Goal: Task Accomplishment & Management: Complete application form

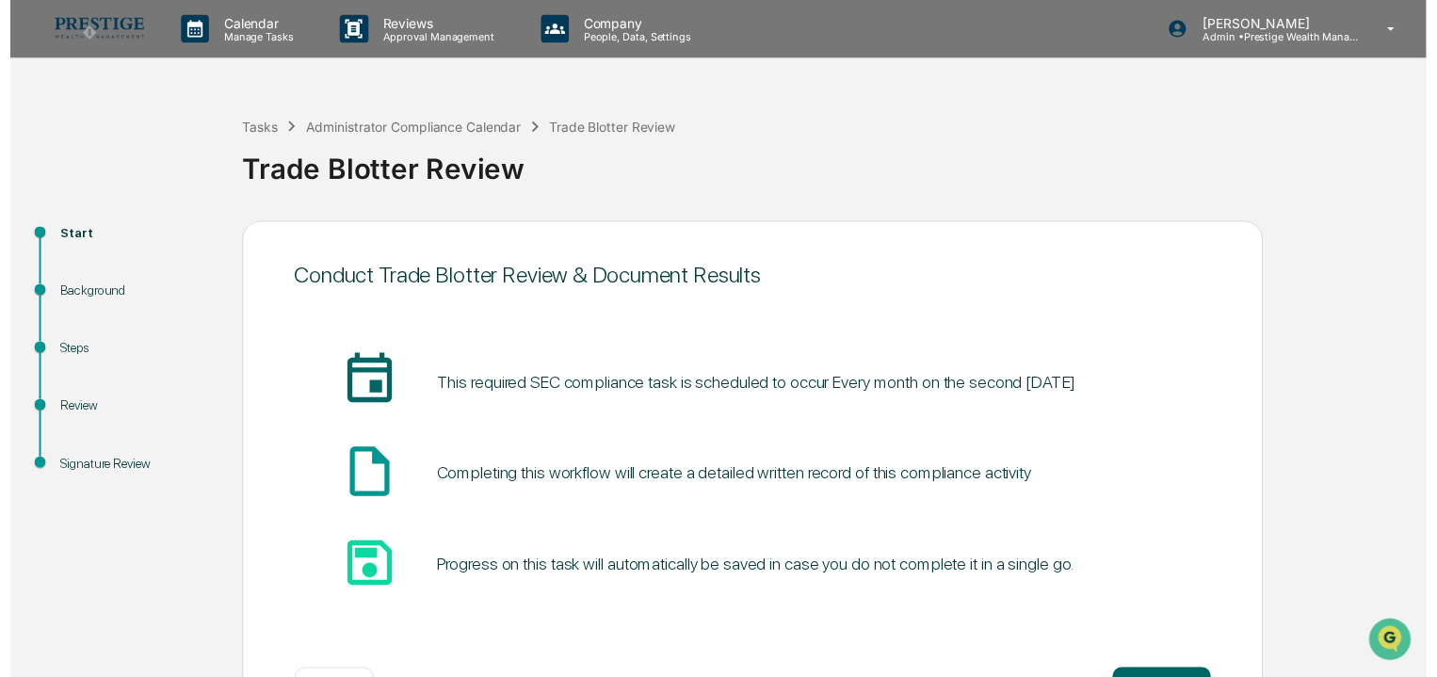
scroll to position [71, 0]
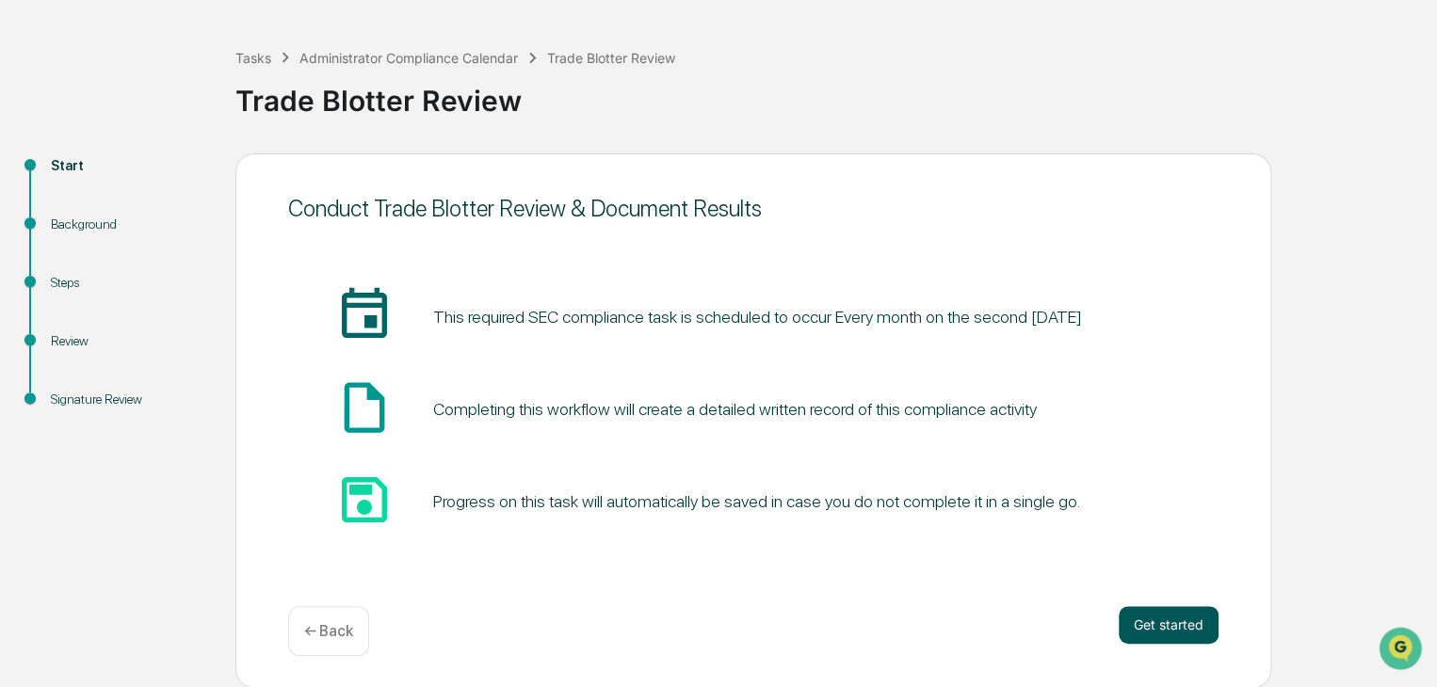
click at [1134, 618] on button "Get started" at bounding box center [1169, 625] width 100 height 38
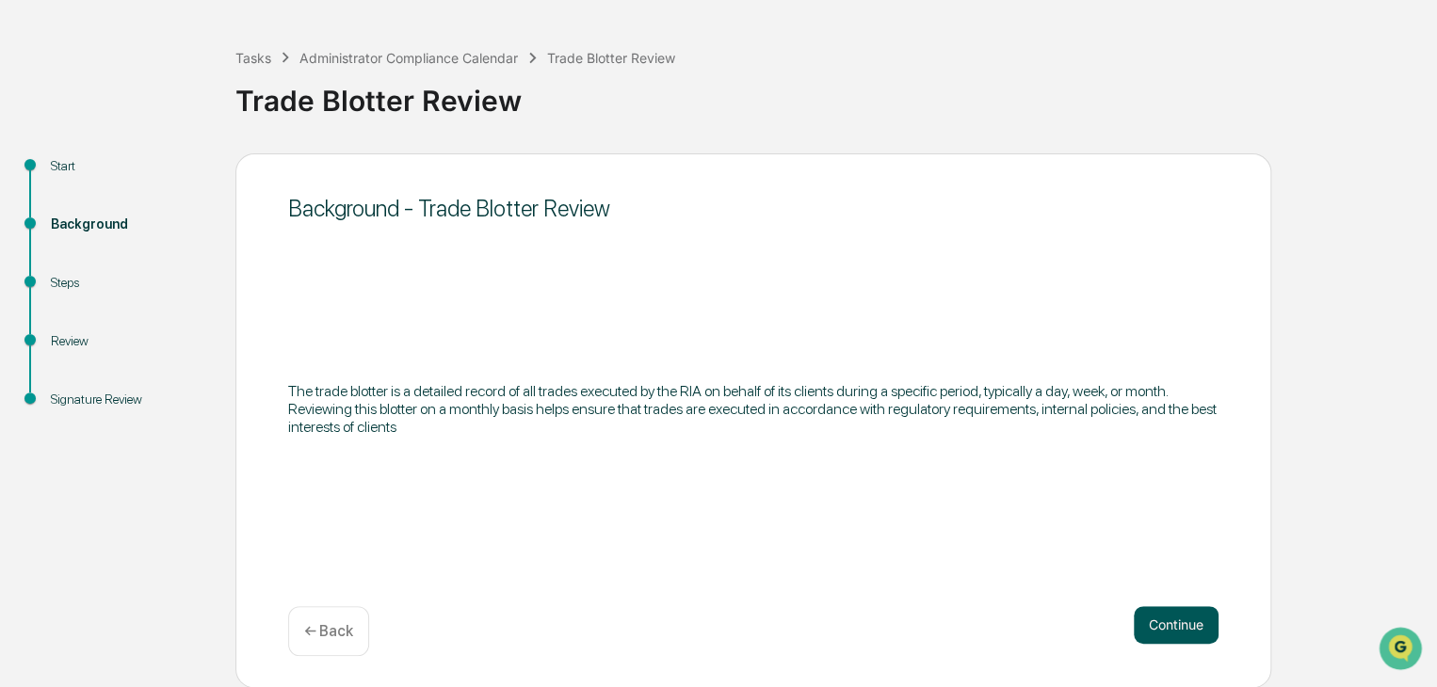
click at [1179, 615] on button "Continue" at bounding box center [1176, 625] width 85 height 38
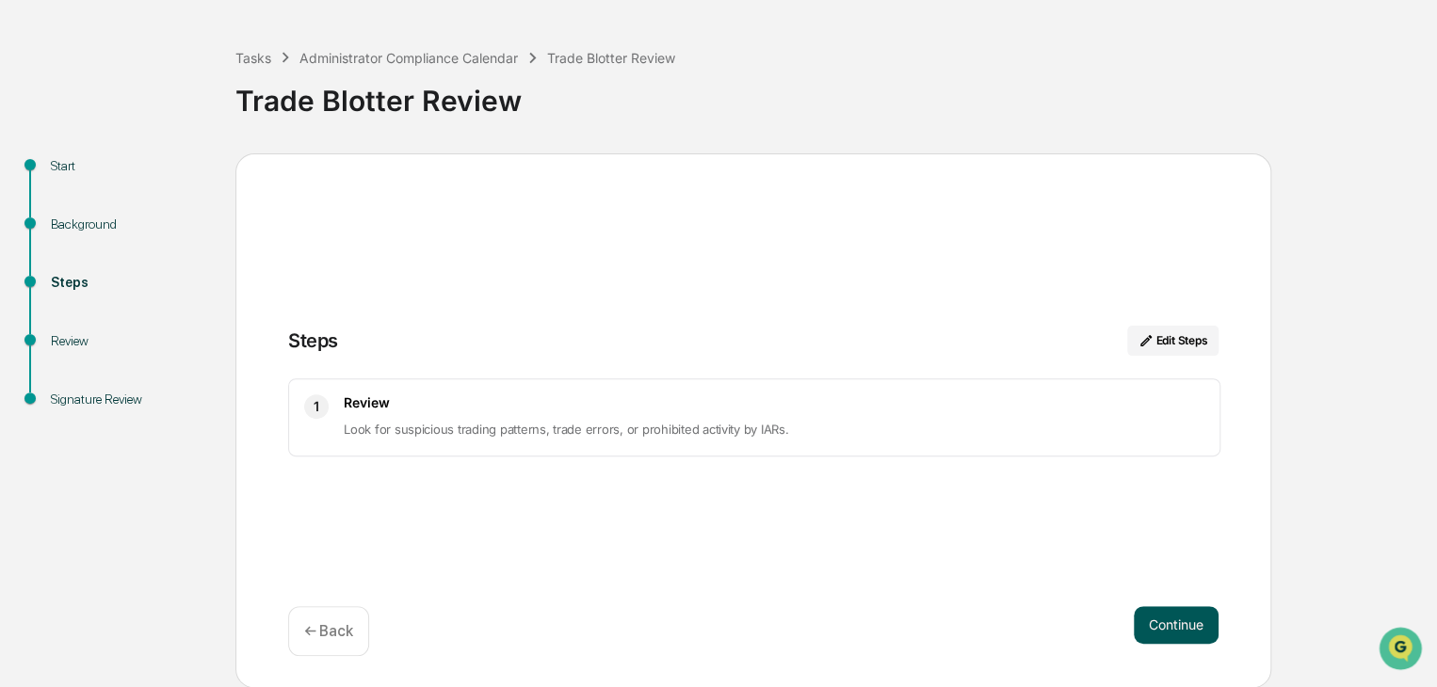
click at [1156, 620] on button "Continue" at bounding box center [1176, 625] width 85 height 38
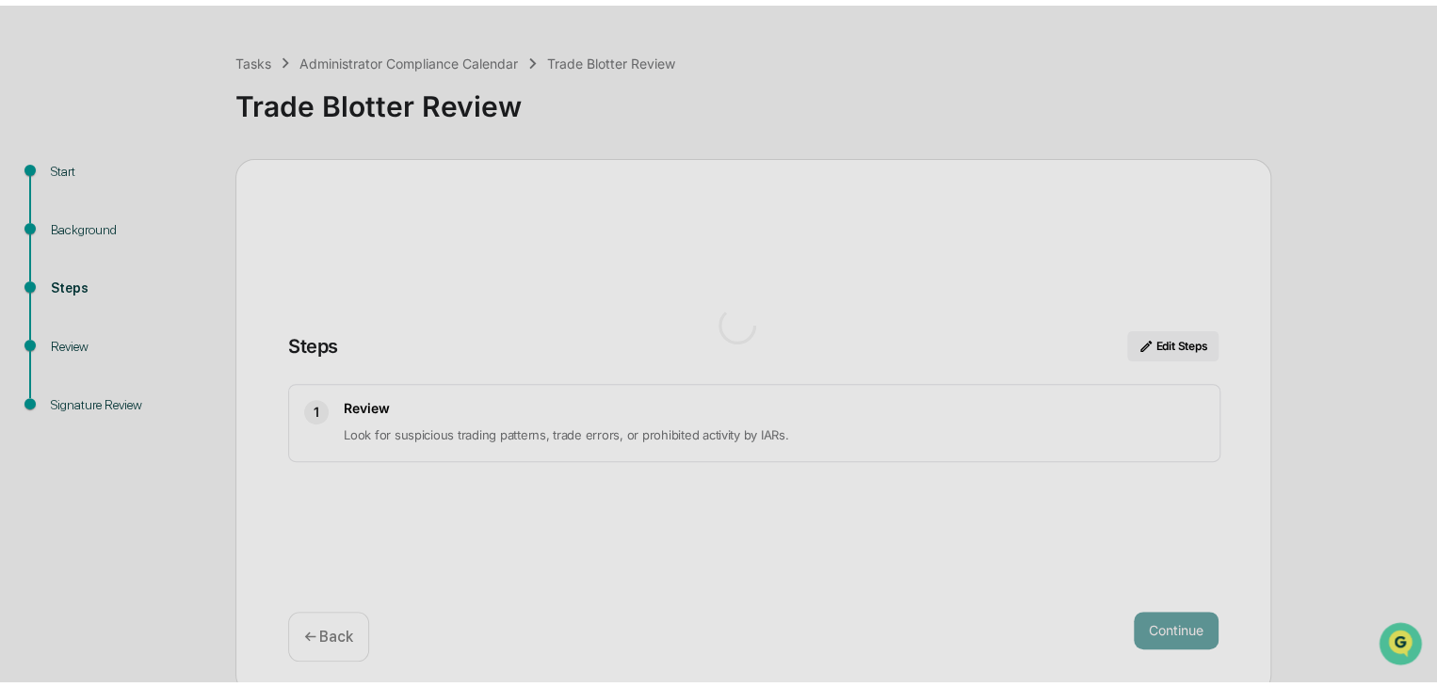
scroll to position [13, 0]
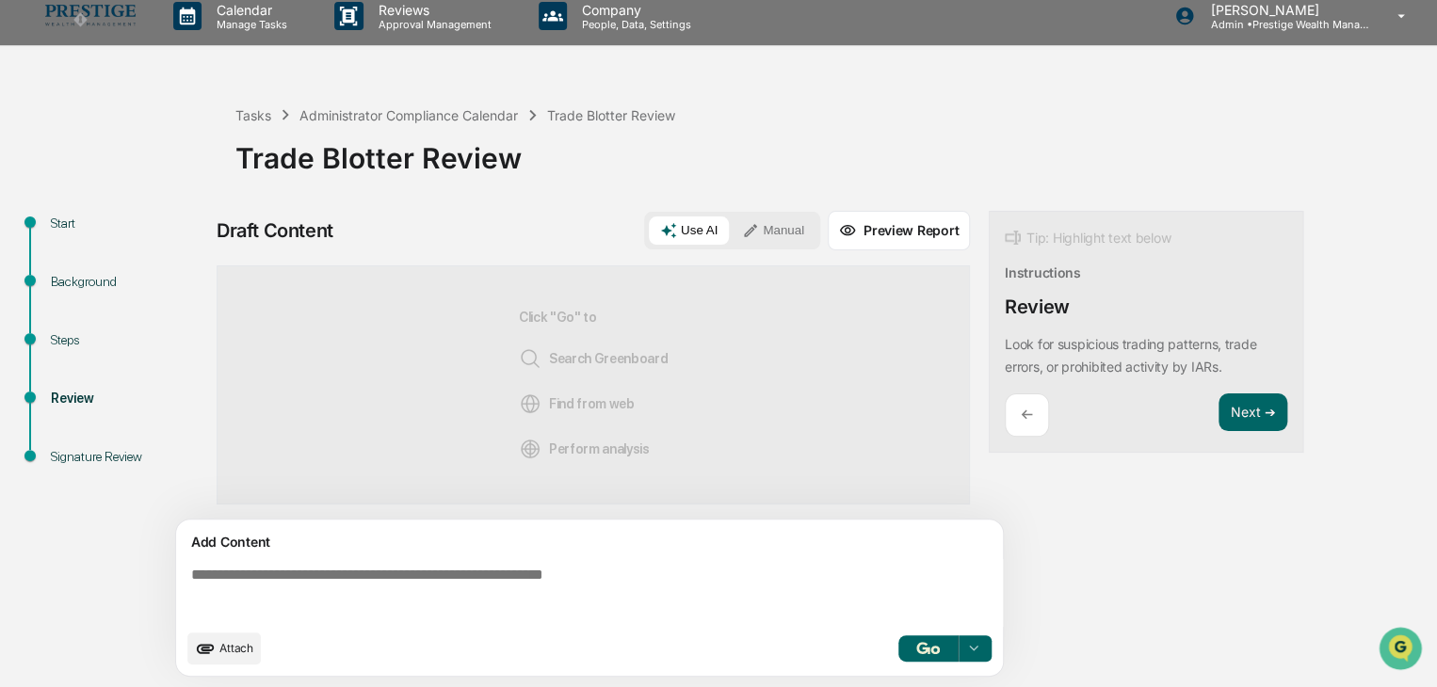
click at [759, 233] on icon at bounding box center [750, 230] width 17 height 17
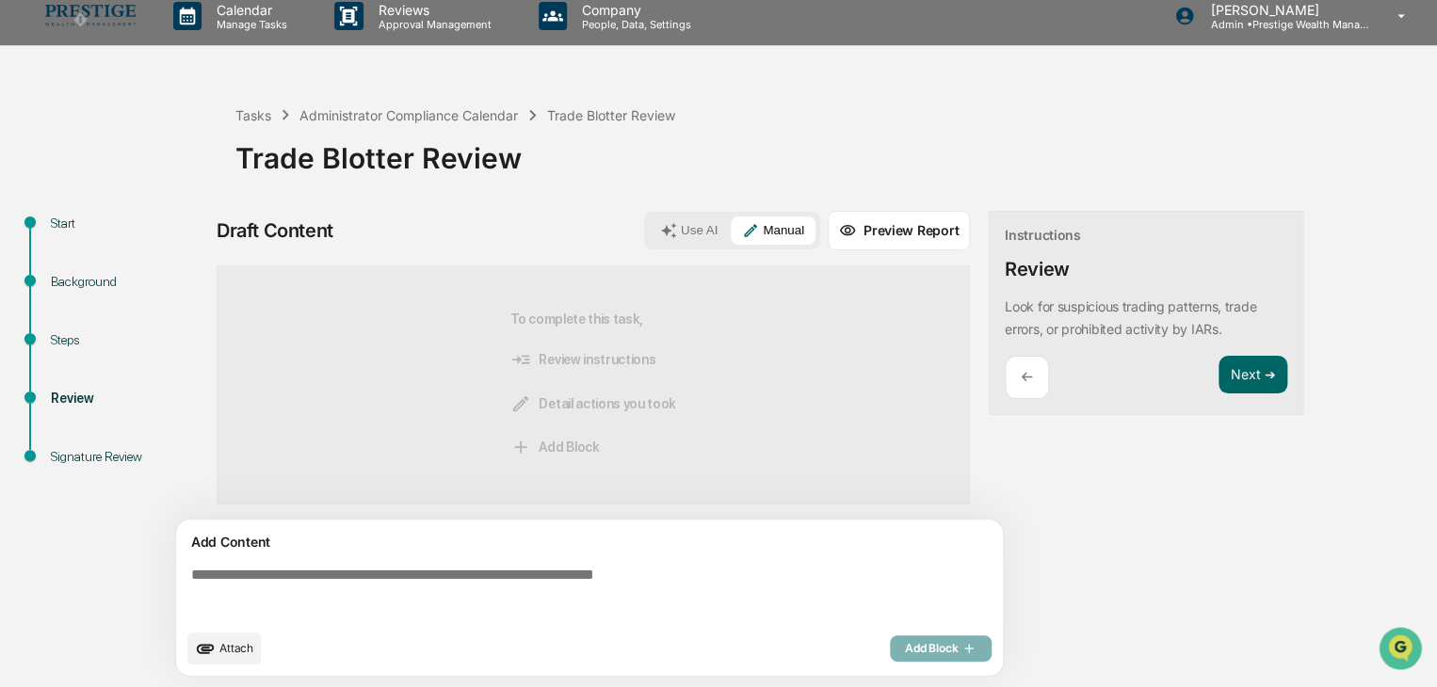
click at [693, 227] on button "Use AI" at bounding box center [689, 231] width 80 height 28
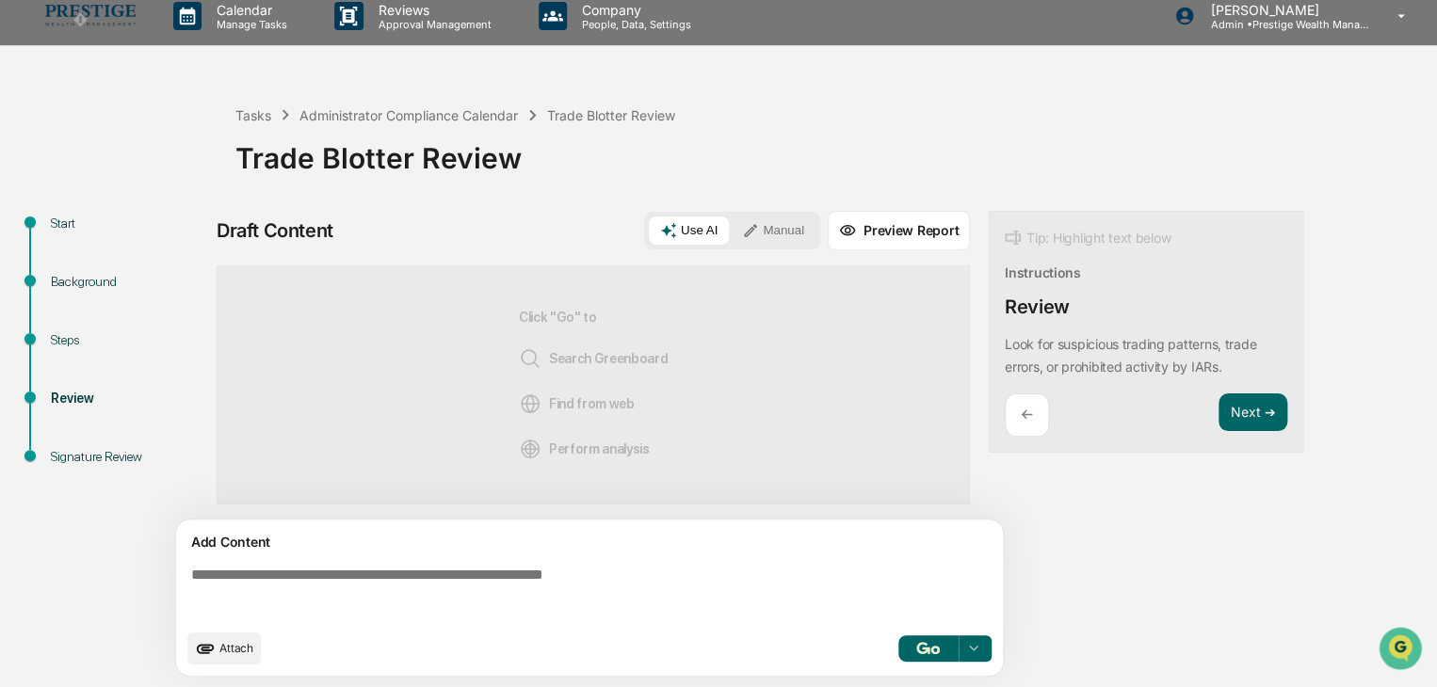
click at [920, 646] on img "button" at bounding box center [927, 648] width 23 height 12
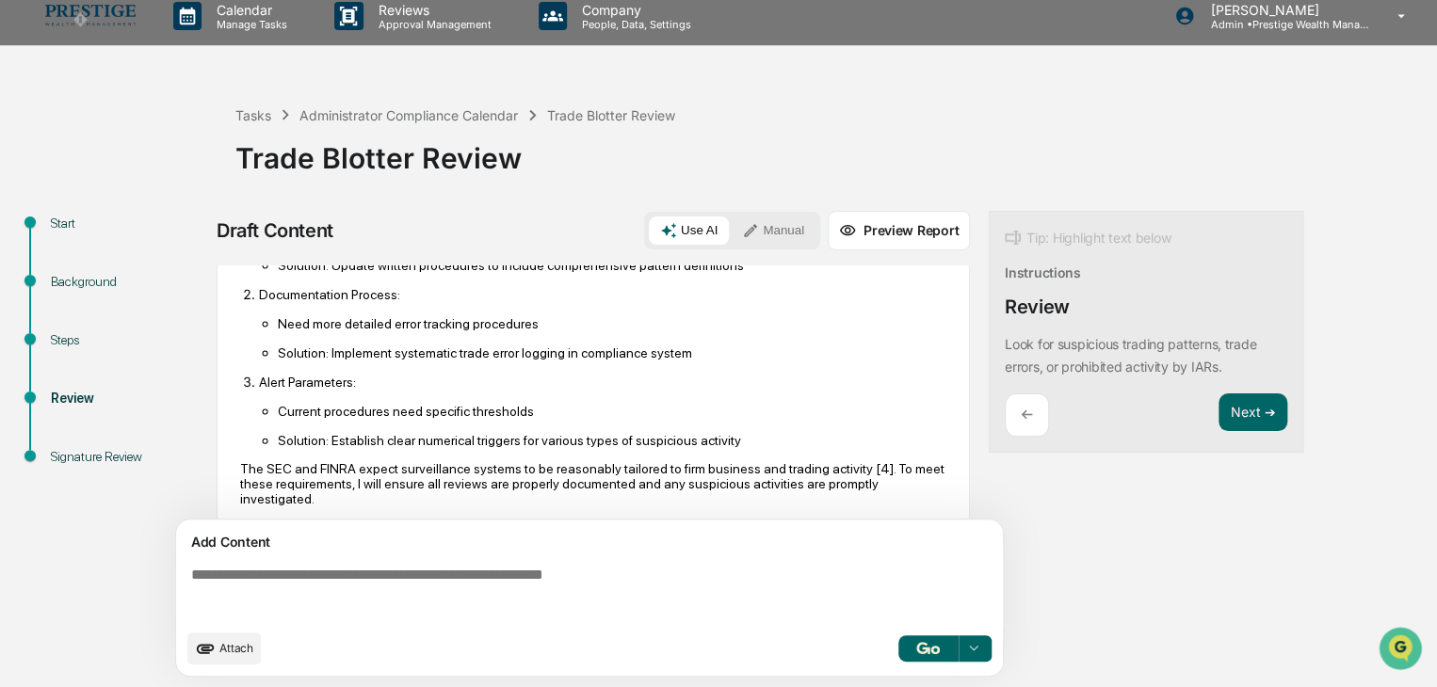
scroll to position [978, 0]
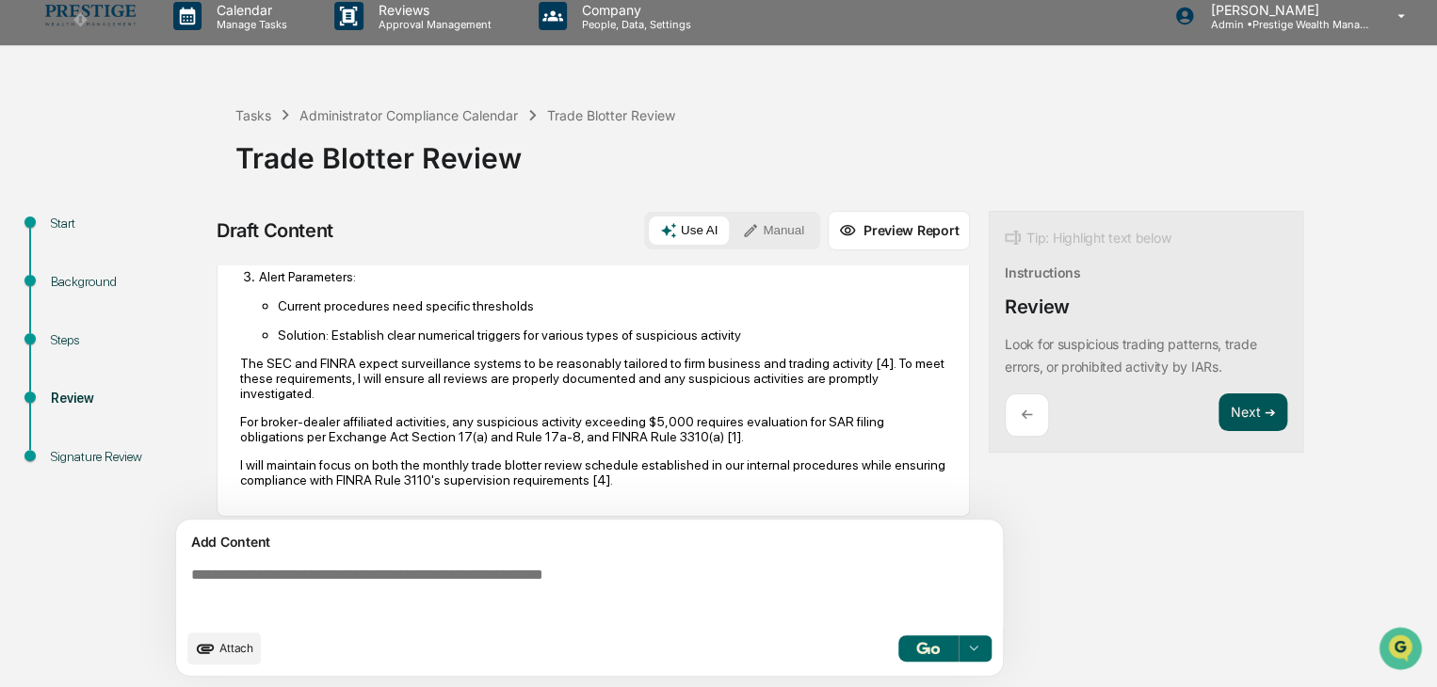
click at [1249, 427] on button "Next ➔" at bounding box center [1252, 413] width 69 height 39
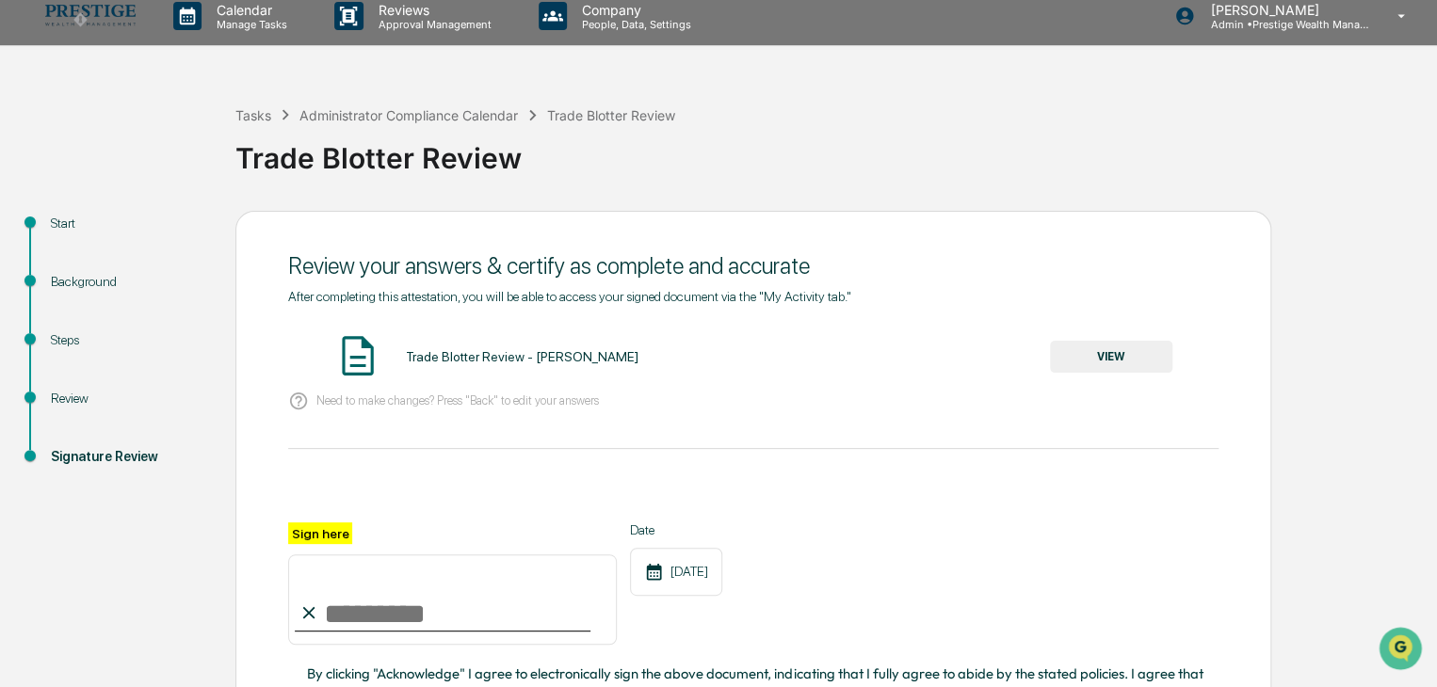
click at [1117, 360] on button "VIEW" at bounding box center [1111, 357] width 122 height 32
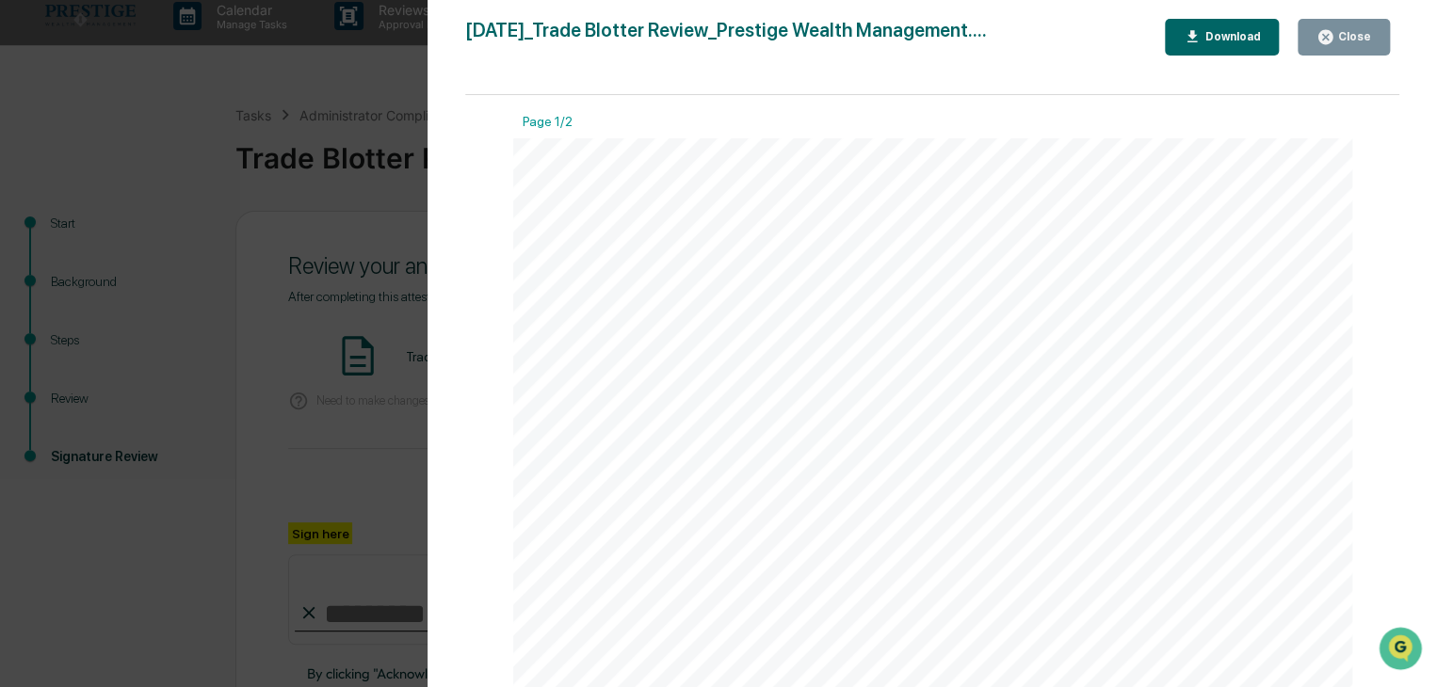
click at [1357, 31] on div "Close" at bounding box center [1352, 36] width 37 height 13
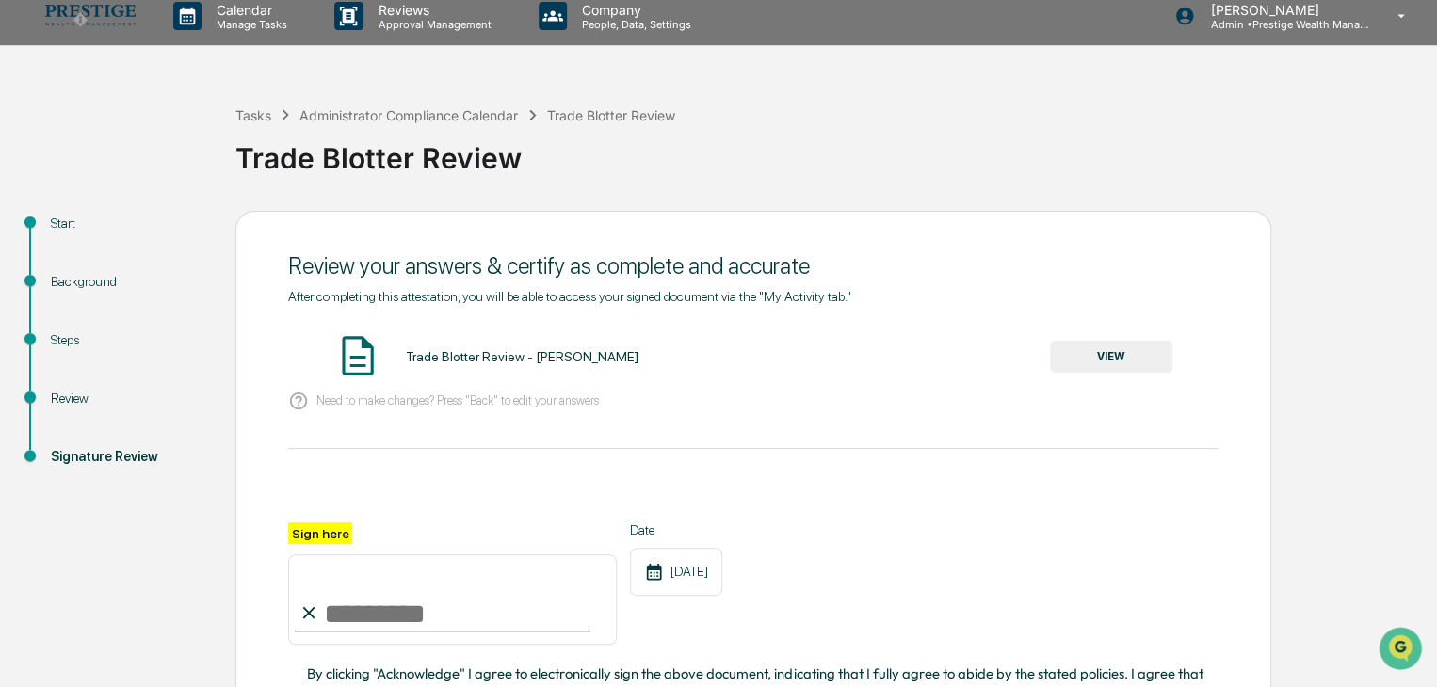
scroll to position [107, 0]
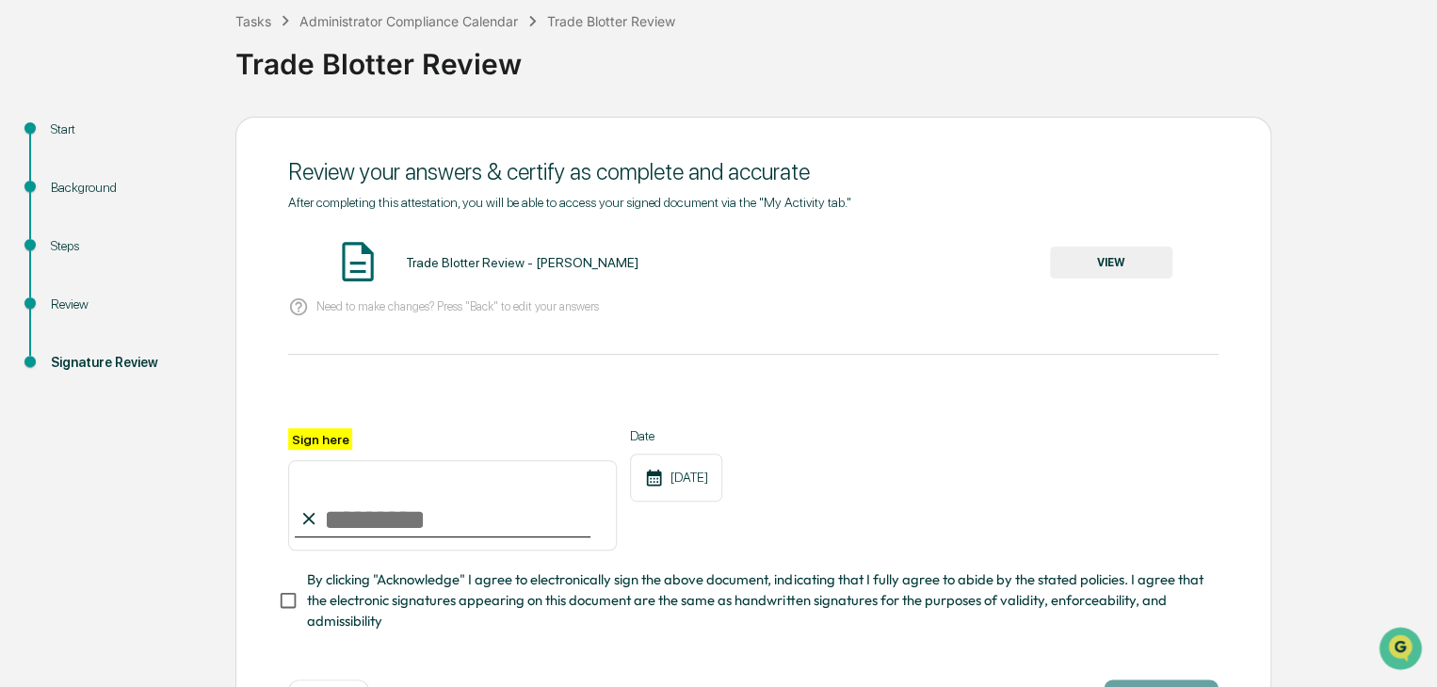
click at [364, 519] on input "Sign here" at bounding box center [452, 505] width 329 height 90
type input "**********"
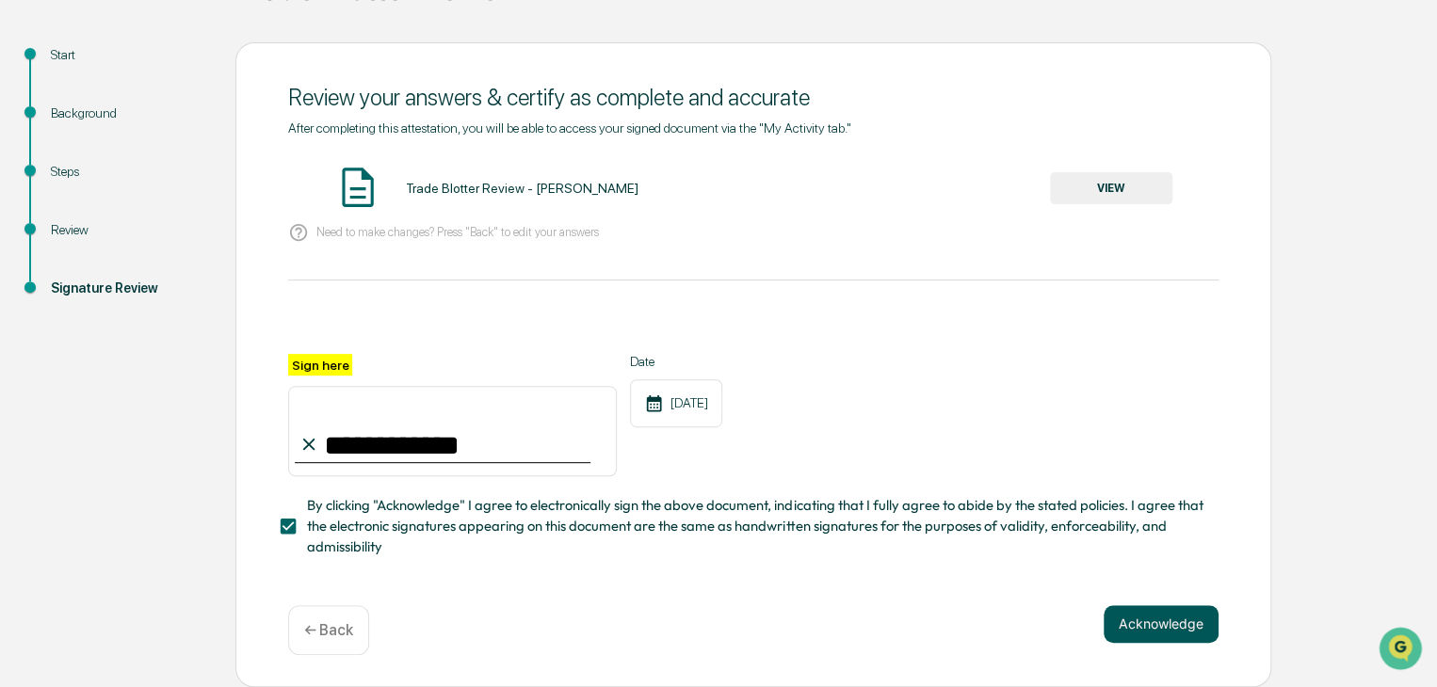
click at [1145, 631] on button "Acknowledge" at bounding box center [1160, 624] width 115 height 38
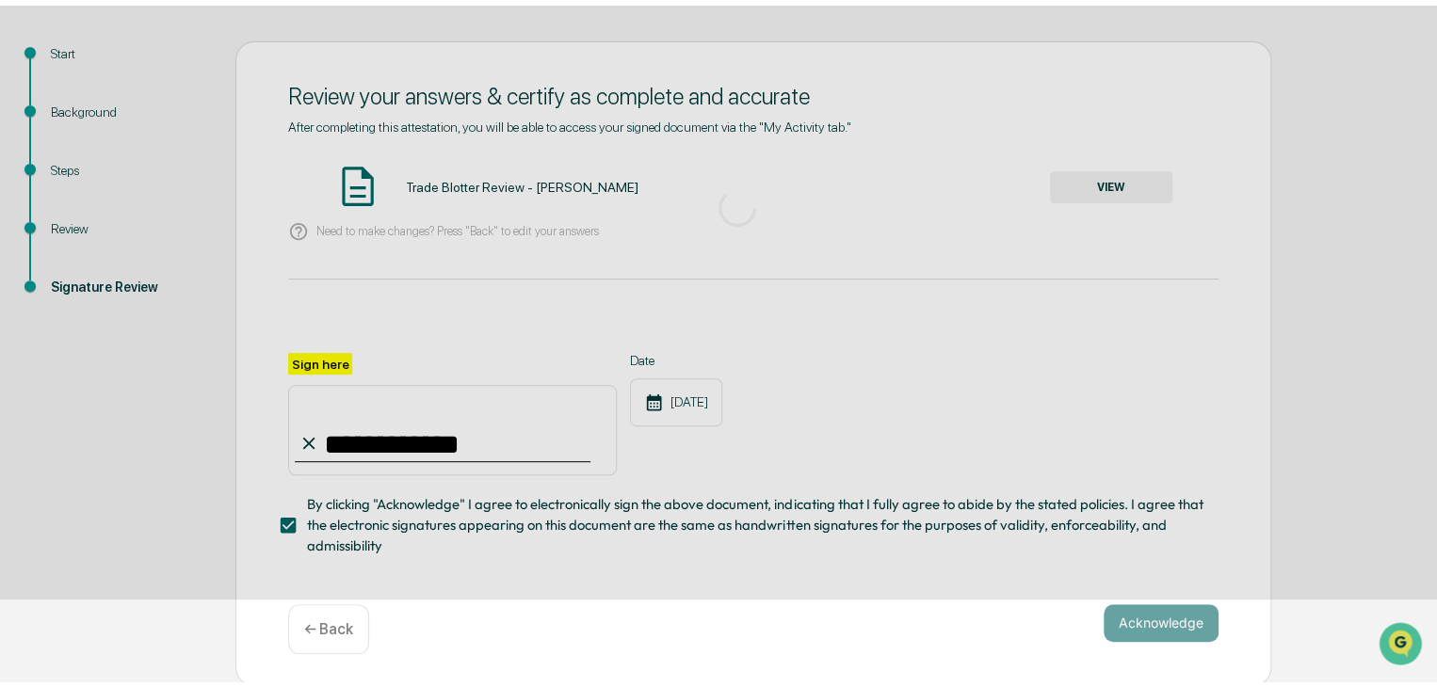
scroll to position [71, 0]
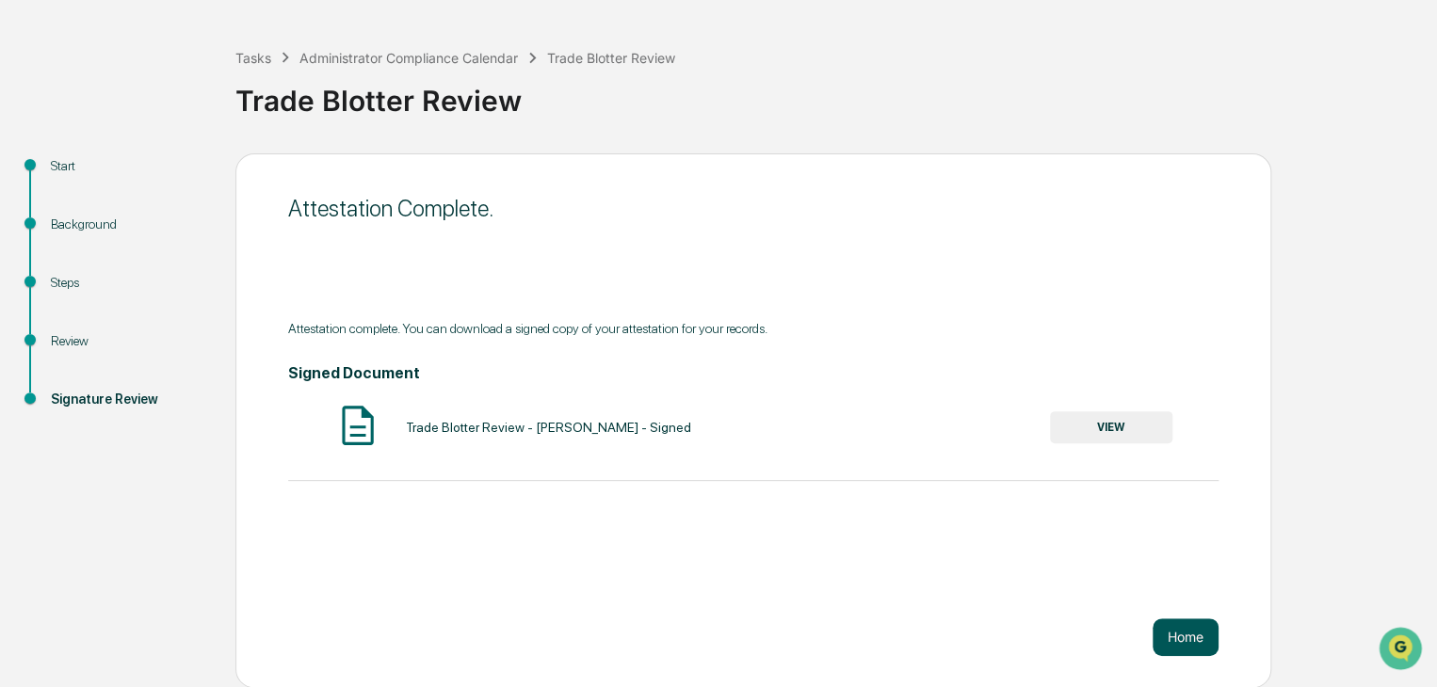
click at [1183, 624] on button "Home" at bounding box center [1185, 638] width 66 height 38
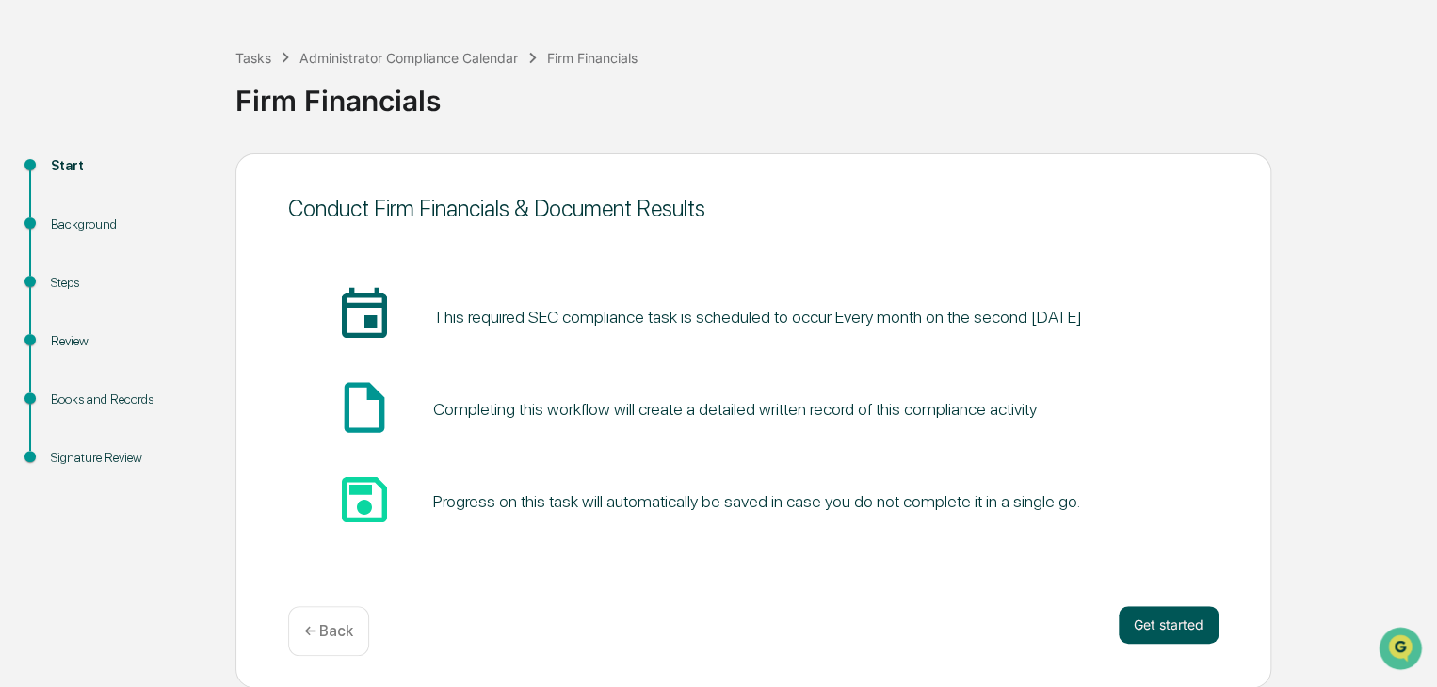
click at [1154, 621] on button "Get started" at bounding box center [1169, 625] width 100 height 38
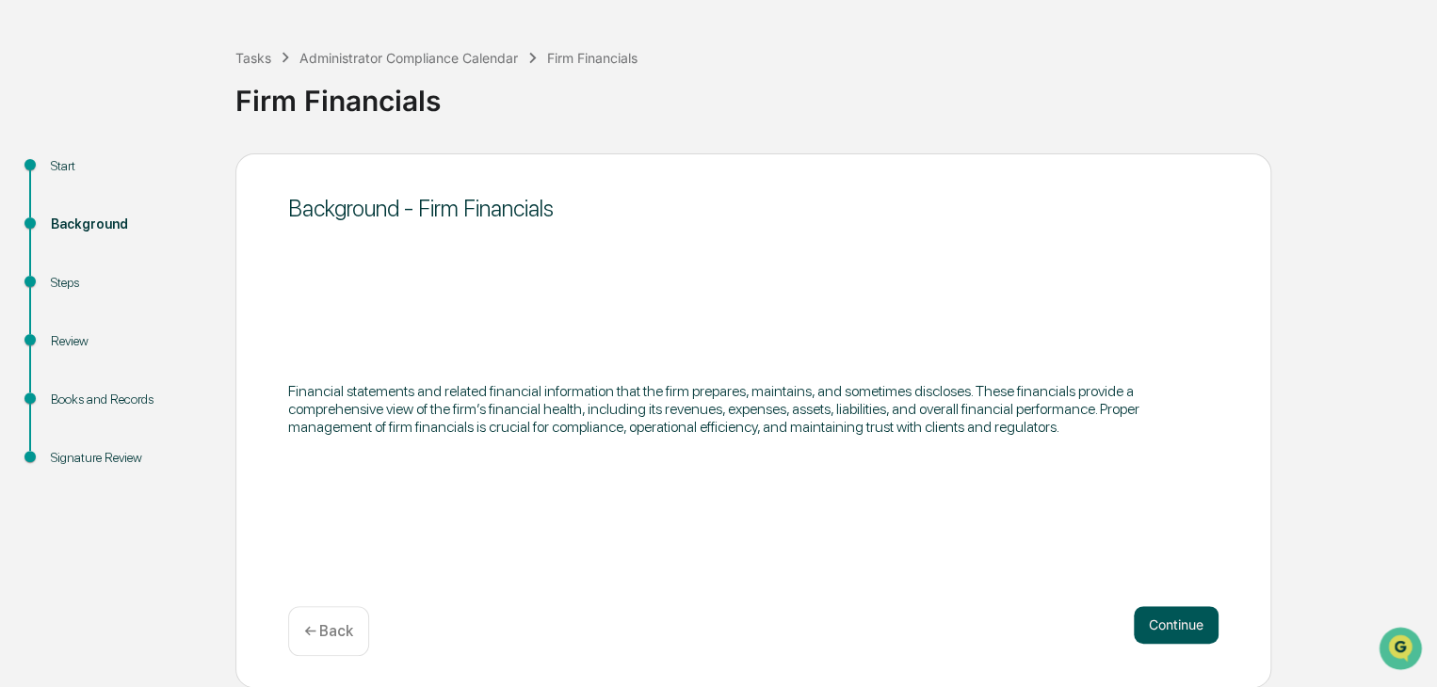
click at [1152, 622] on button "Continue" at bounding box center [1176, 625] width 85 height 38
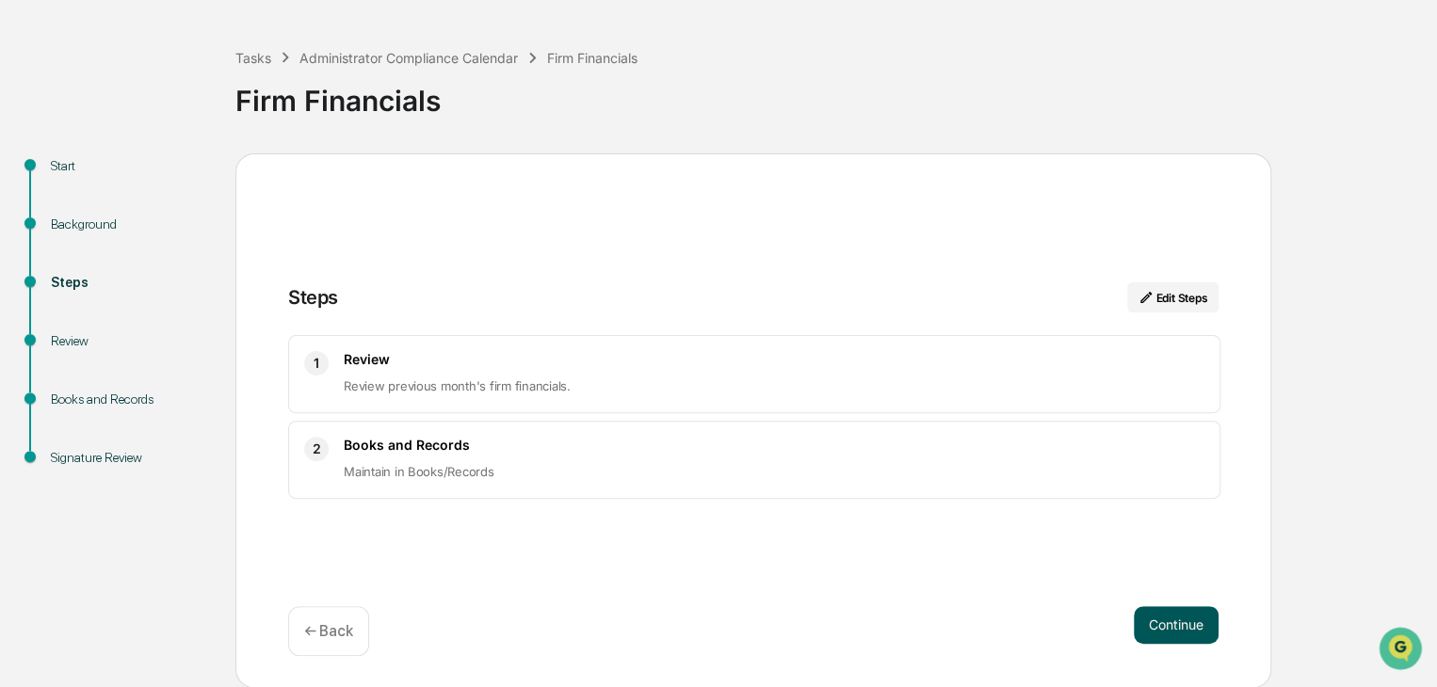
click at [1179, 624] on button "Continue" at bounding box center [1176, 625] width 85 height 38
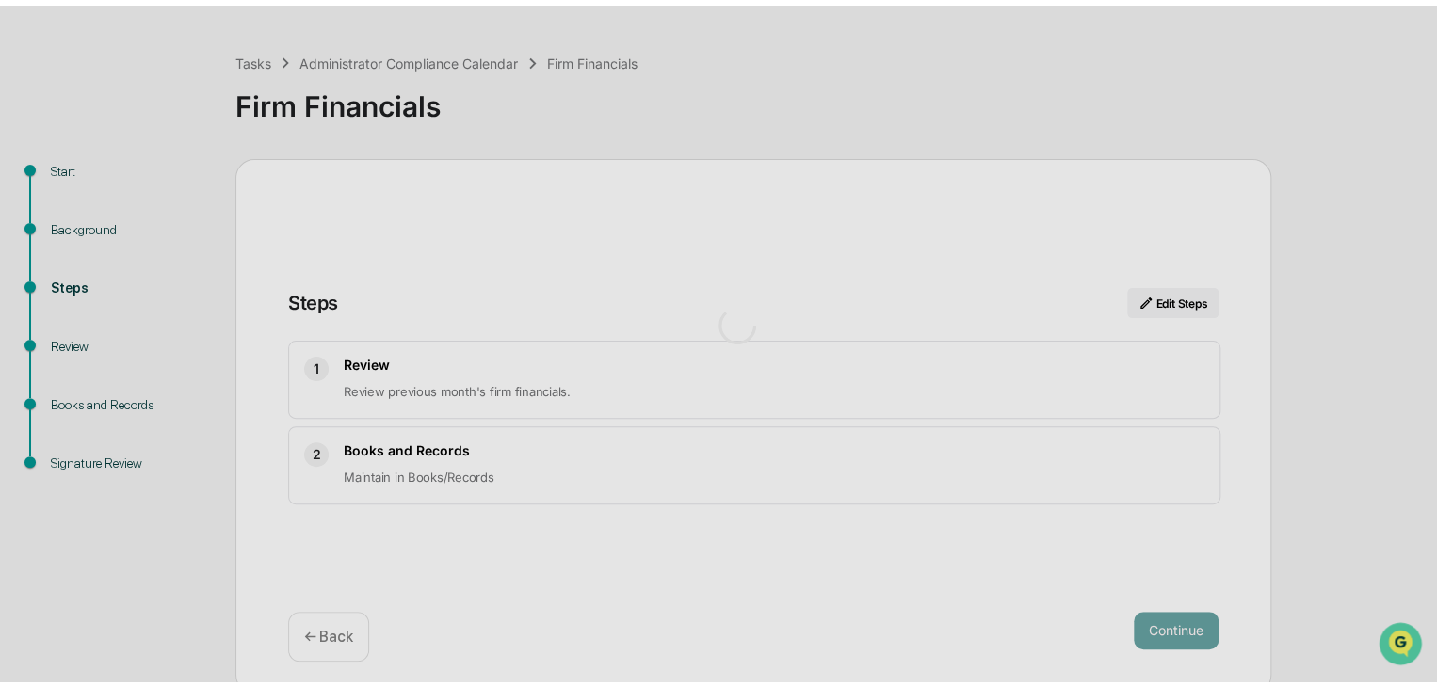
scroll to position [13, 0]
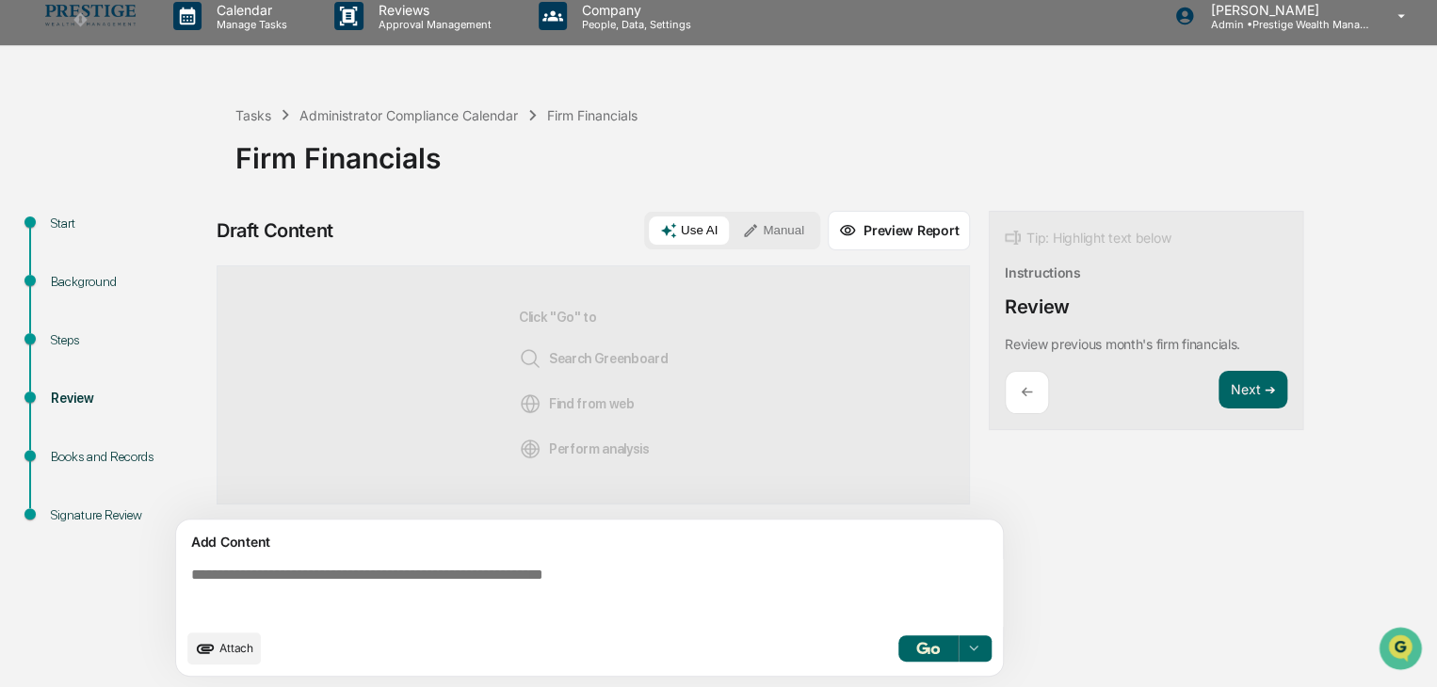
click at [692, 231] on button "Use AI" at bounding box center [689, 231] width 80 height 28
click at [918, 637] on button "button" at bounding box center [928, 649] width 60 height 26
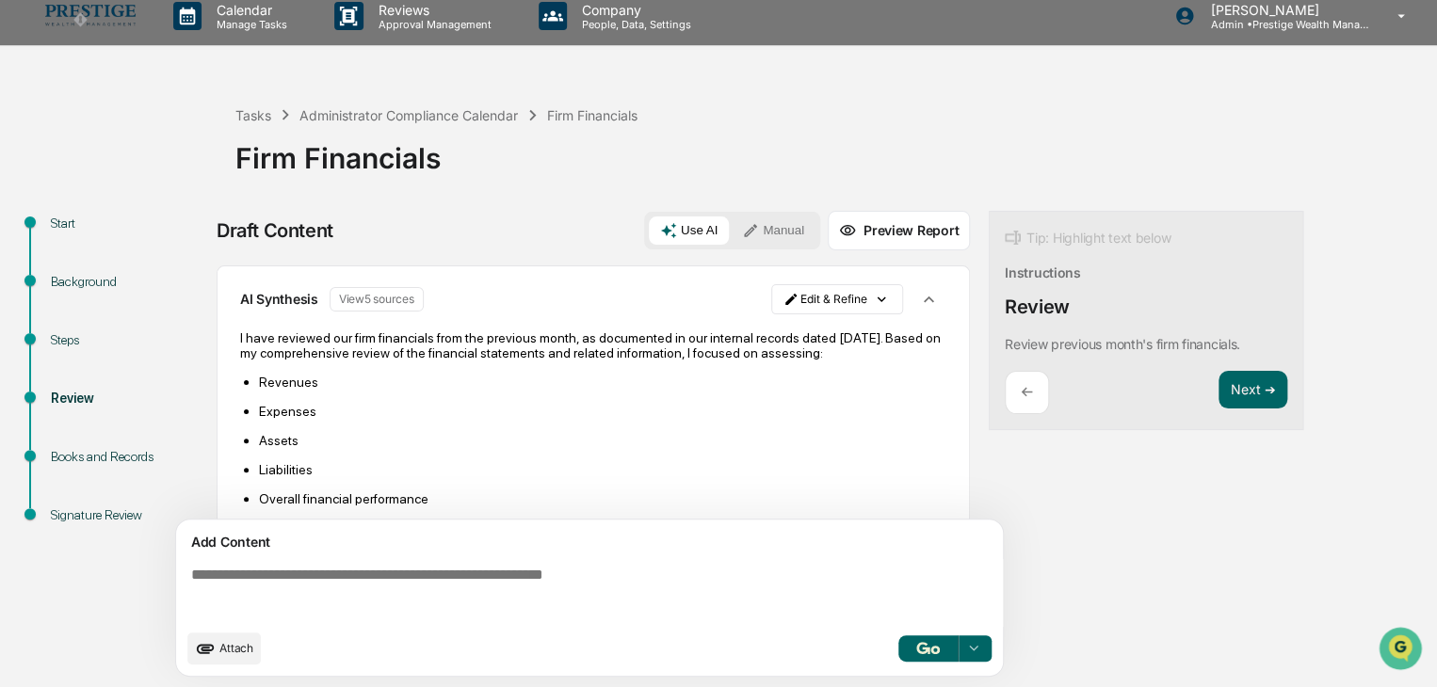
drag, startPoint x: 1240, startPoint y: 388, endPoint x: 1178, endPoint y: 536, distance: 160.4
click at [1235, 389] on button "Next ➔" at bounding box center [1252, 390] width 69 height 39
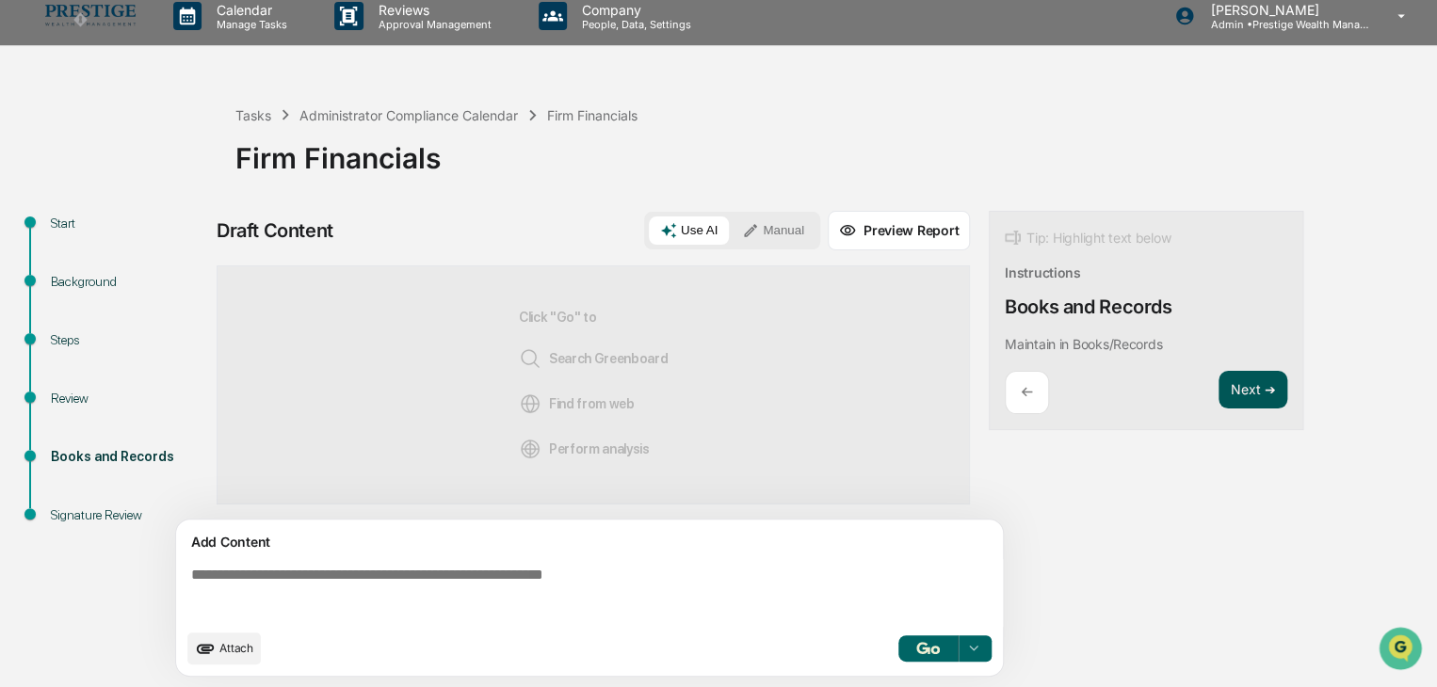
click at [1255, 375] on button "Next ➔" at bounding box center [1252, 390] width 69 height 39
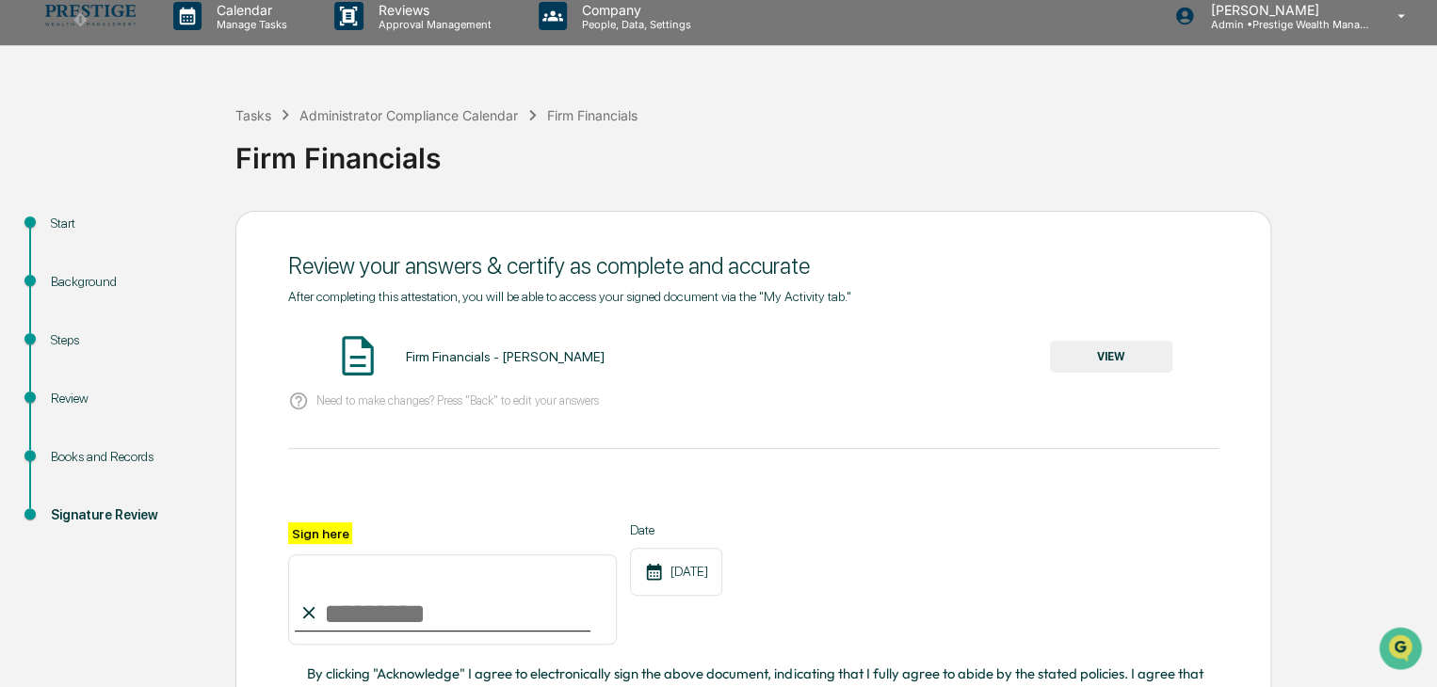
click at [1147, 351] on button "VIEW" at bounding box center [1111, 357] width 122 height 32
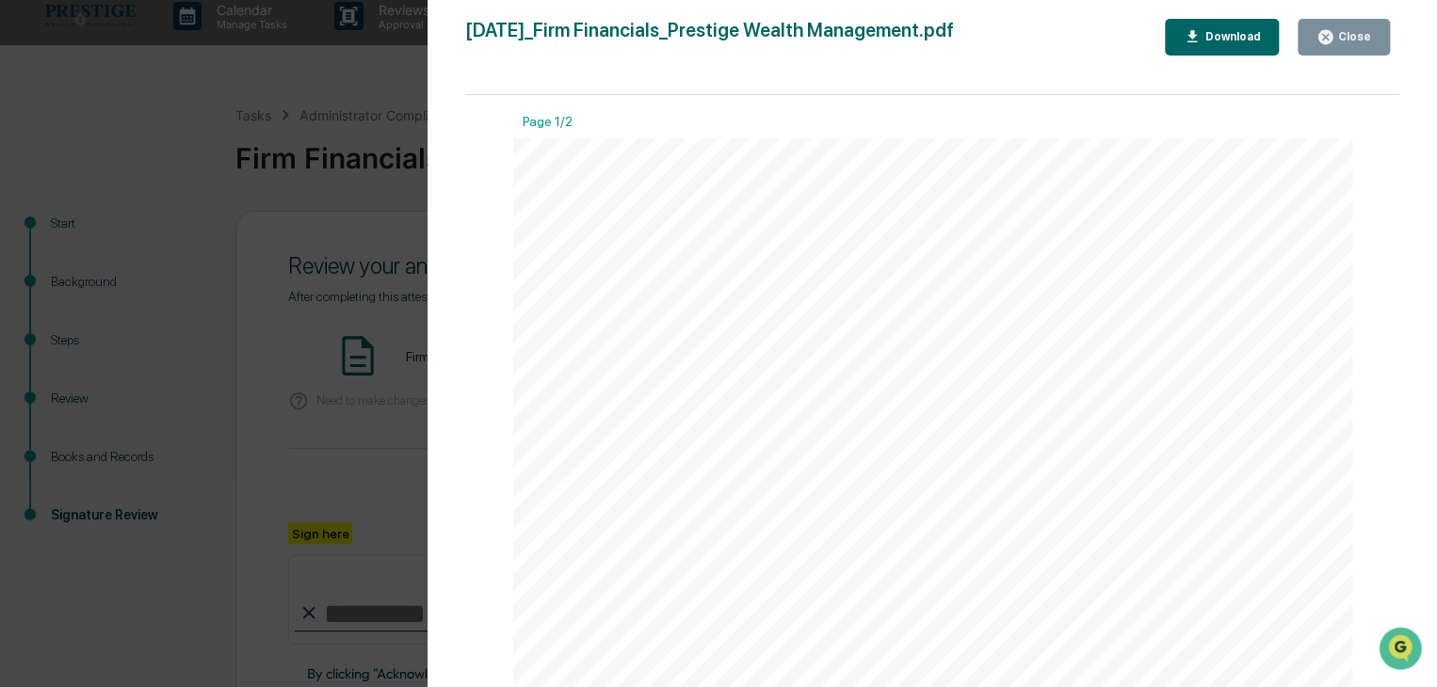
click at [1369, 25] on button "Close" at bounding box center [1343, 37] width 92 height 37
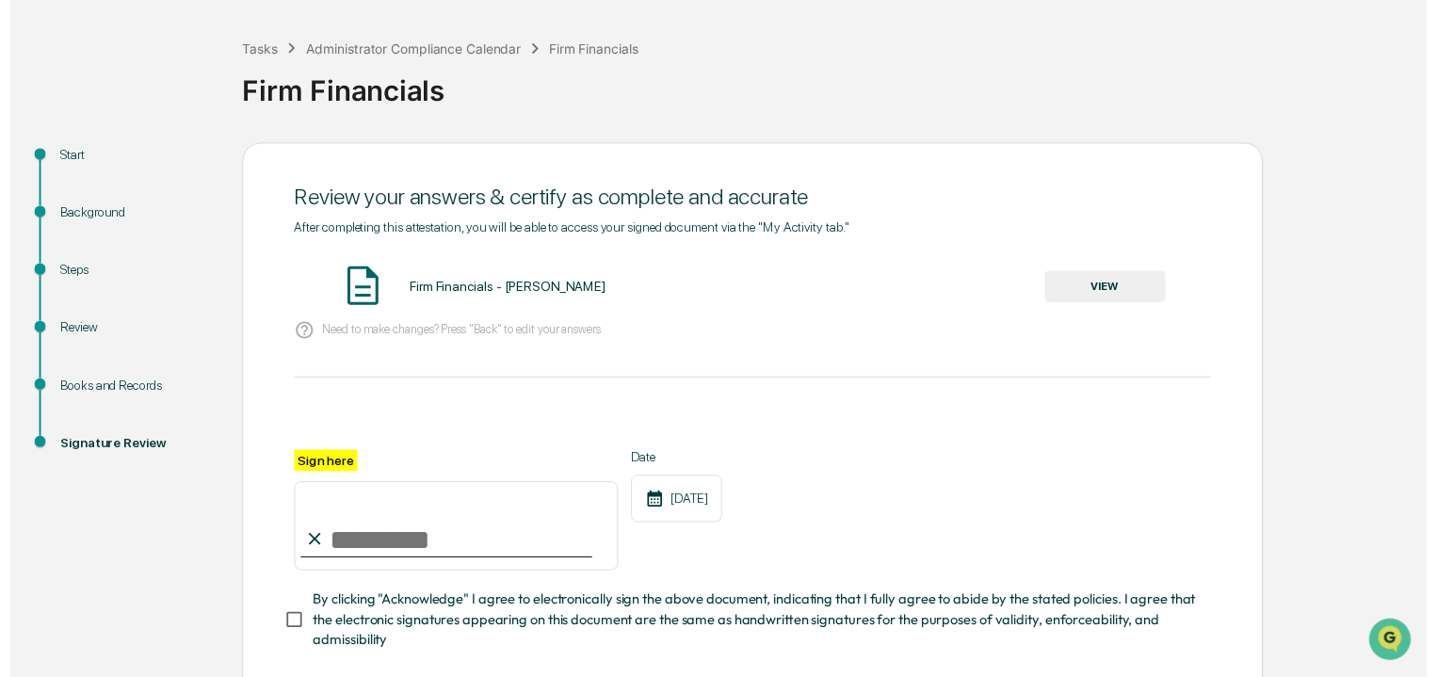
scroll to position [188, 0]
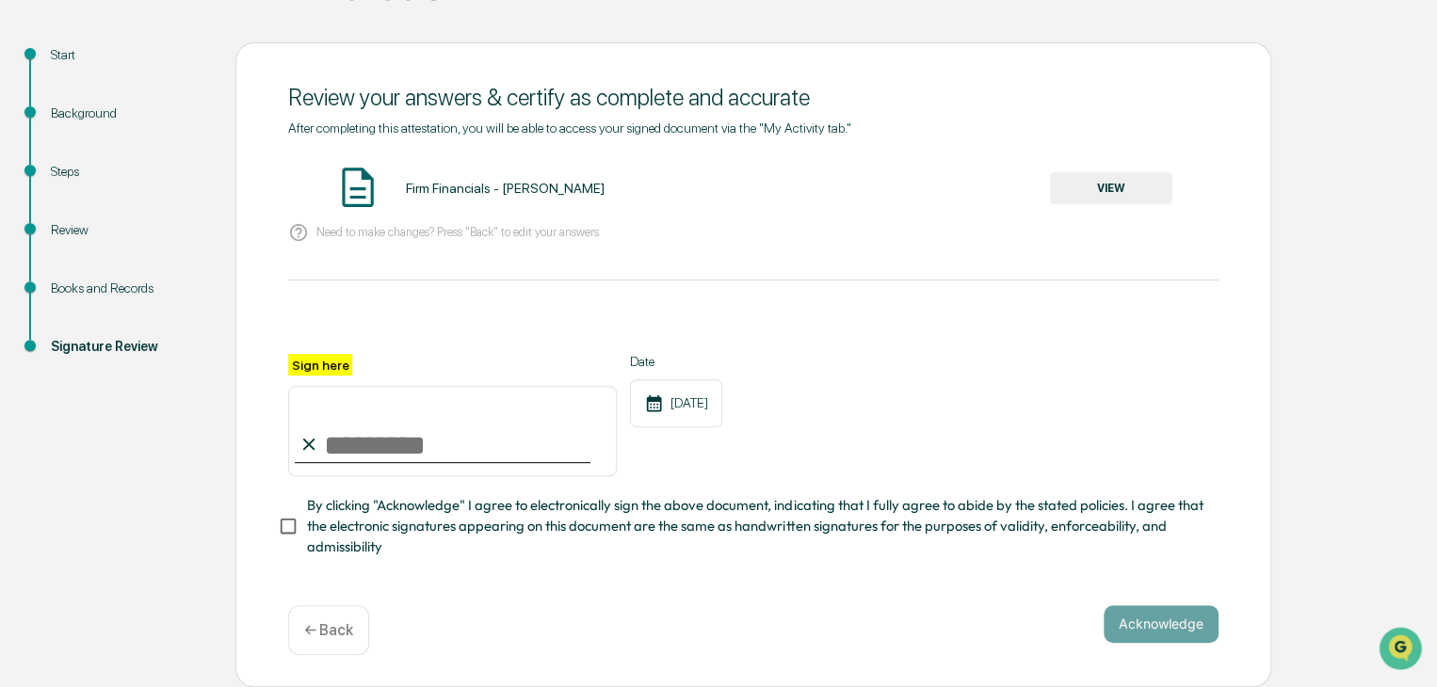
click at [356, 427] on input "Sign here" at bounding box center [452, 431] width 329 height 90
type input "**********"
click at [1164, 621] on button "Acknowledge" at bounding box center [1160, 624] width 115 height 38
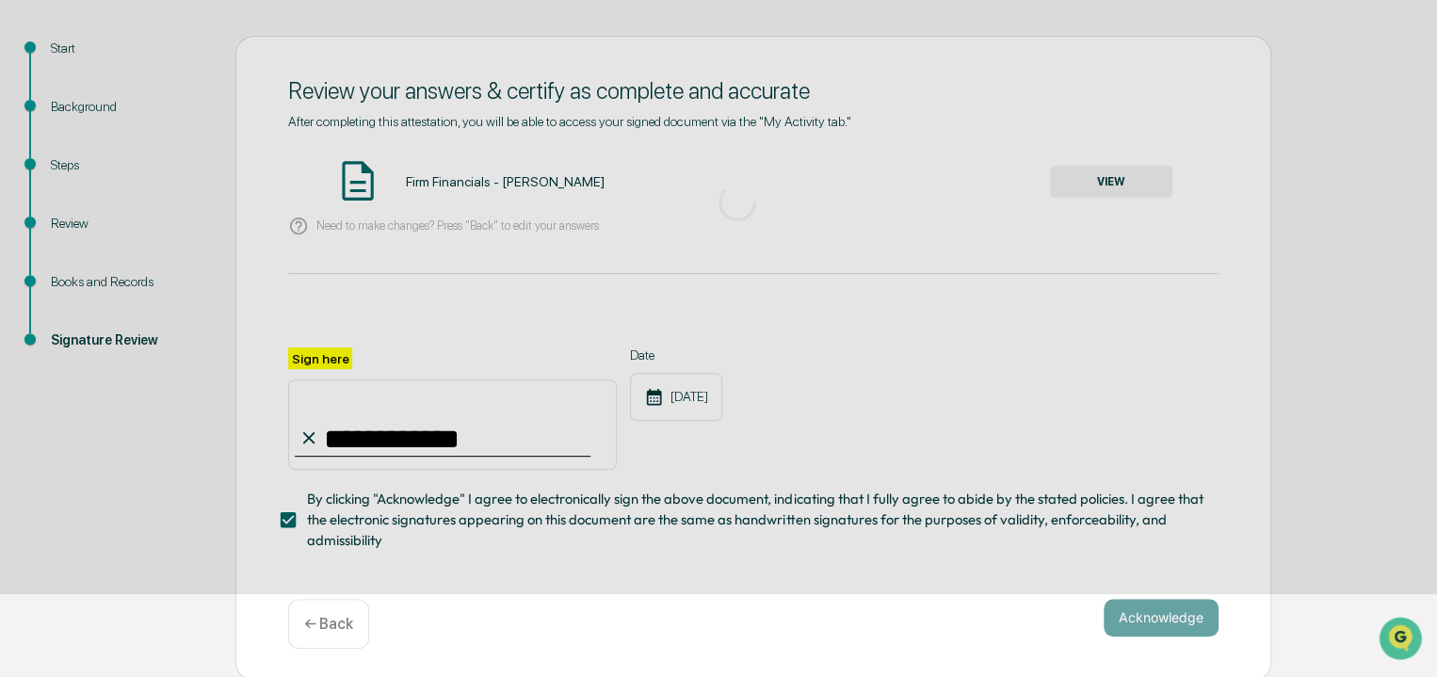
scroll to position [71, 0]
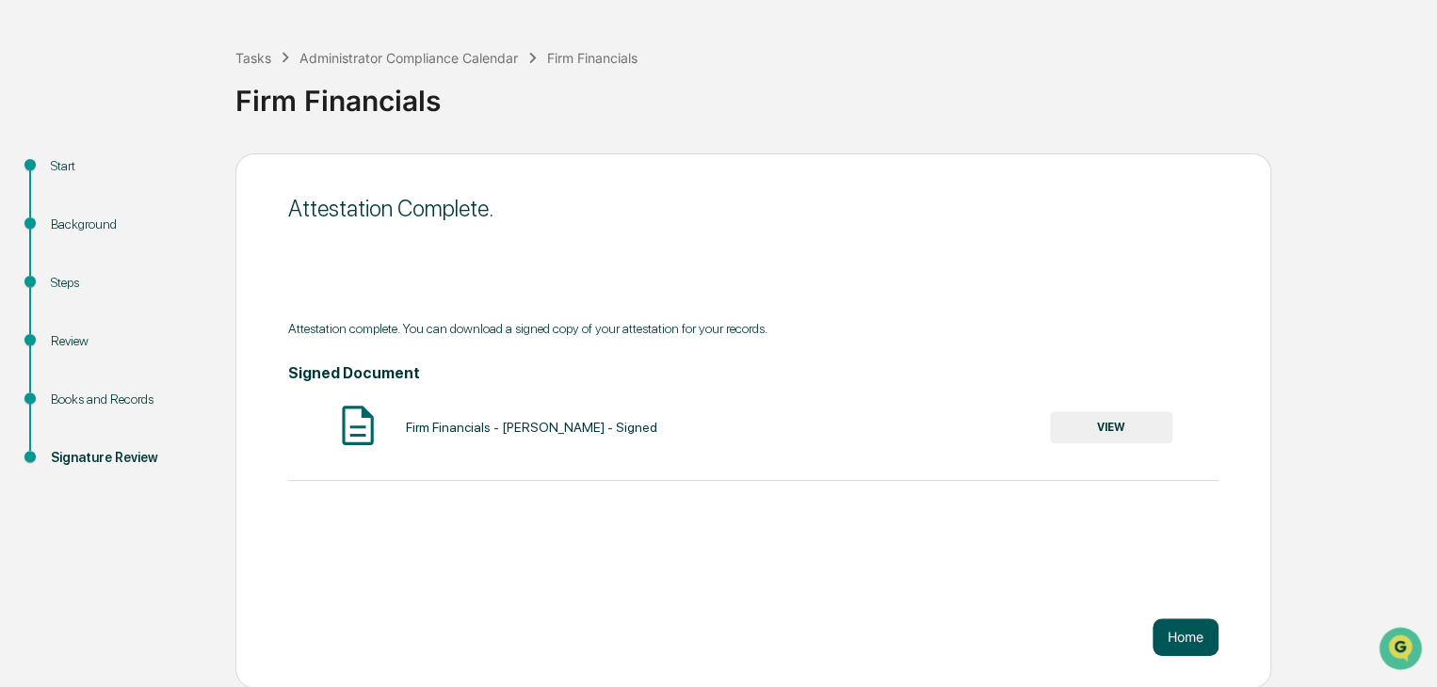
click at [1198, 641] on button "Home" at bounding box center [1185, 638] width 66 height 38
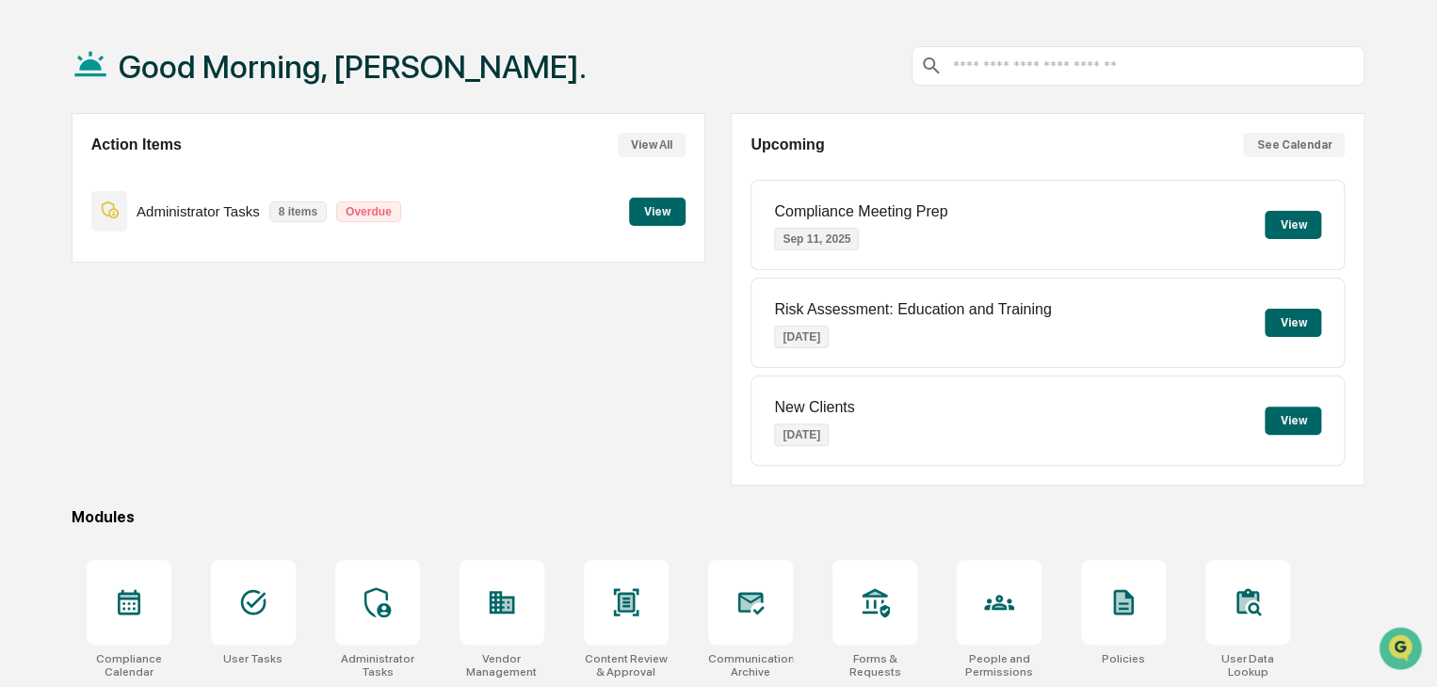
click at [636, 133] on button "View All" at bounding box center [652, 145] width 68 height 24
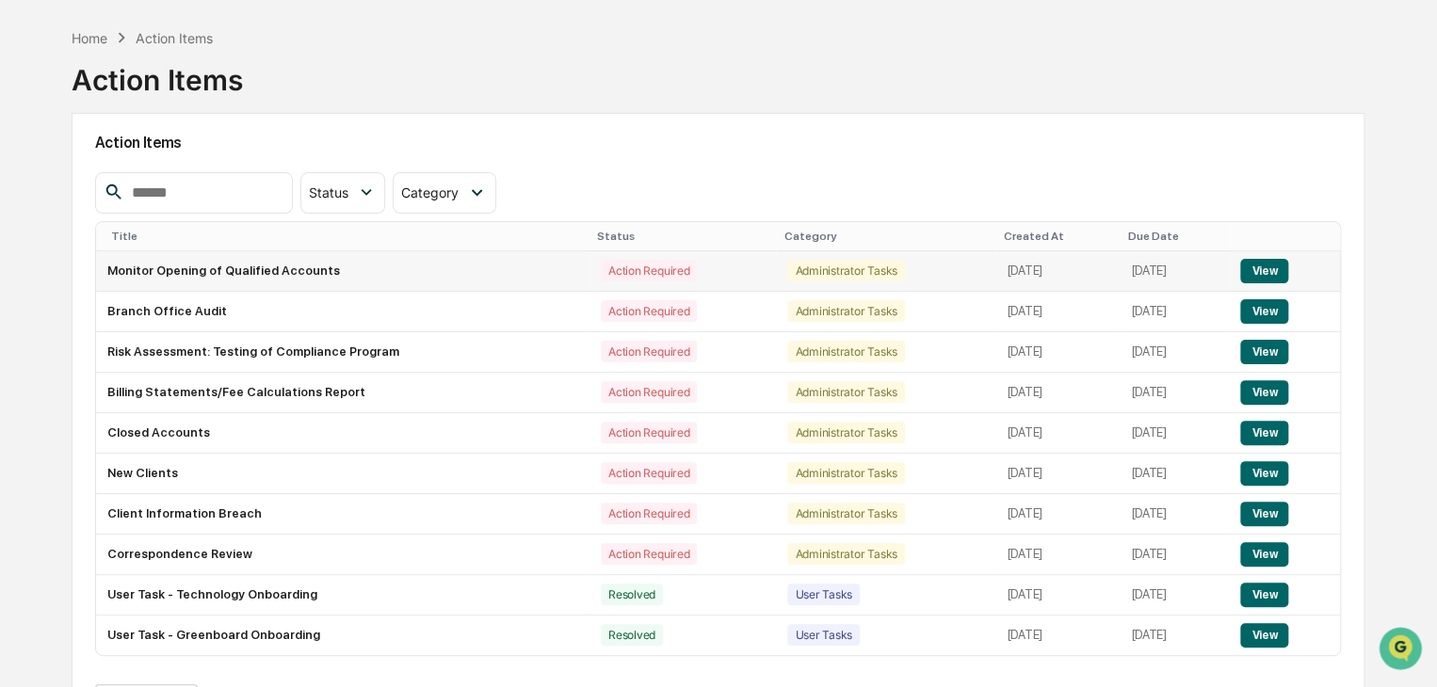
click at [1281, 265] on button "View" at bounding box center [1264, 271] width 48 height 24
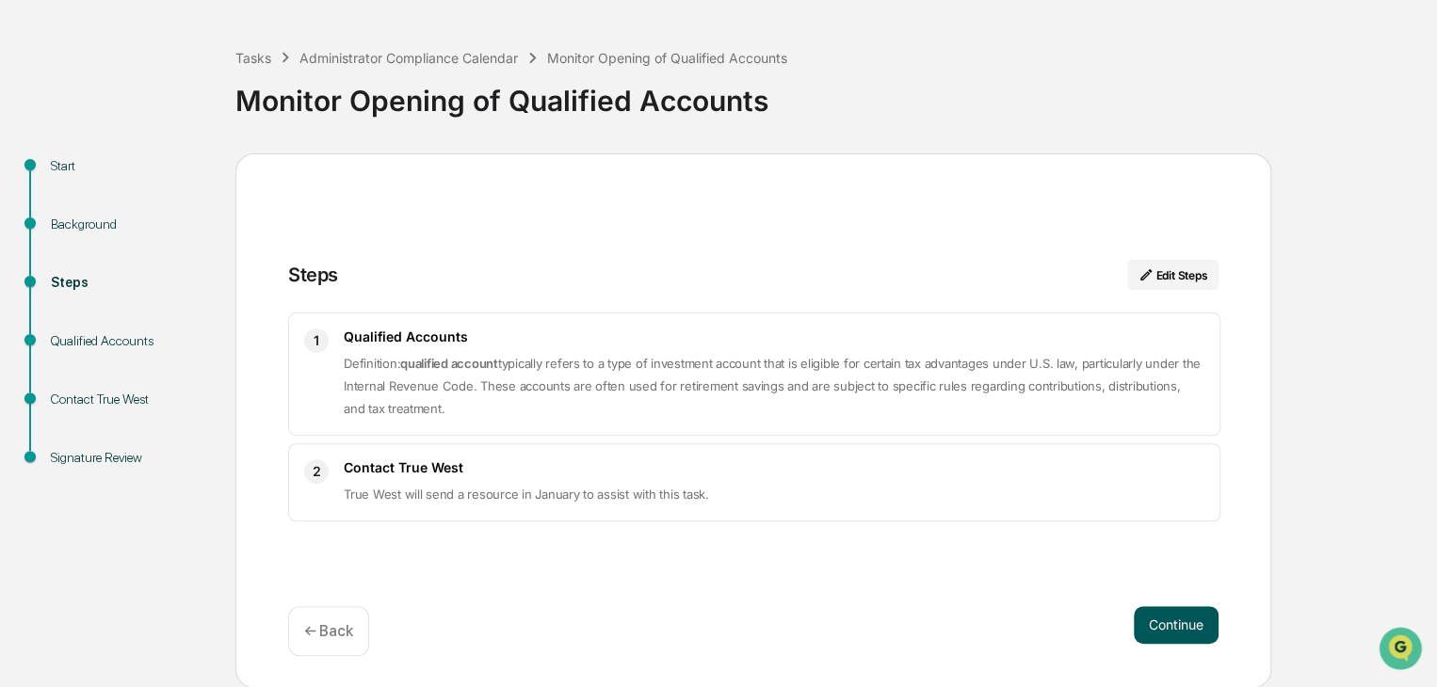
click at [1160, 620] on button "Continue" at bounding box center [1176, 625] width 85 height 38
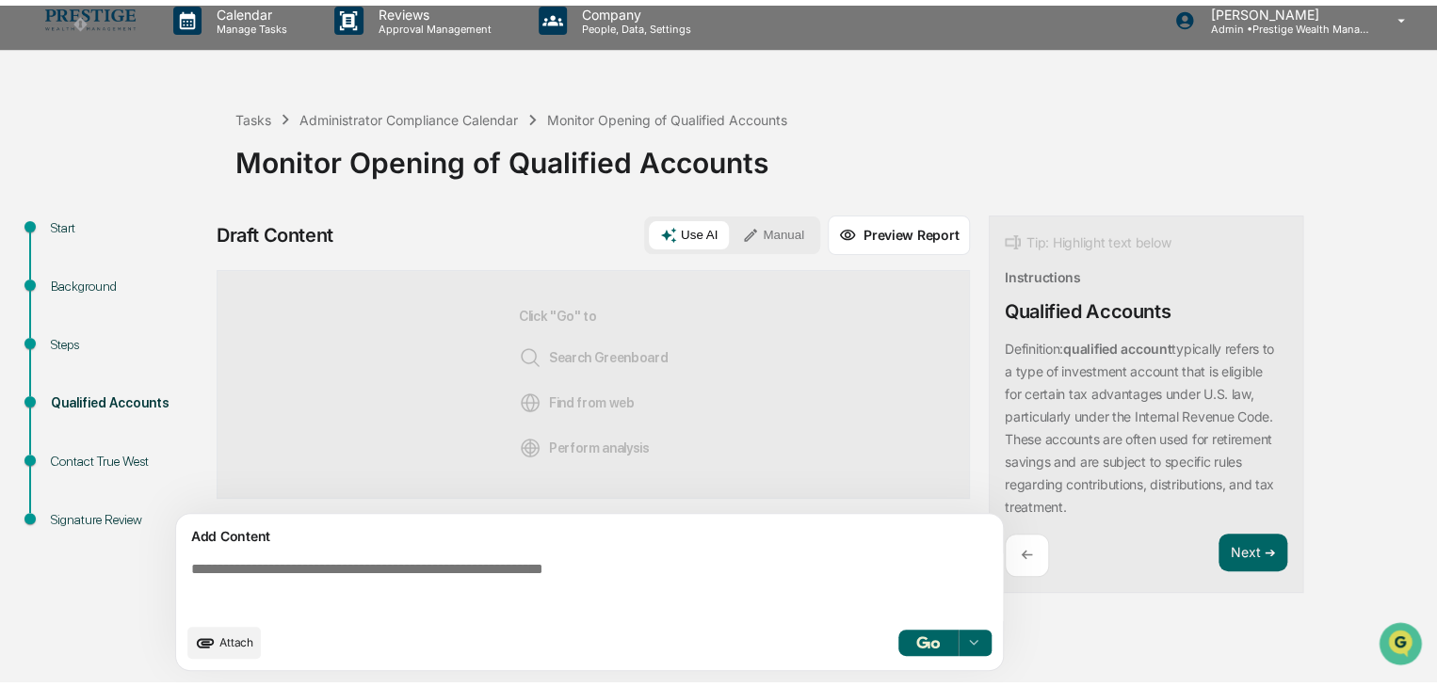
scroll to position [13, 0]
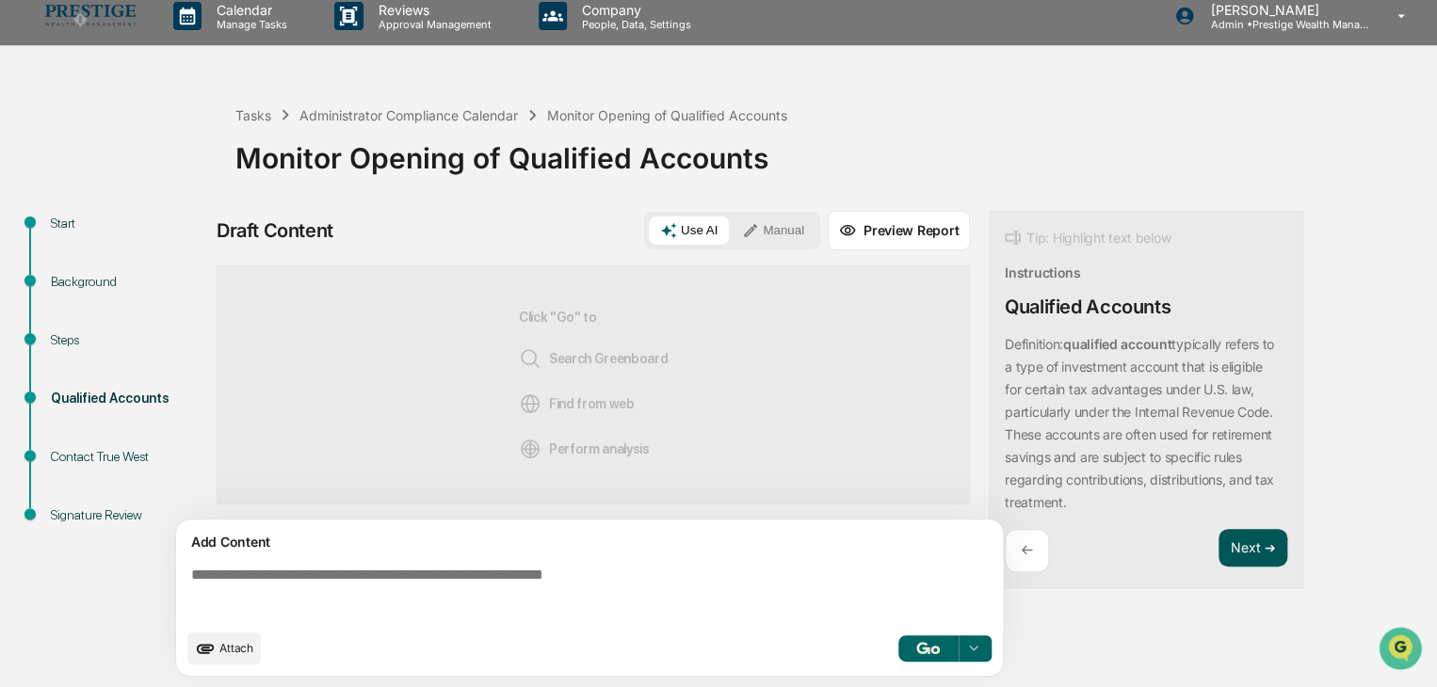
click at [1259, 542] on button "Next ➔" at bounding box center [1252, 548] width 69 height 39
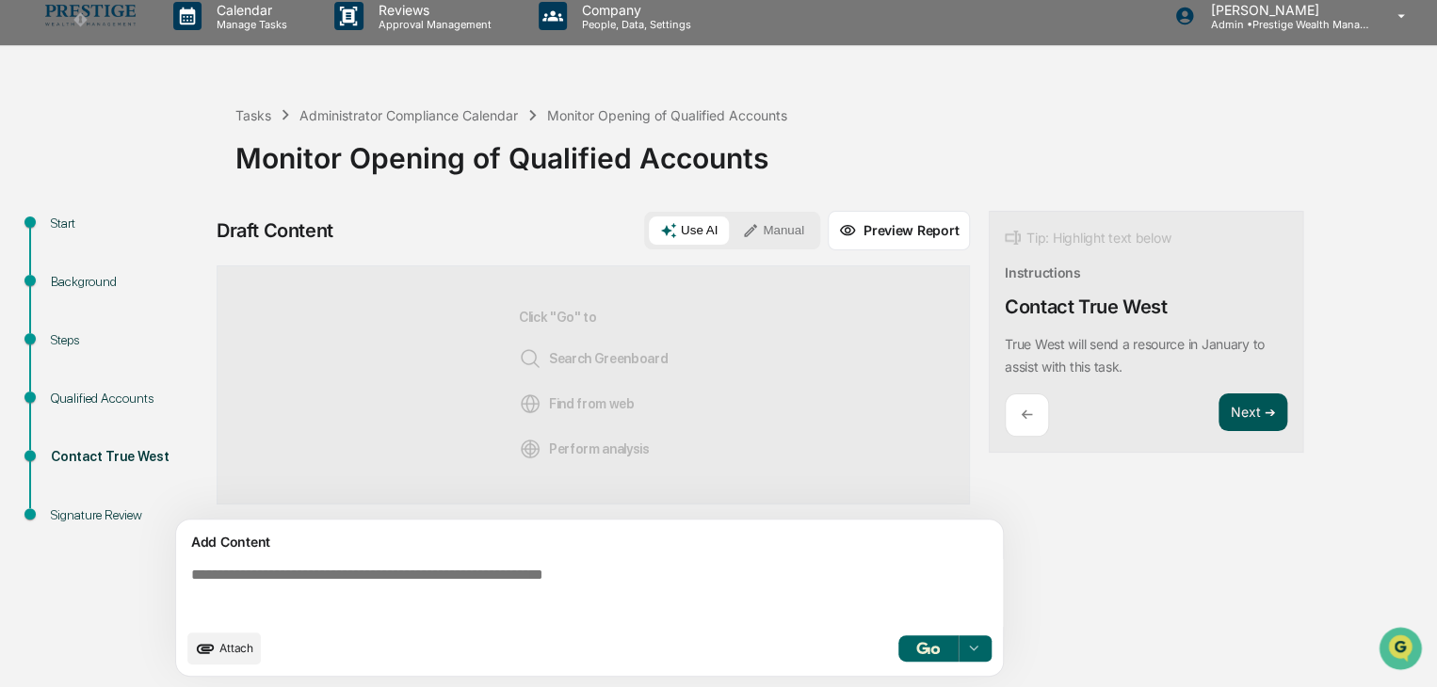
click at [1243, 412] on button "Next ➔" at bounding box center [1252, 413] width 69 height 39
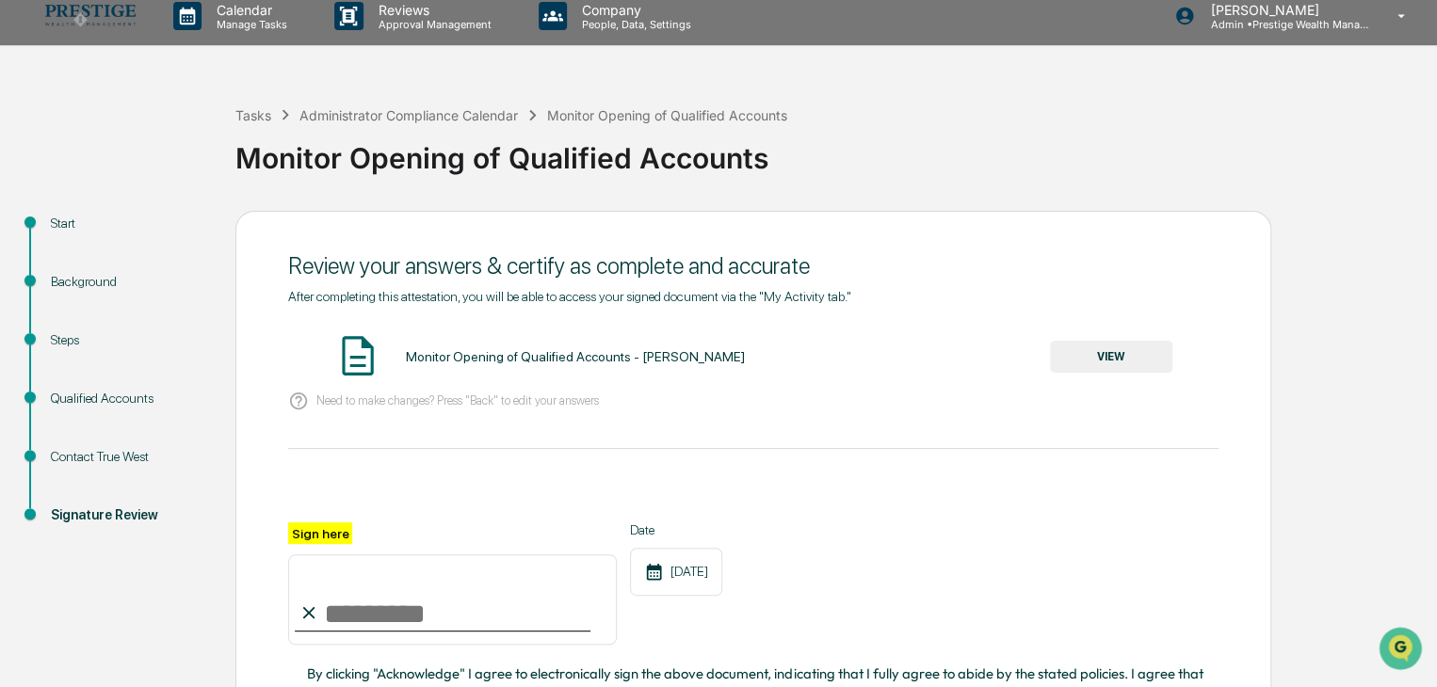
click at [1098, 354] on button "VIEW" at bounding box center [1111, 357] width 122 height 32
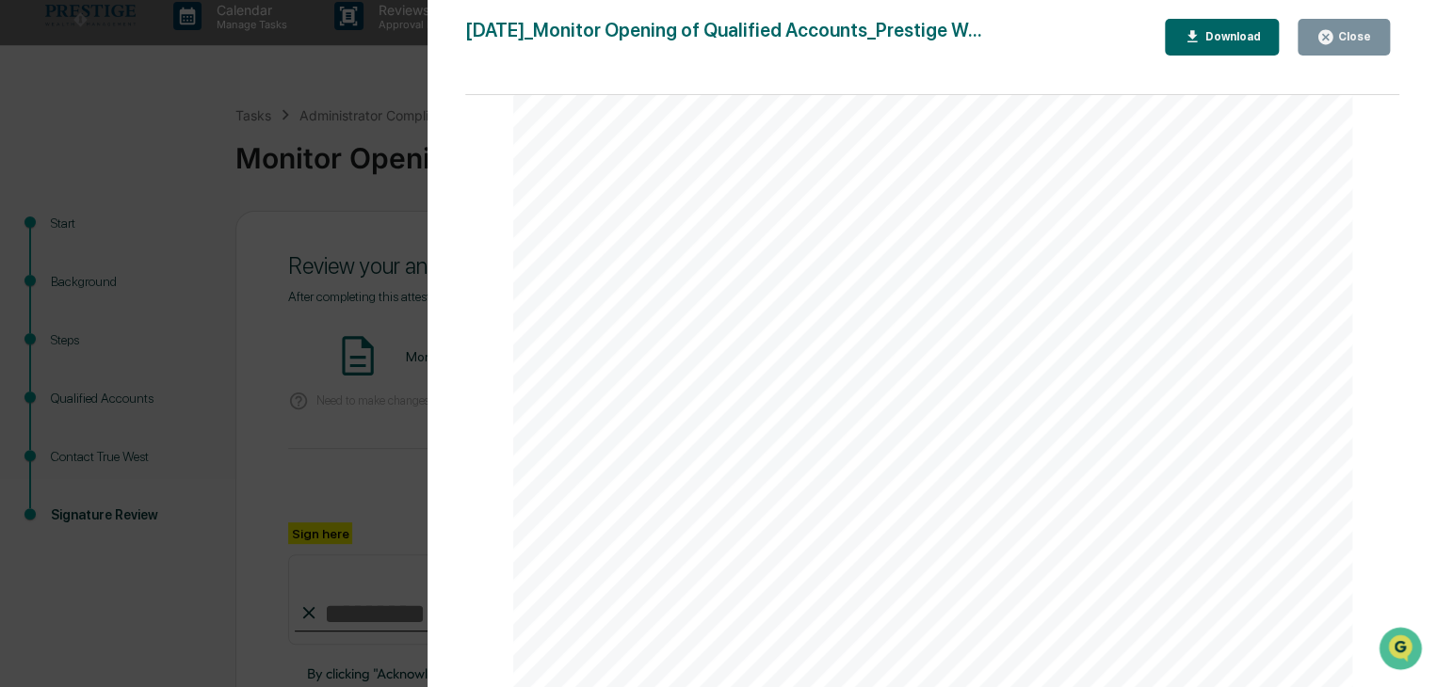
scroll to position [0, 0]
click at [1339, 21] on button "Close" at bounding box center [1343, 37] width 92 height 37
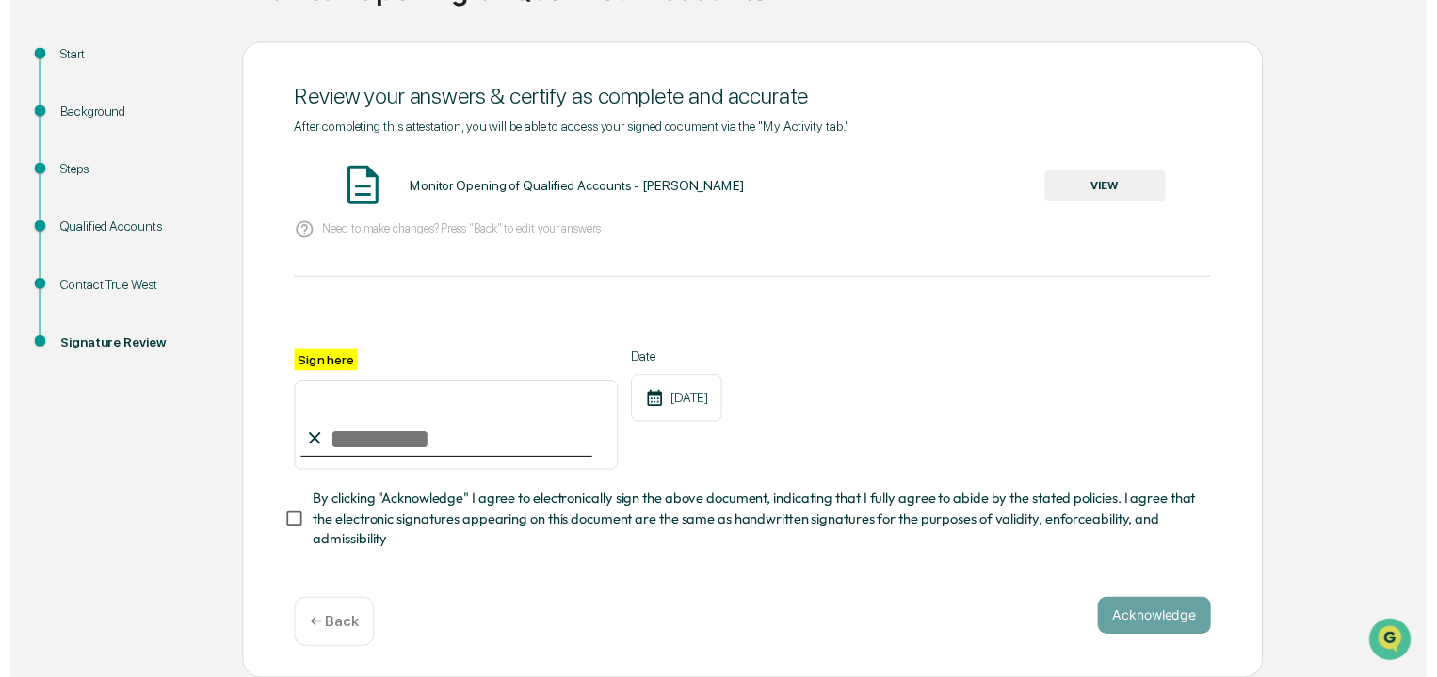
scroll to position [188, 0]
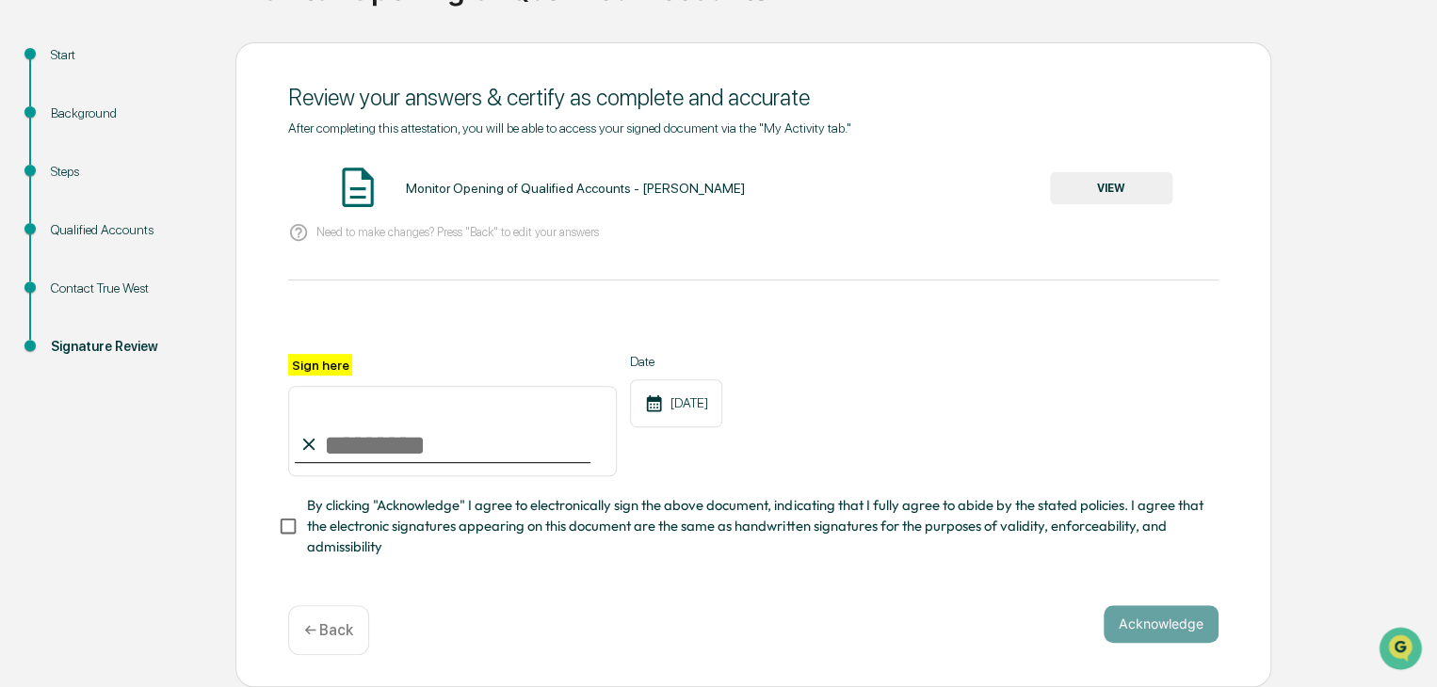
click at [408, 417] on input "Sign here" at bounding box center [452, 431] width 329 height 90
type input "**********"
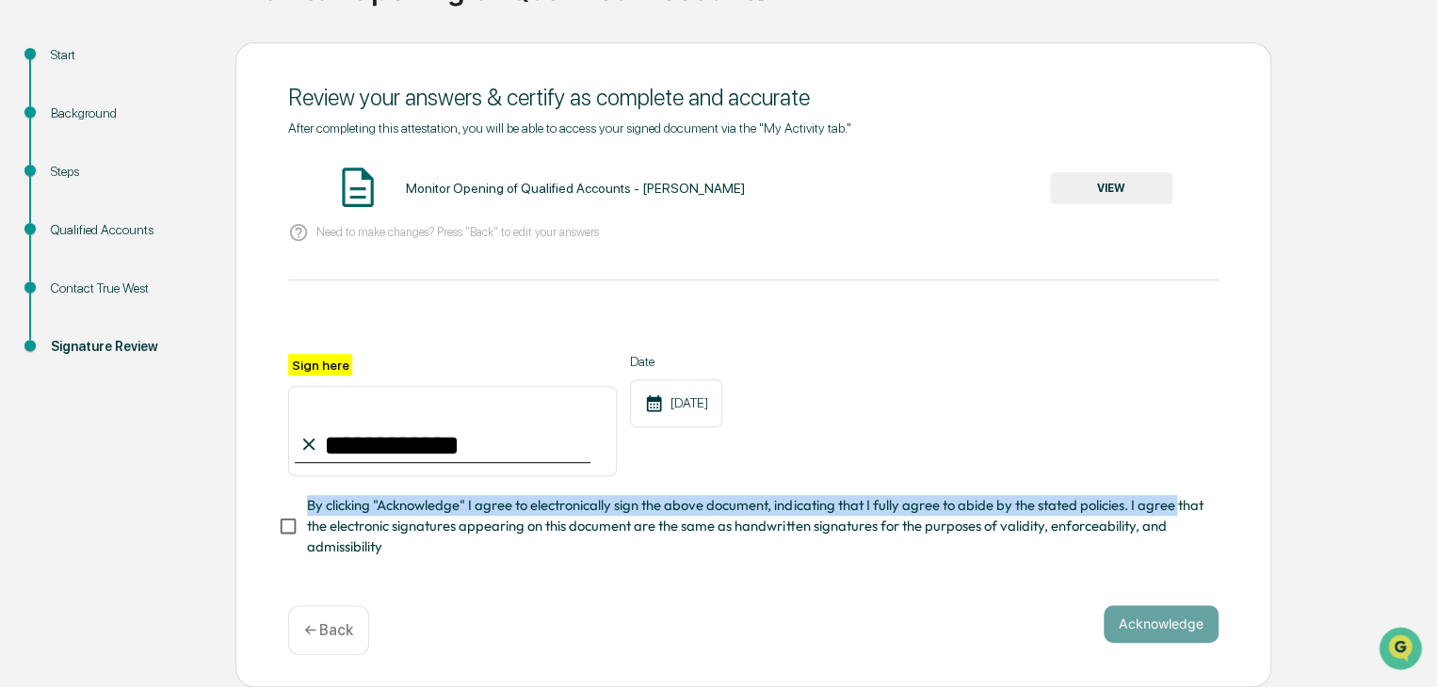
click at [302, 528] on label "By clicking "Acknowledge" I agree to electronically sign the above document, in…" at bounding box center [741, 526] width 926 height 63
click at [1123, 630] on button "Acknowledge" at bounding box center [1160, 624] width 115 height 38
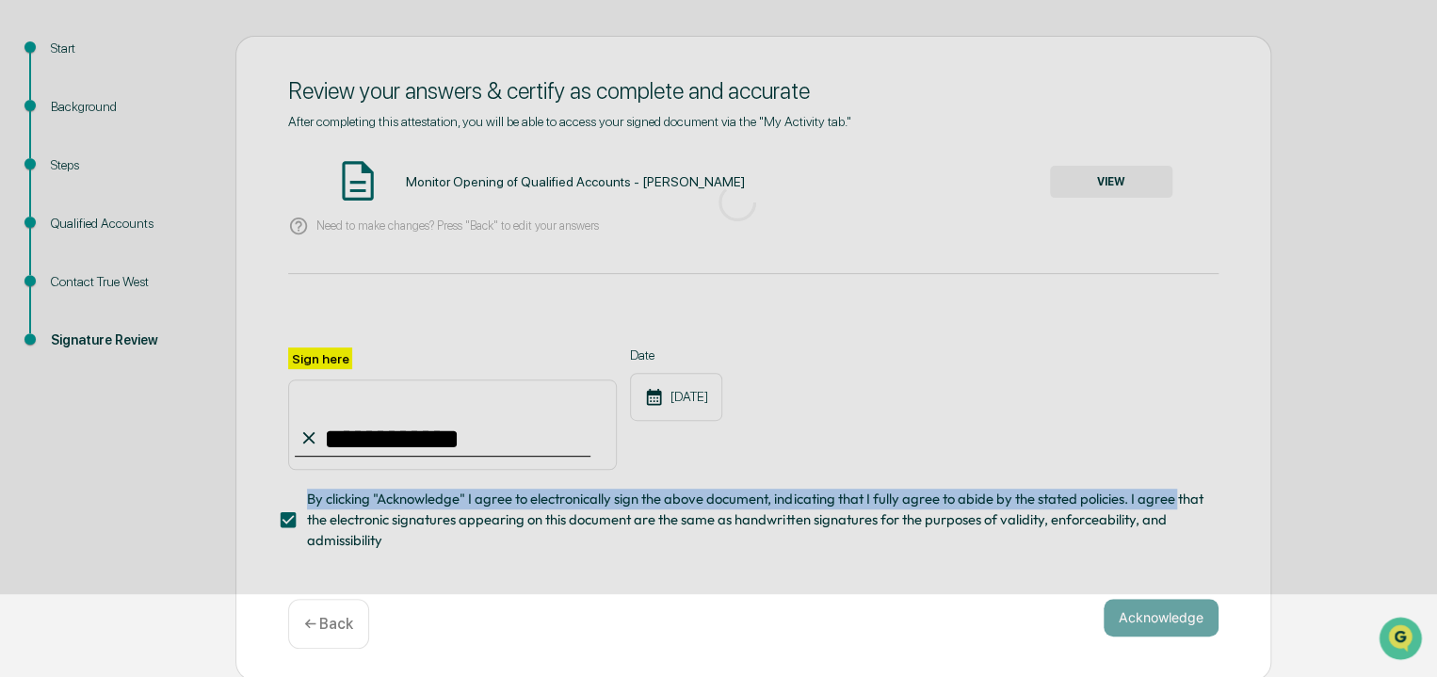
scroll to position [71, 0]
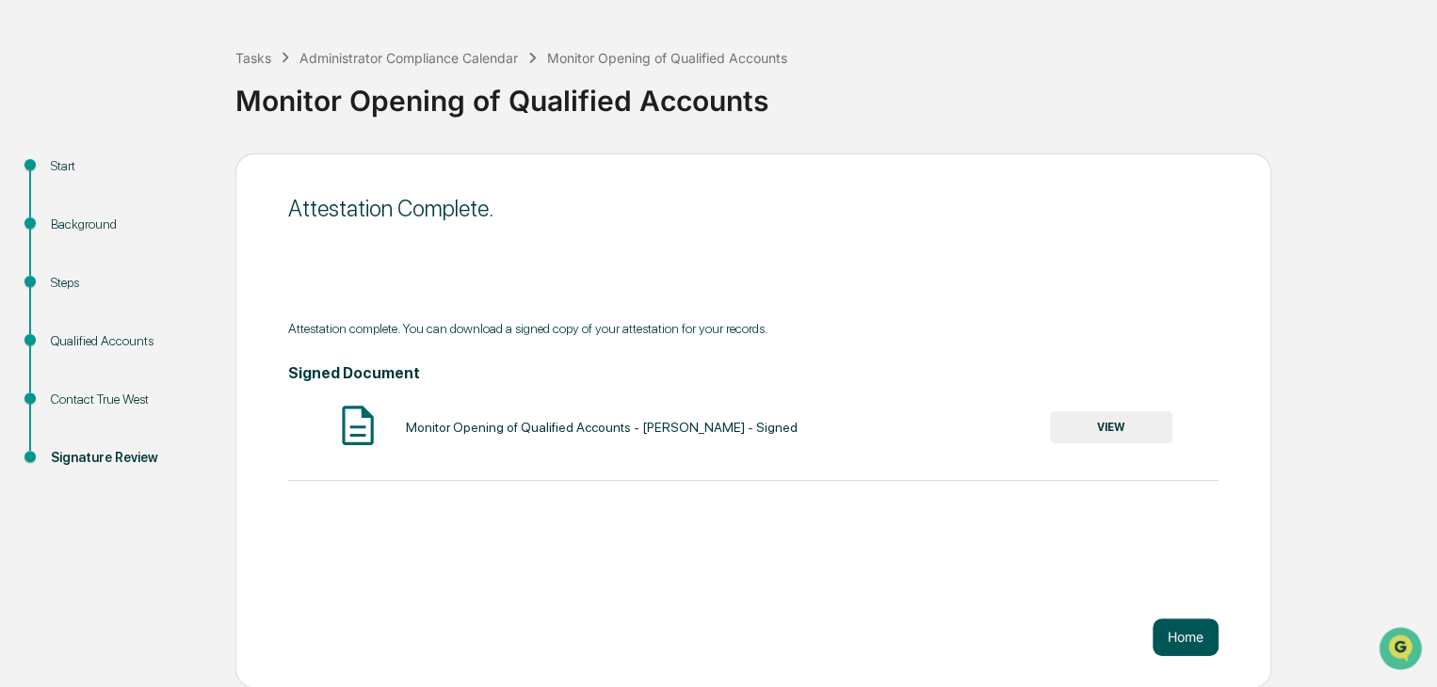
click at [1190, 620] on button "Home" at bounding box center [1185, 638] width 66 height 38
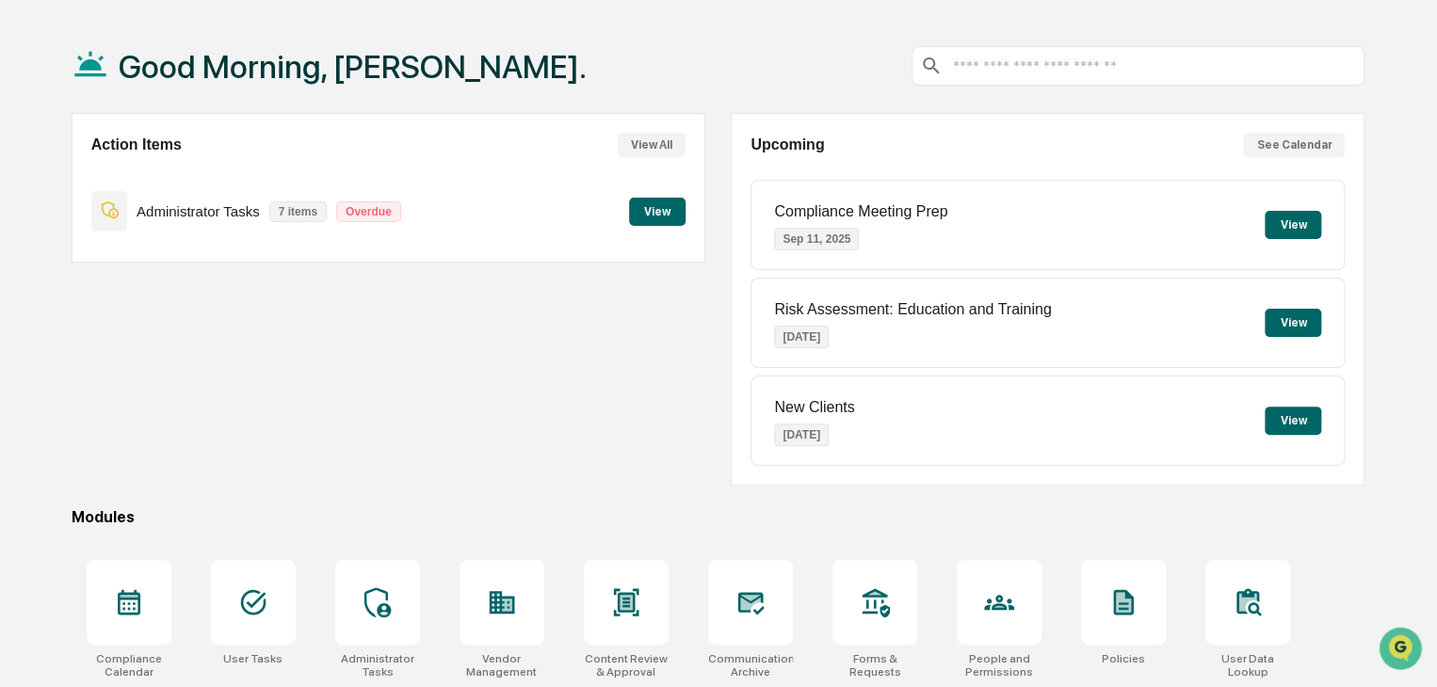
click at [663, 148] on button "View All" at bounding box center [652, 145] width 68 height 24
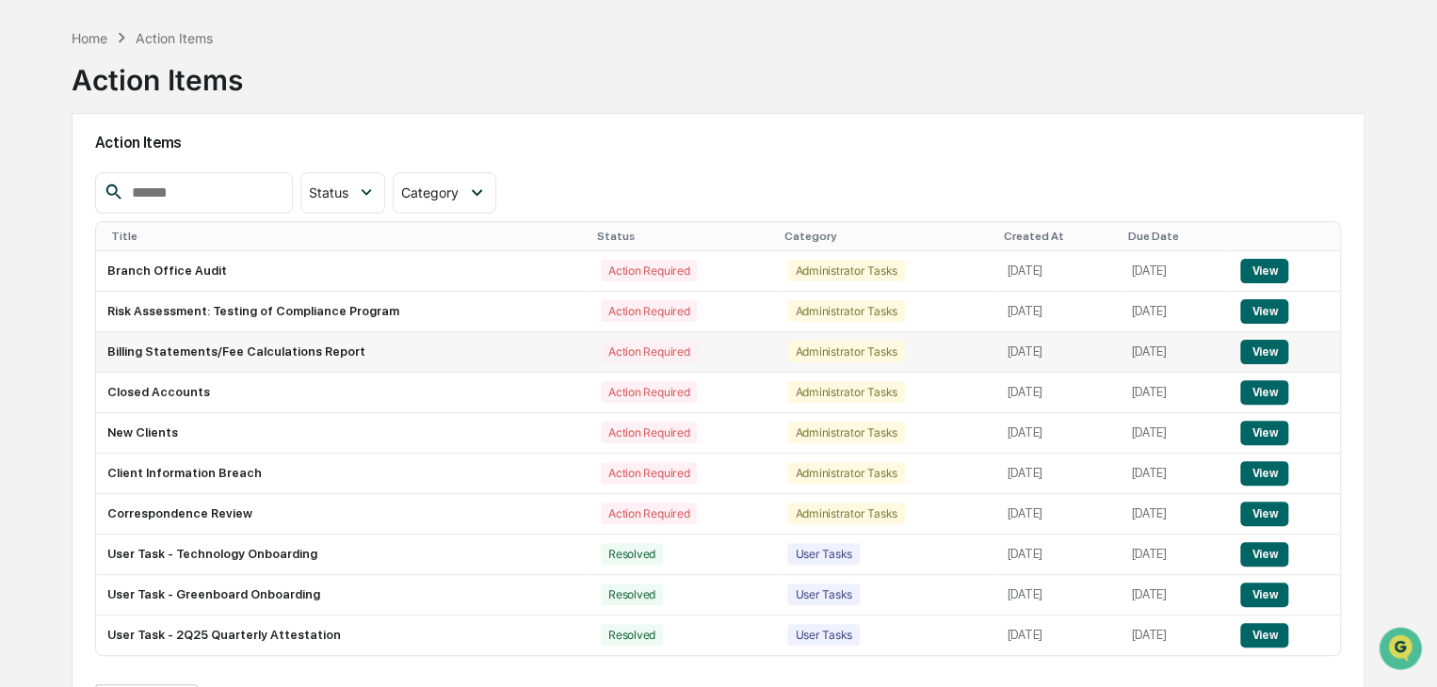
click at [1253, 345] on button "View" at bounding box center [1264, 352] width 48 height 24
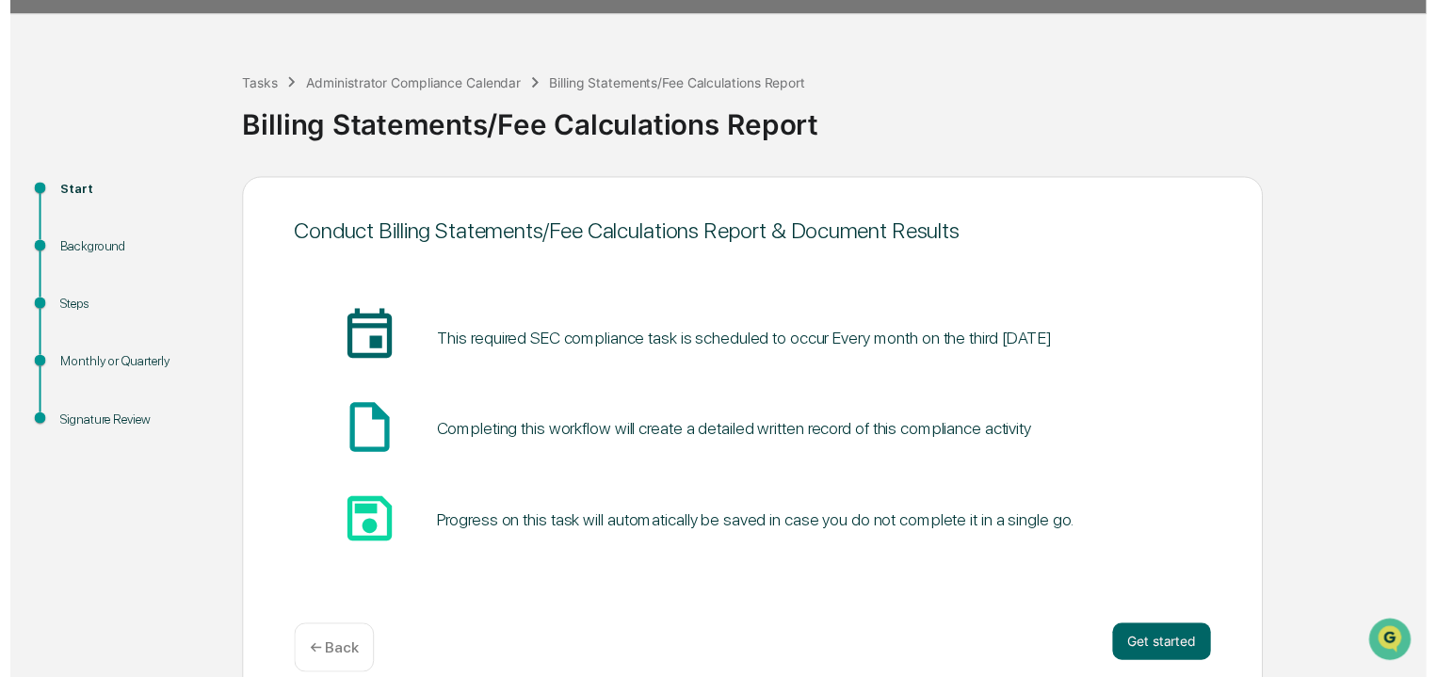
scroll to position [71, 0]
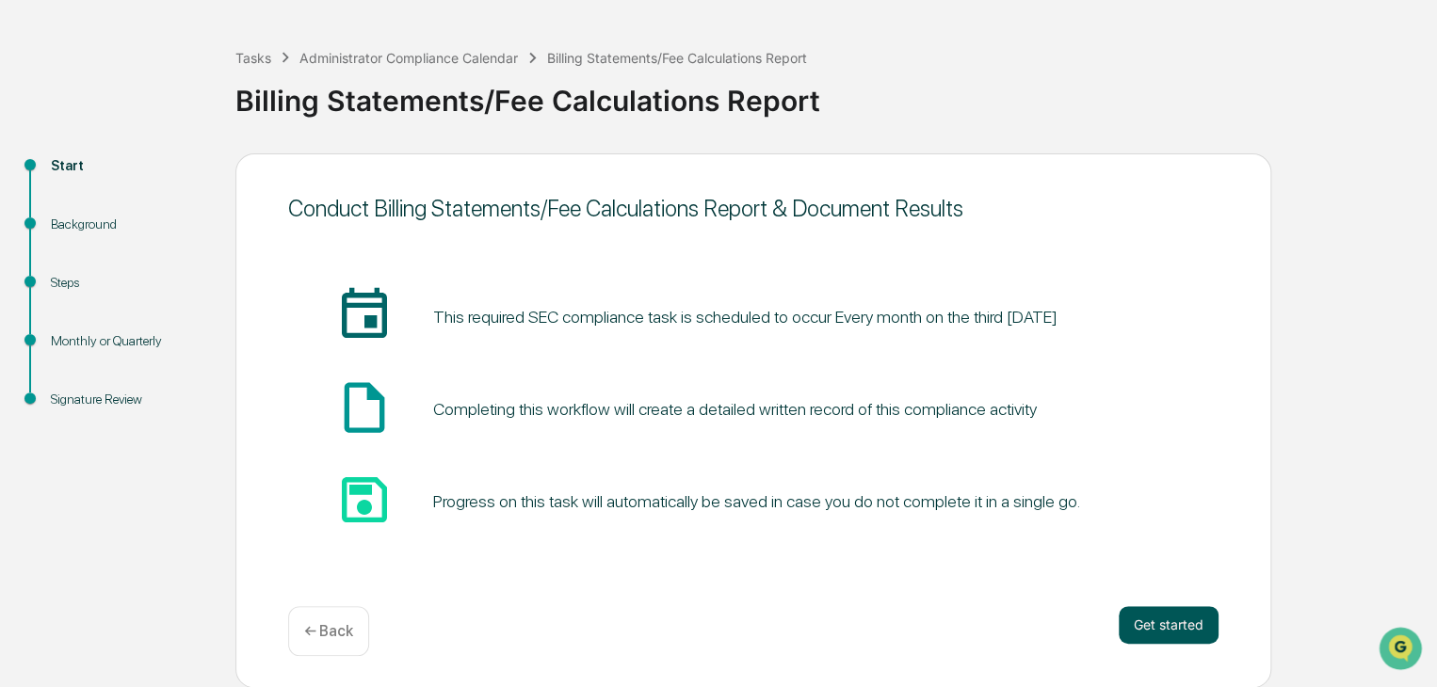
click at [1130, 607] on button "Get started" at bounding box center [1169, 625] width 100 height 38
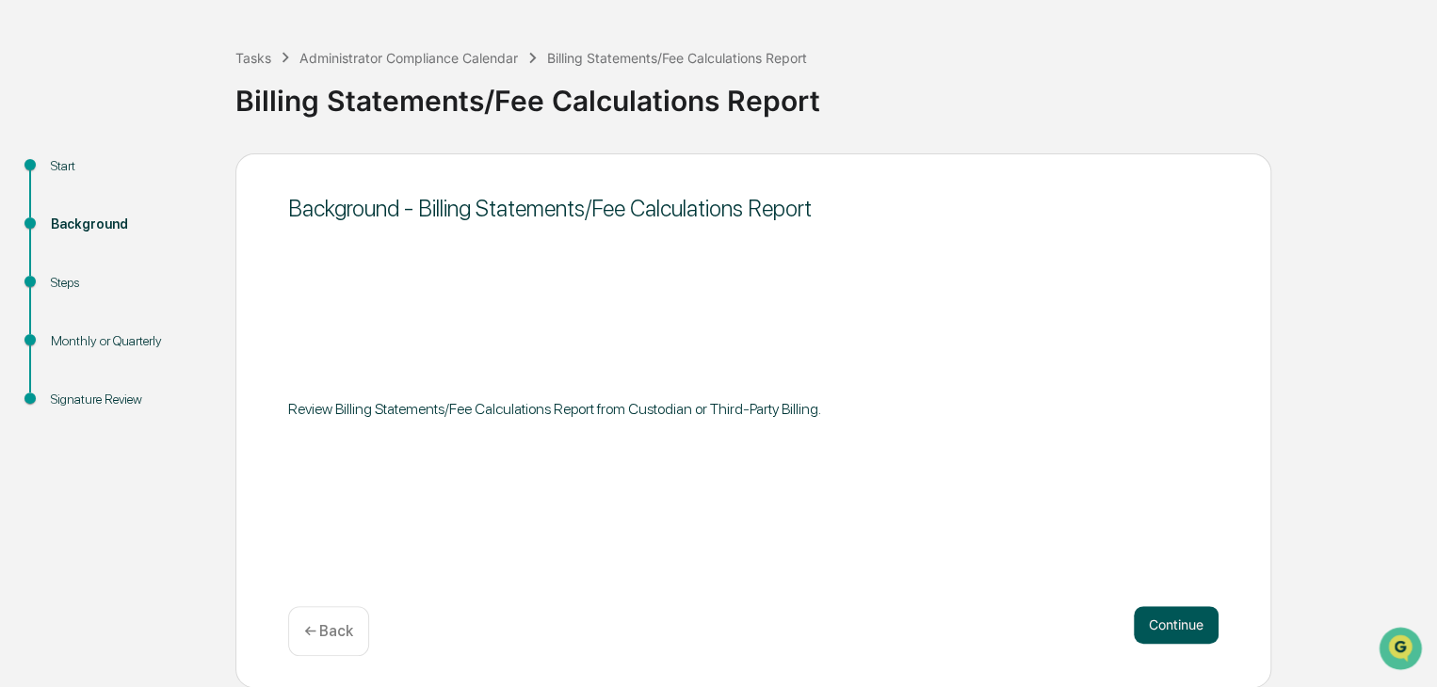
click at [1174, 611] on button "Continue" at bounding box center [1176, 625] width 85 height 38
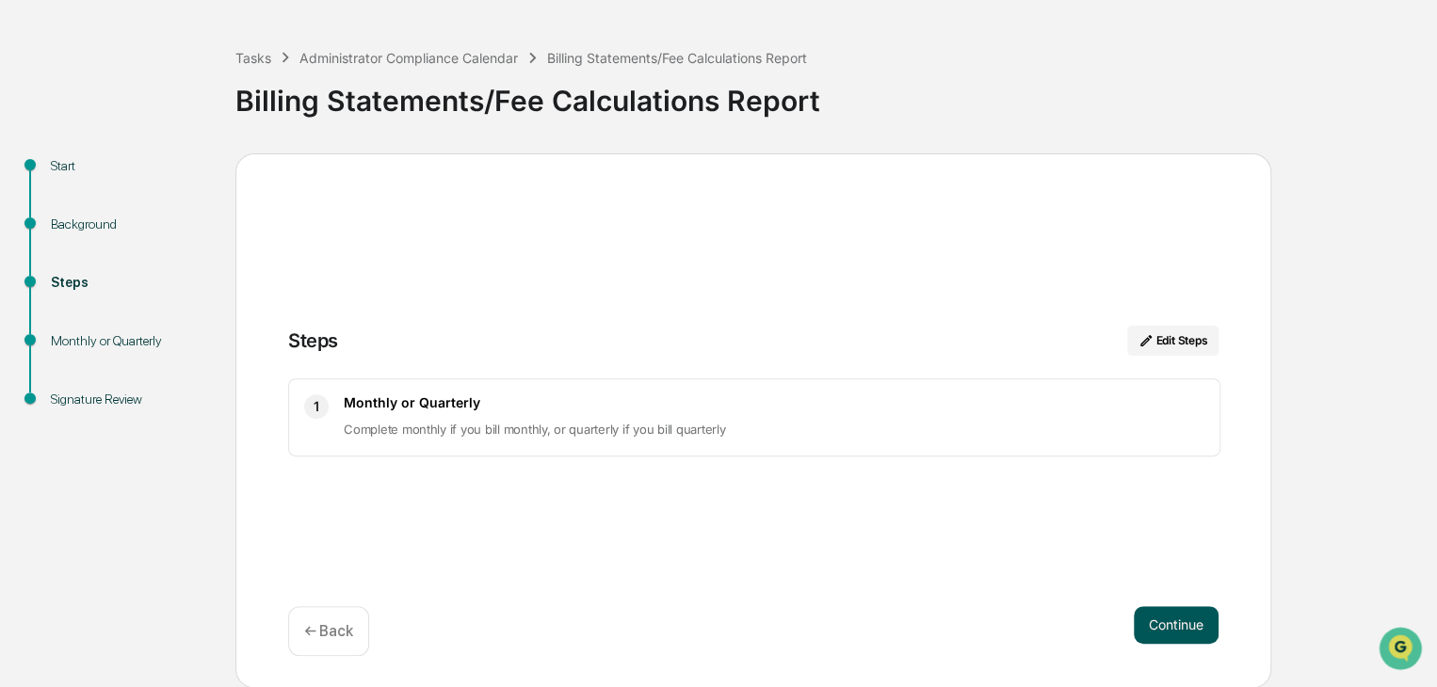
click at [1164, 626] on button "Continue" at bounding box center [1176, 625] width 85 height 38
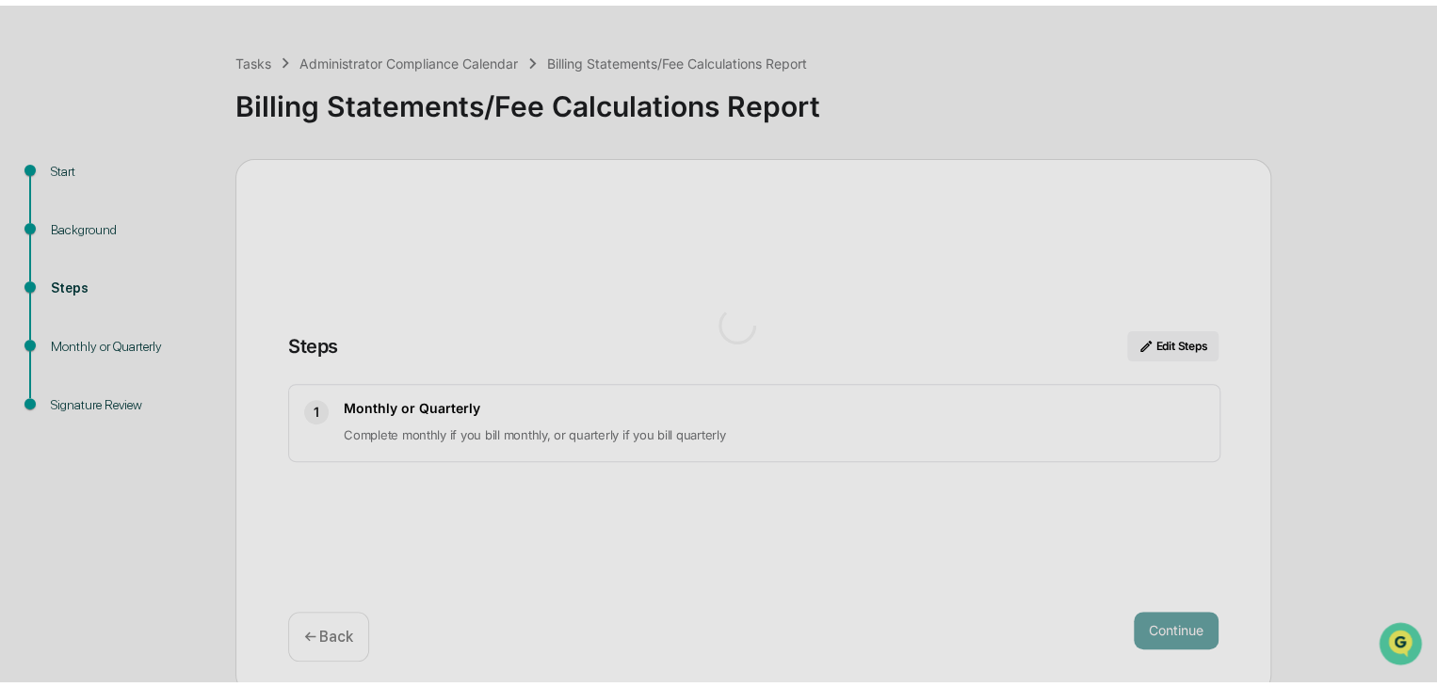
scroll to position [13, 0]
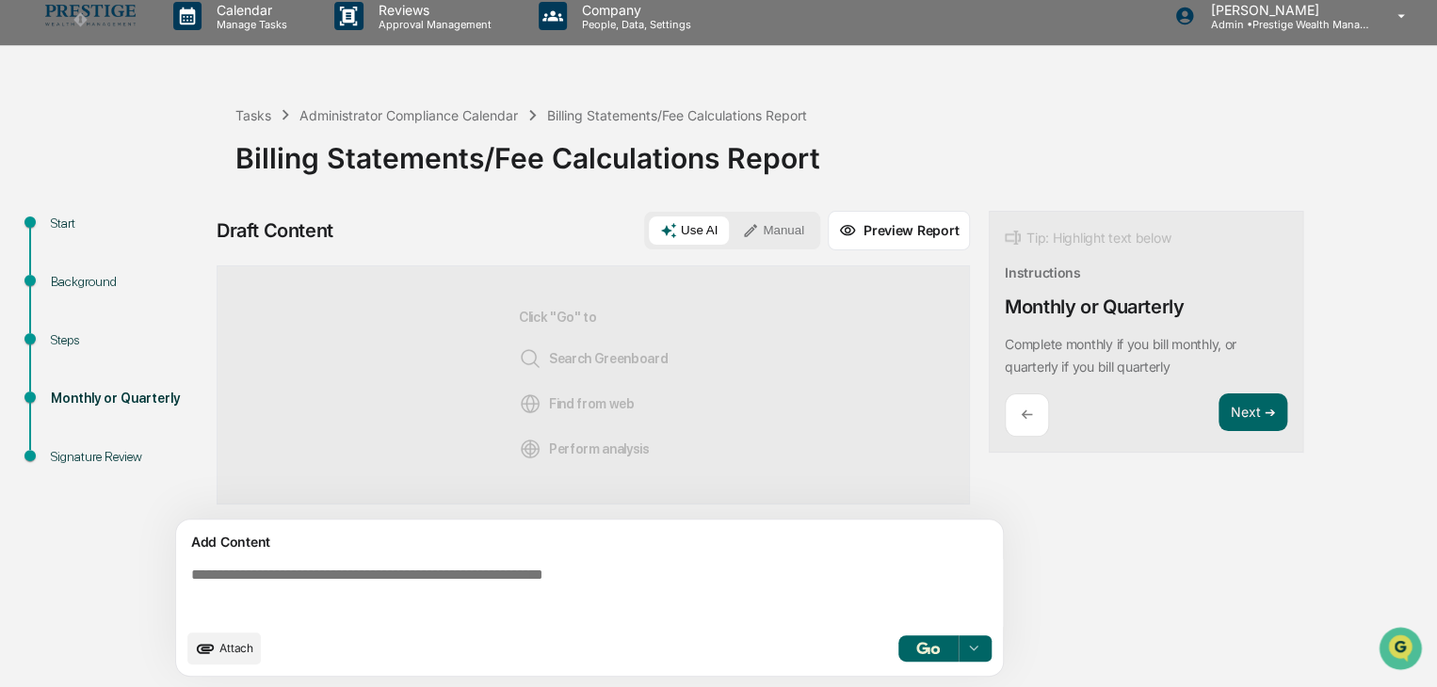
click at [662, 230] on icon at bounding box center [668, 230] width 17 height 17
click at [926, 653] on button "button" at bounding box center [928, 649] width 60 height 26
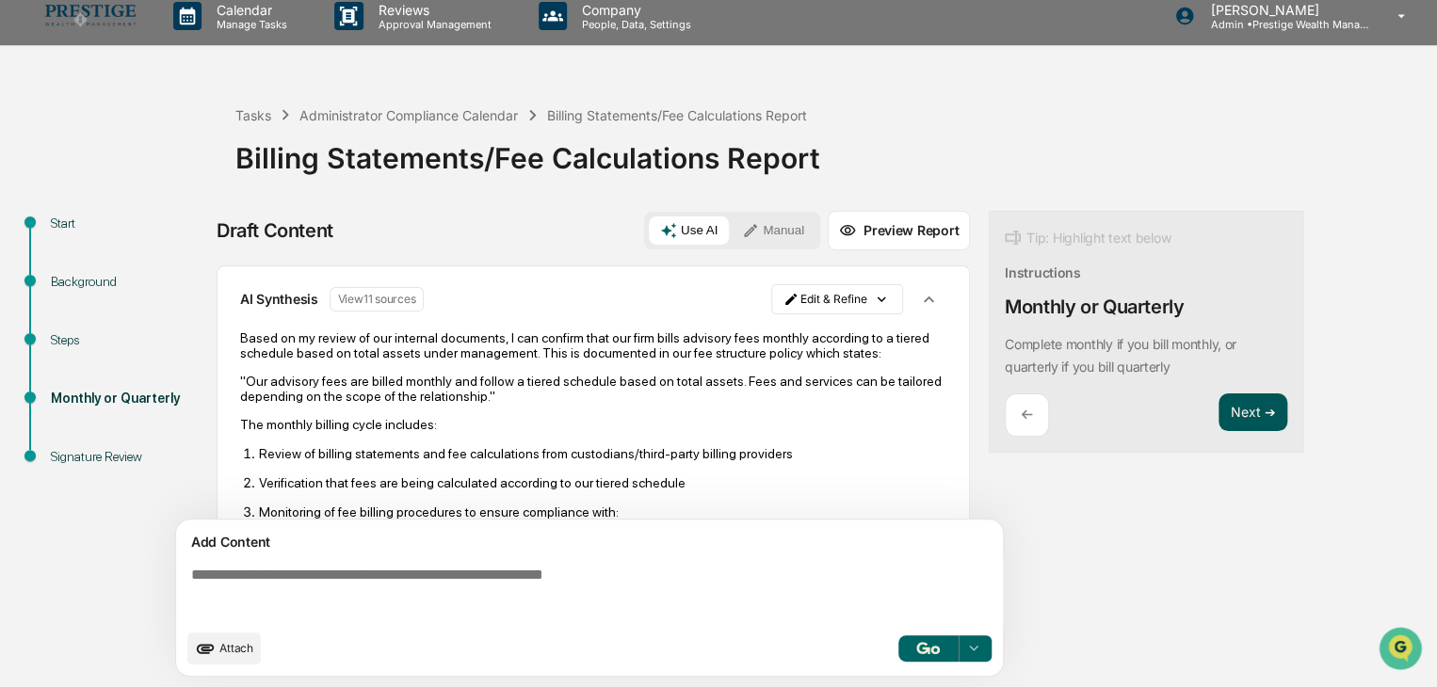
click at [1242, 415] on button "Next ➔" at bounding box center [1252, 413] width 69 height 39
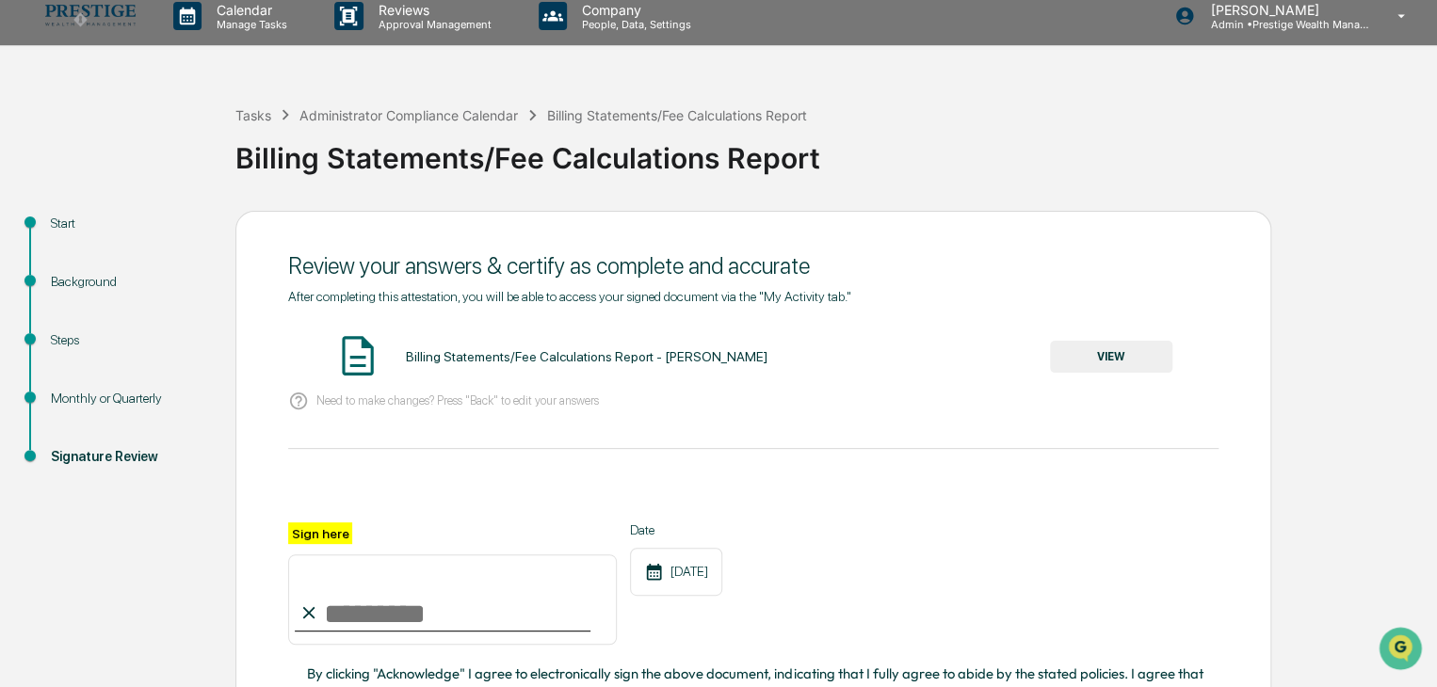
click at [1131, 351] on button "VIEW" at bounding box center [1111, 357] width 122 height 32
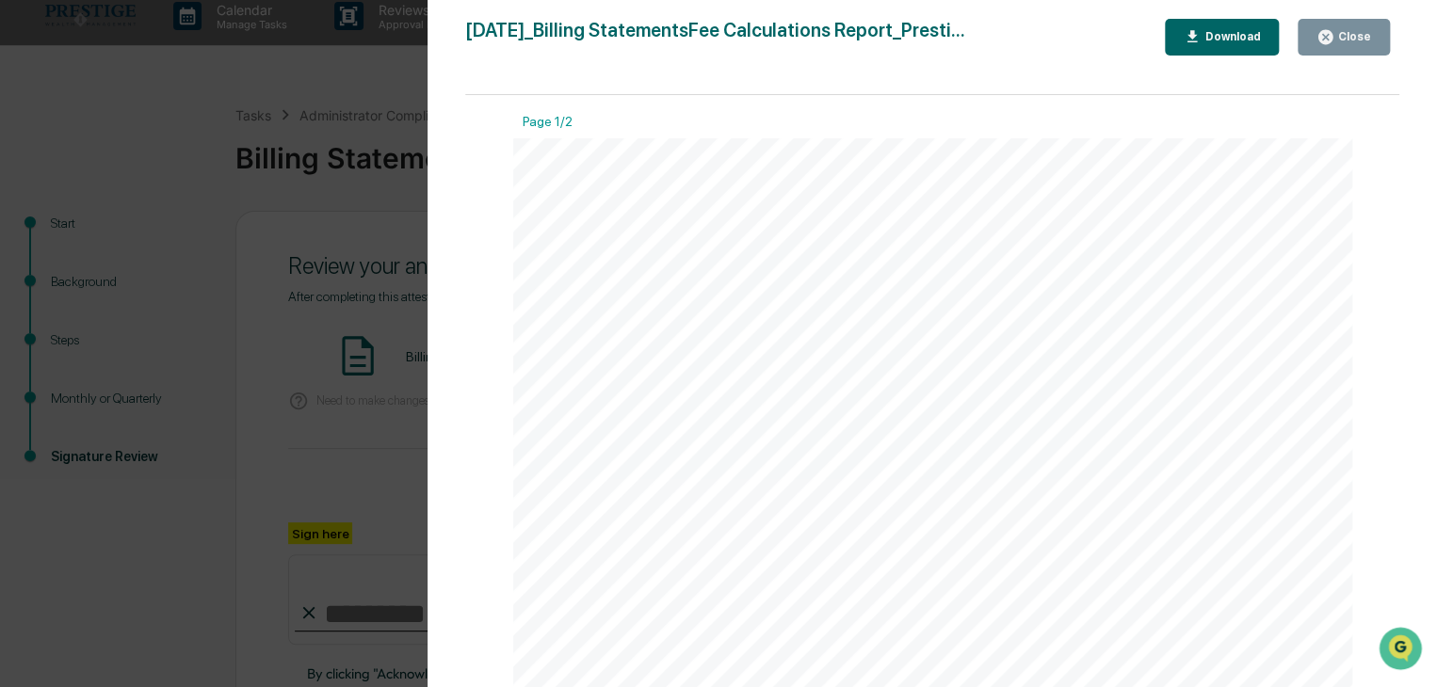
click at [1345, 34] on div "Close" at bounding box center [1352, 36] width 37 height 13
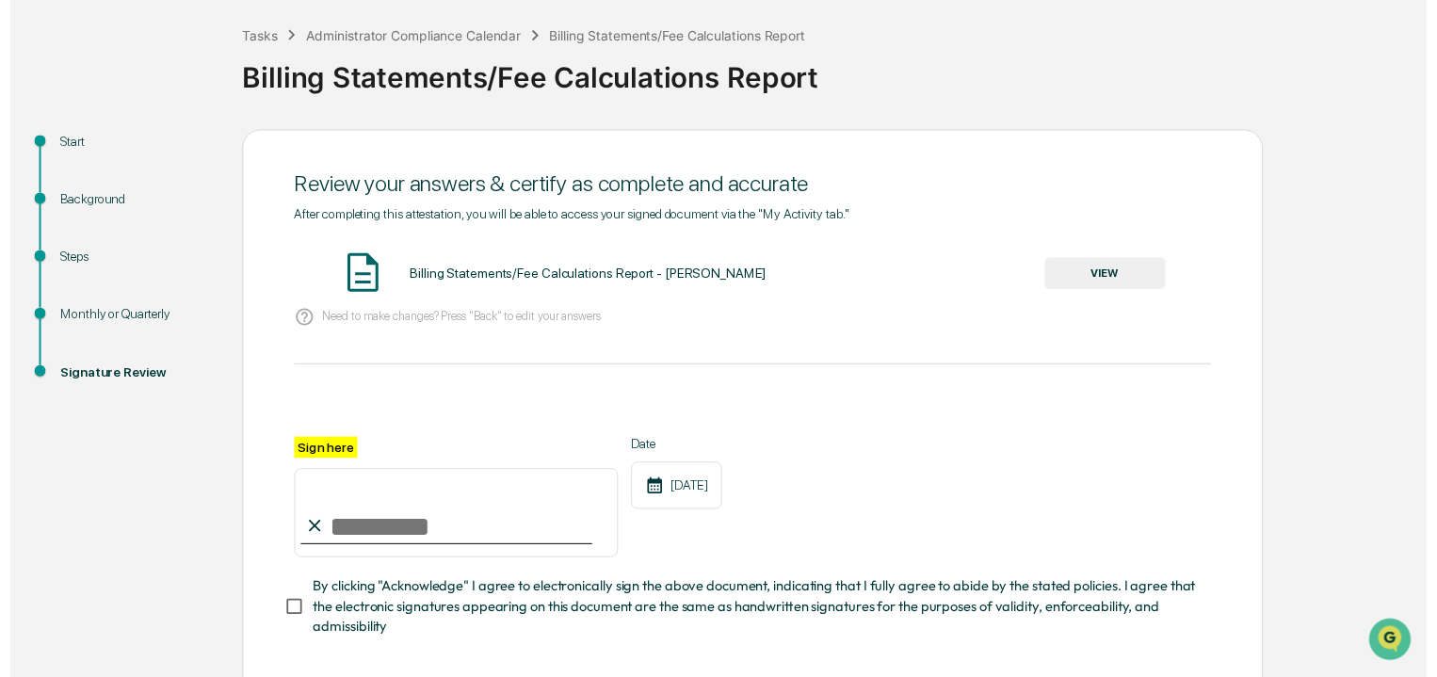
scroll to position [188, 0]
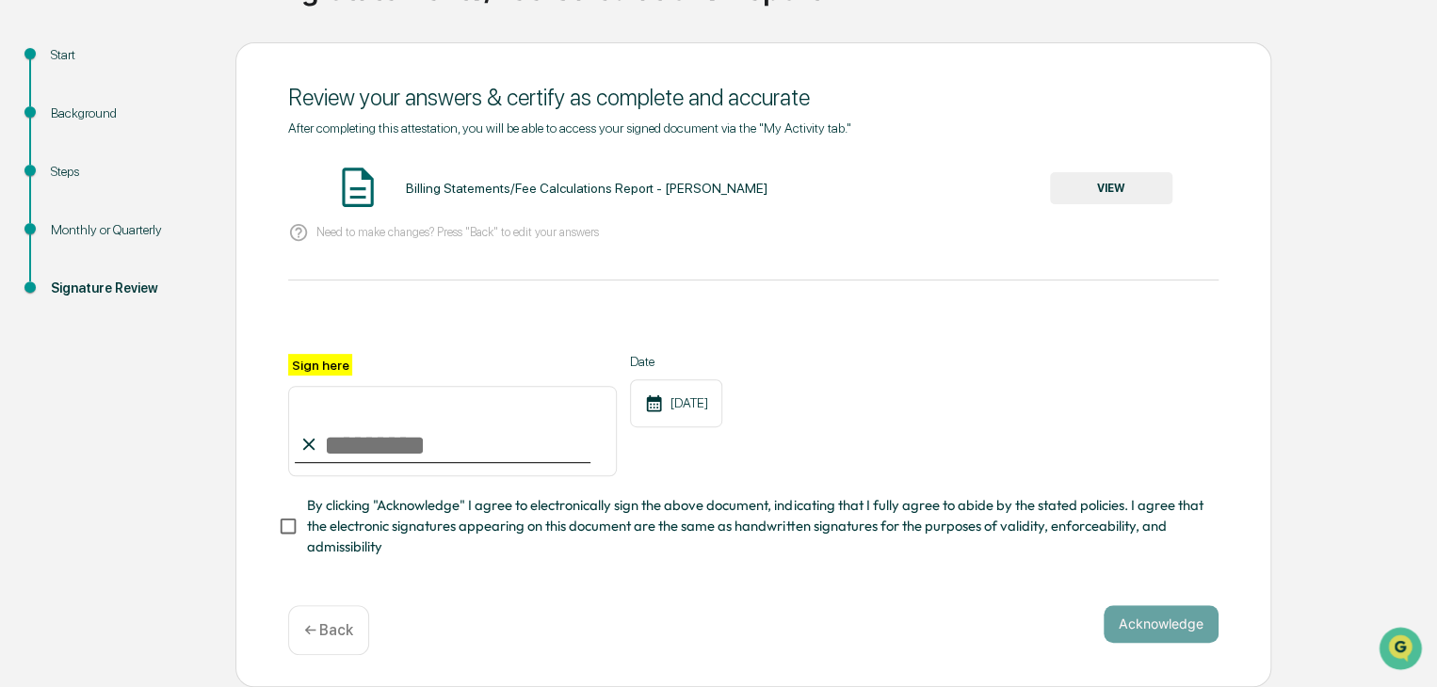
click at [362, 421] on input "Sign here" at bounding box center [452, 431] width 329 height 90
type input "**********"
click at [1168, 634] on button "Acknowledge" at bounding box center [1160, 624] width 115 height 38
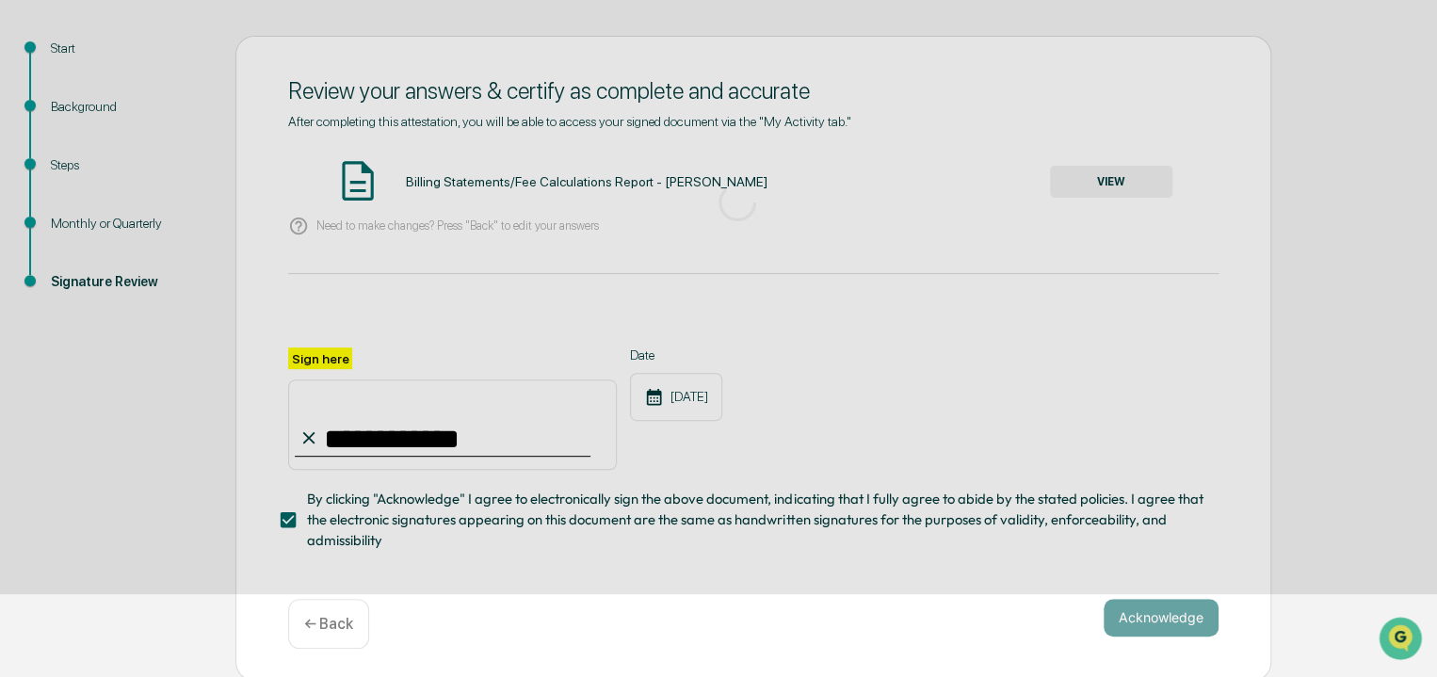
scroll to position [71, 0]
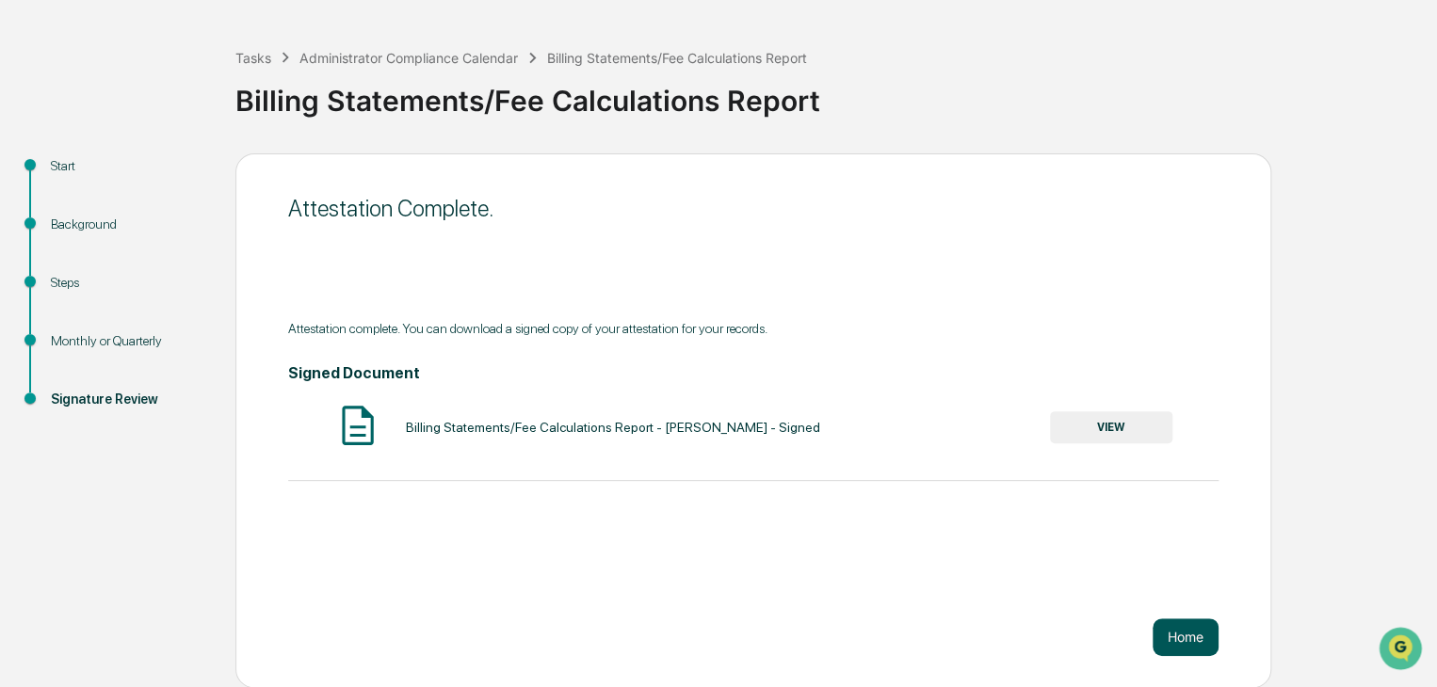
click at [1184, 636] on button "Home" at bounding box center [1185, 638] width 66 height 38
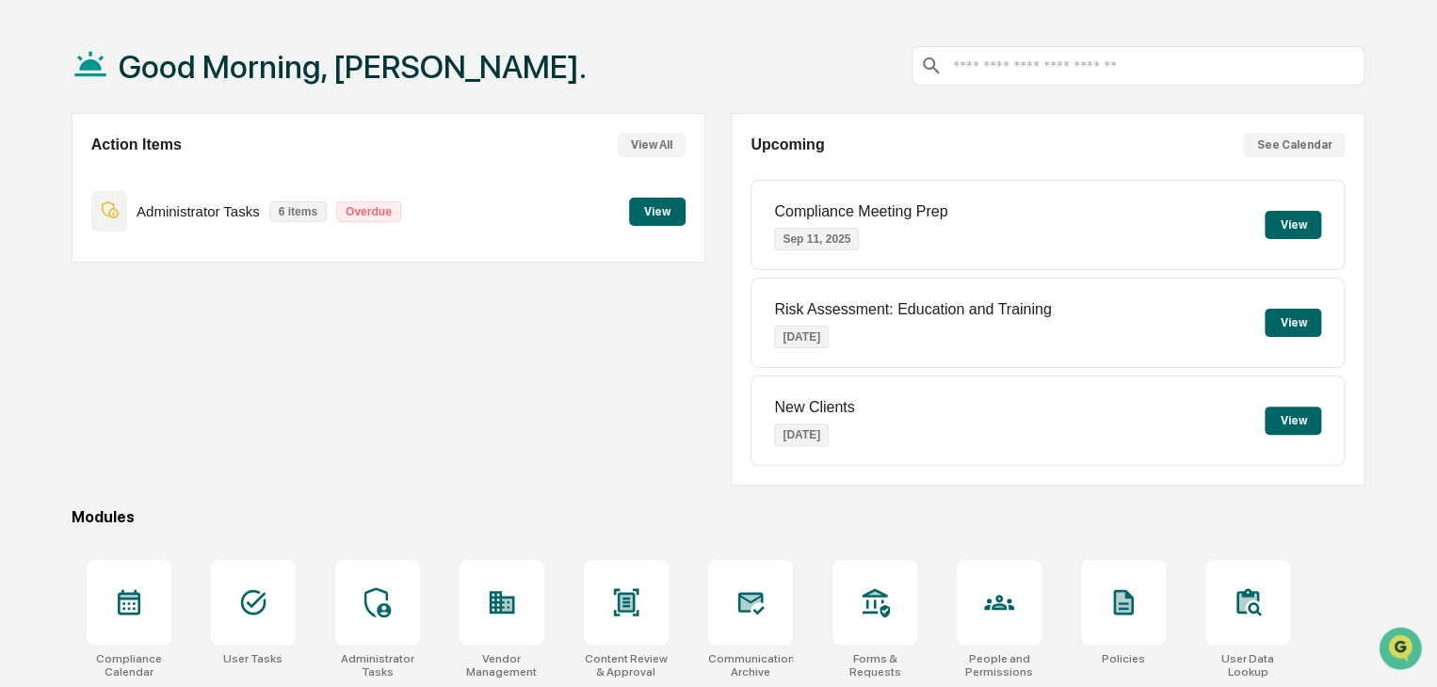
click at [648, 142] on button "View All" at bounding box center [652, 145] width 68 height 24
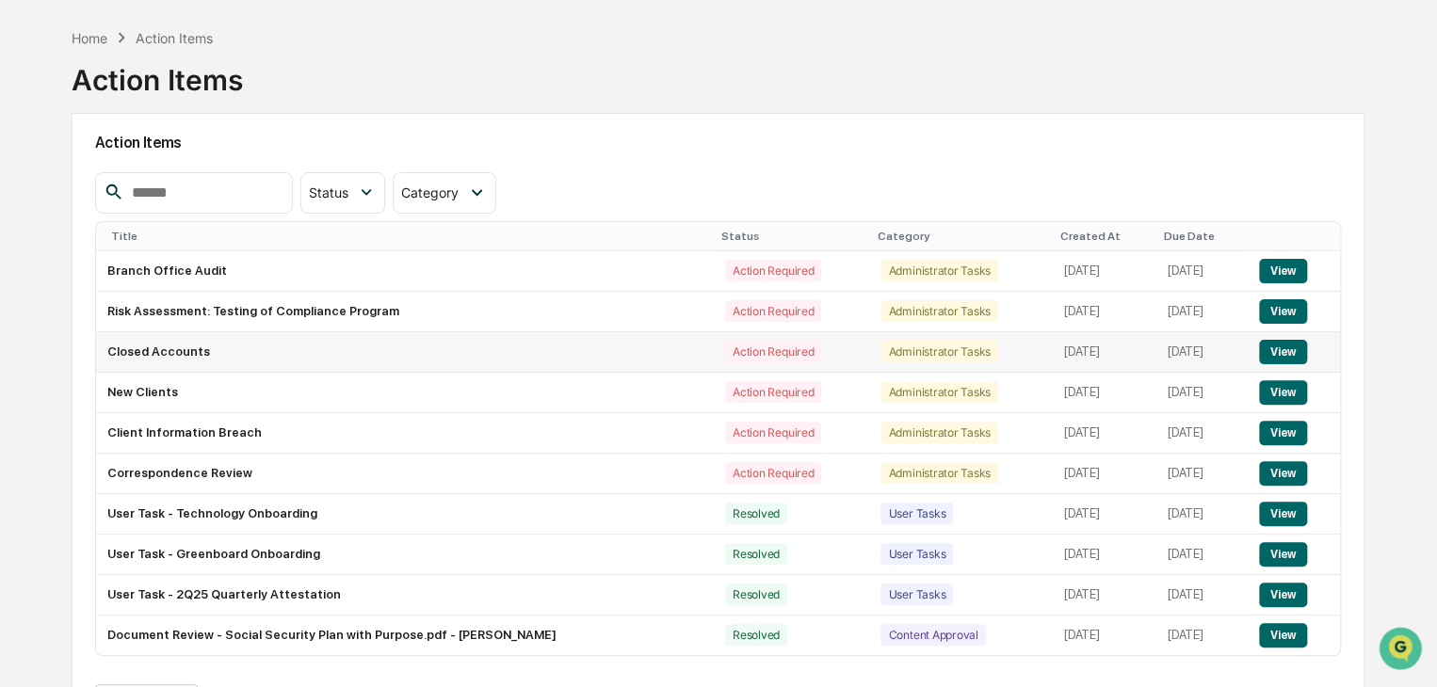
click at [1307, 352] on button "View" at bounding box center [1283, 352] width 48 height 24
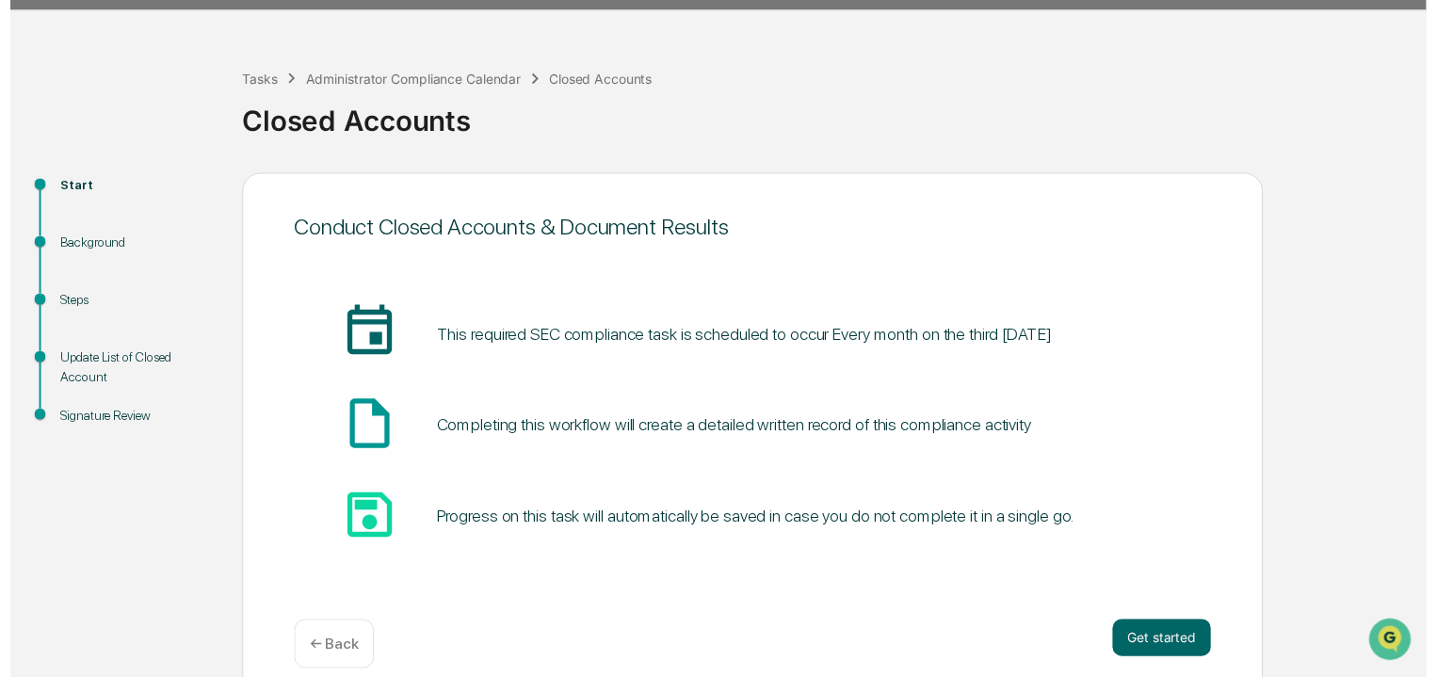
scroll to position [71, 0]
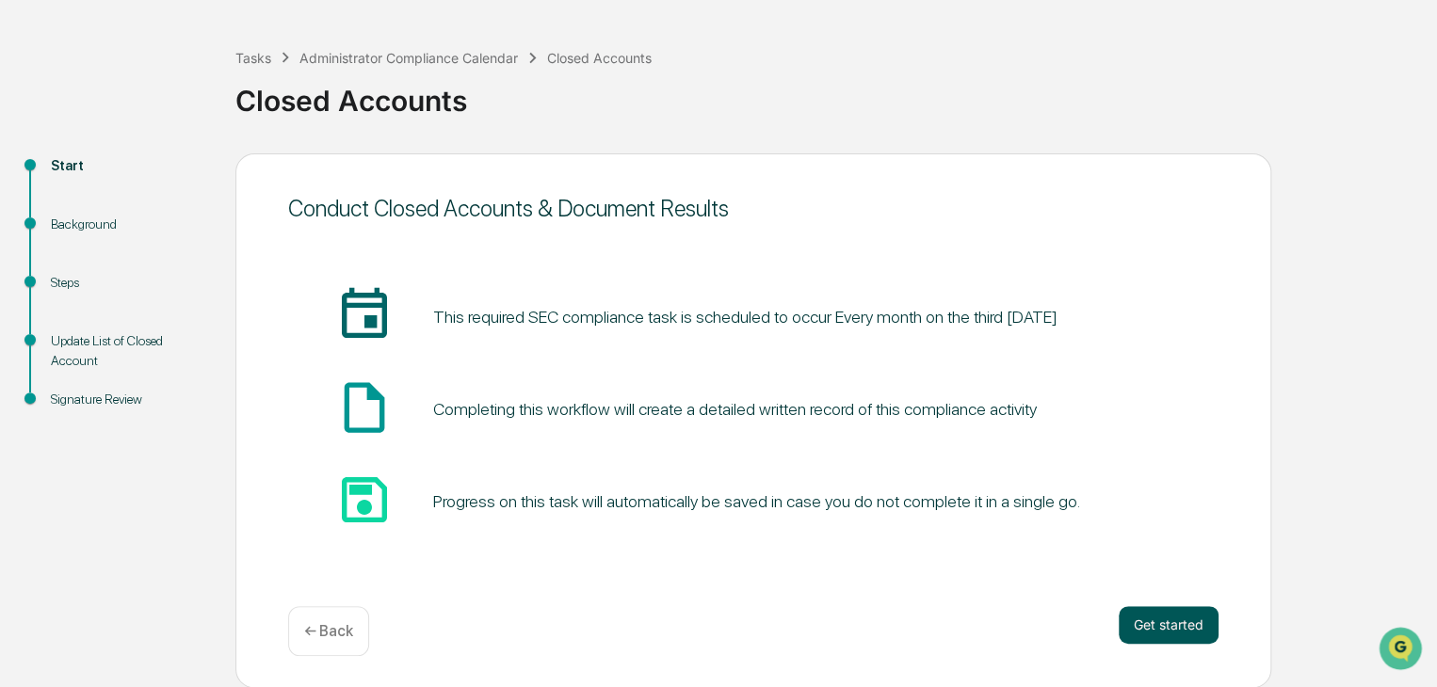
click at [1183, 620] on button "Get started" at bounding box center [1169, 625] width 100 height 38
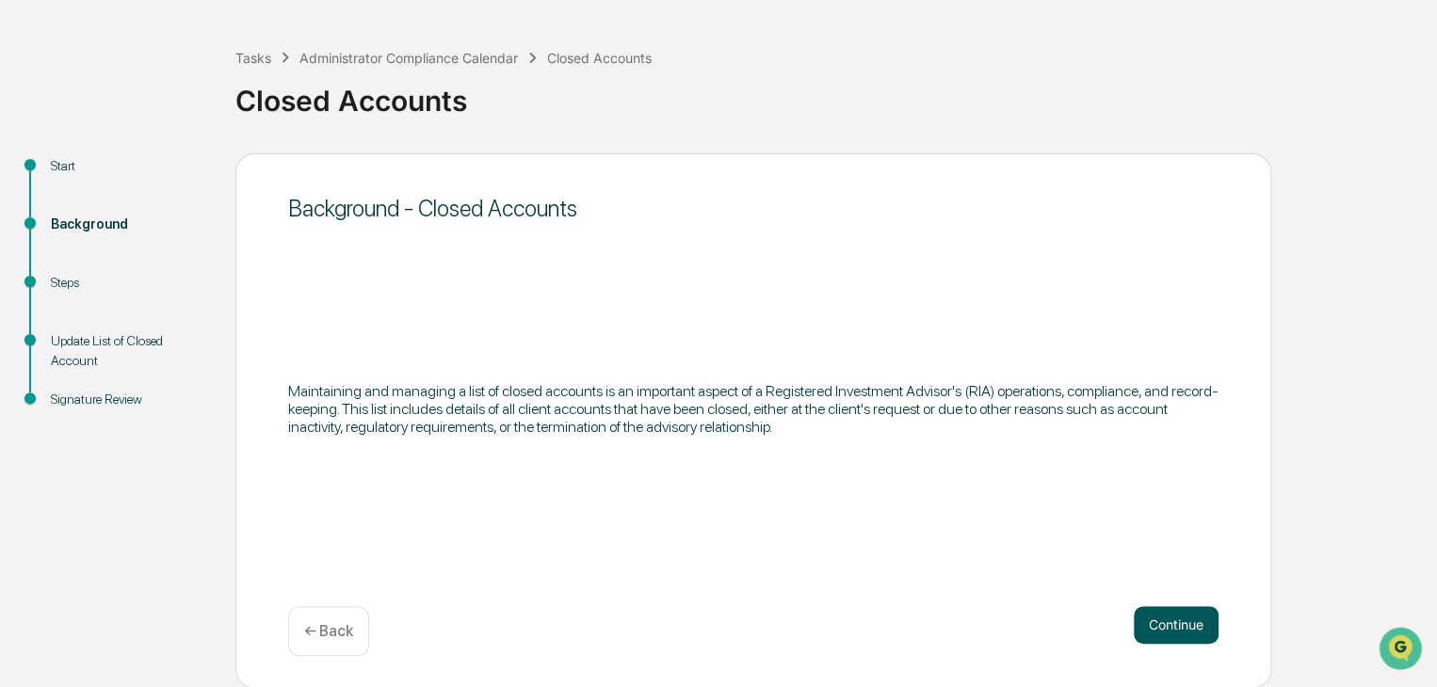
click at [1174, 623] on button "Continue" at bounding box center [1176, 625] width 85 height 38
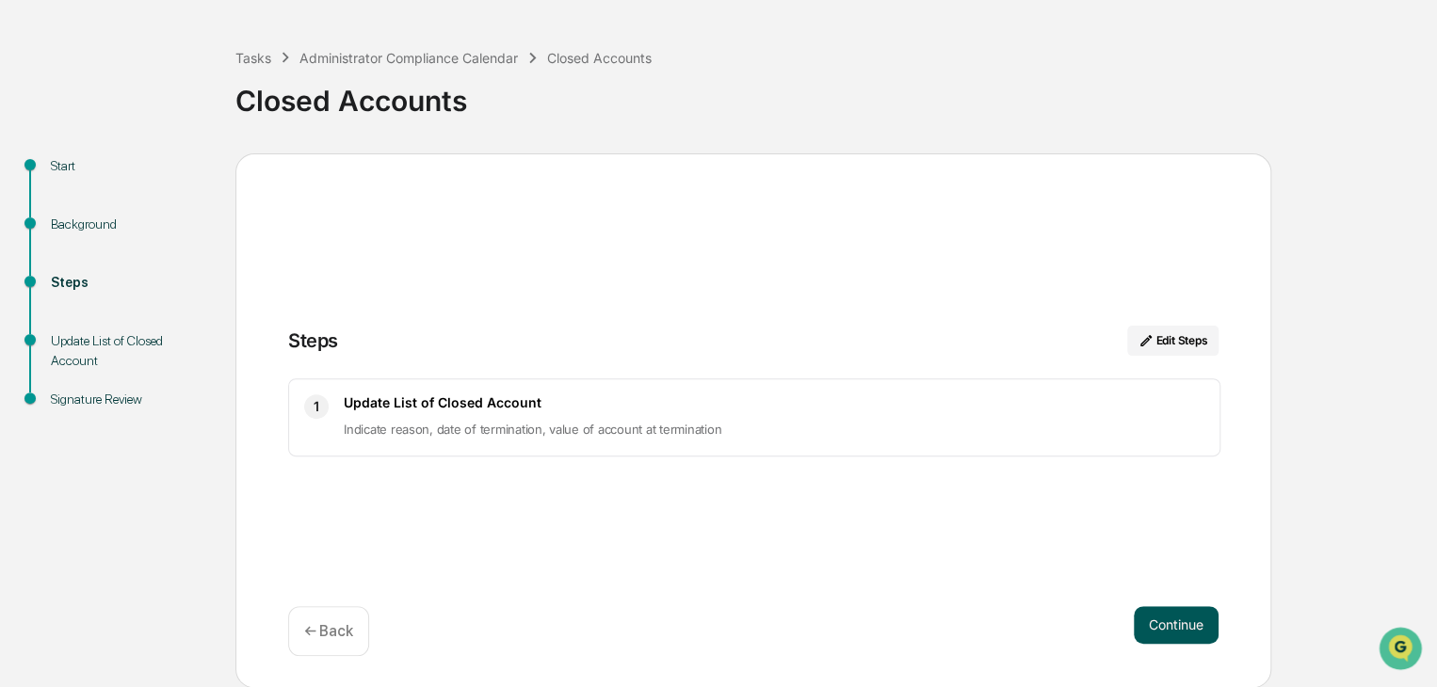
click at [1164, 621] on button "Continue" at bounding box center [1176, 625] width 85 height 38
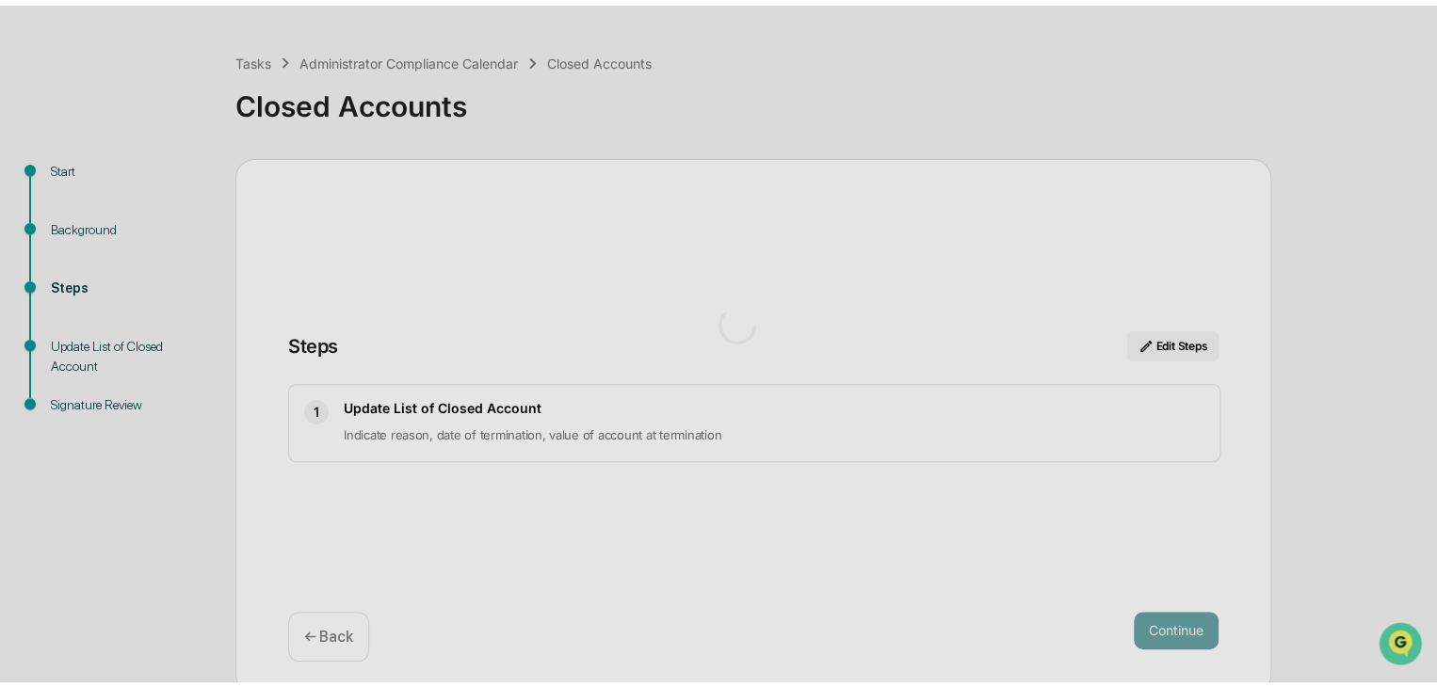
scroll to position [13, 0]
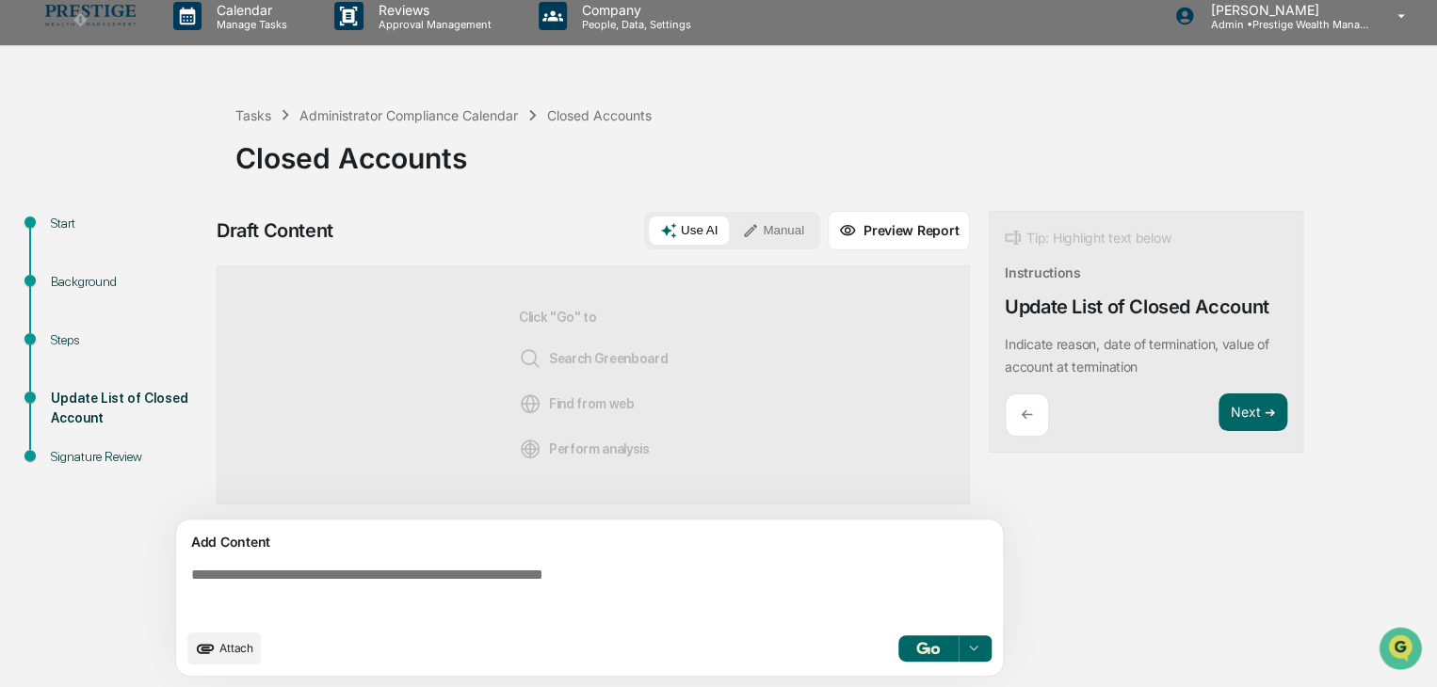
click at [686, 231] on button "Use AI" at bounding box center [689, 231] width 80 height 28
click at [930, 637] on button "button" at bounding box center [928, 649] width 60 height 26
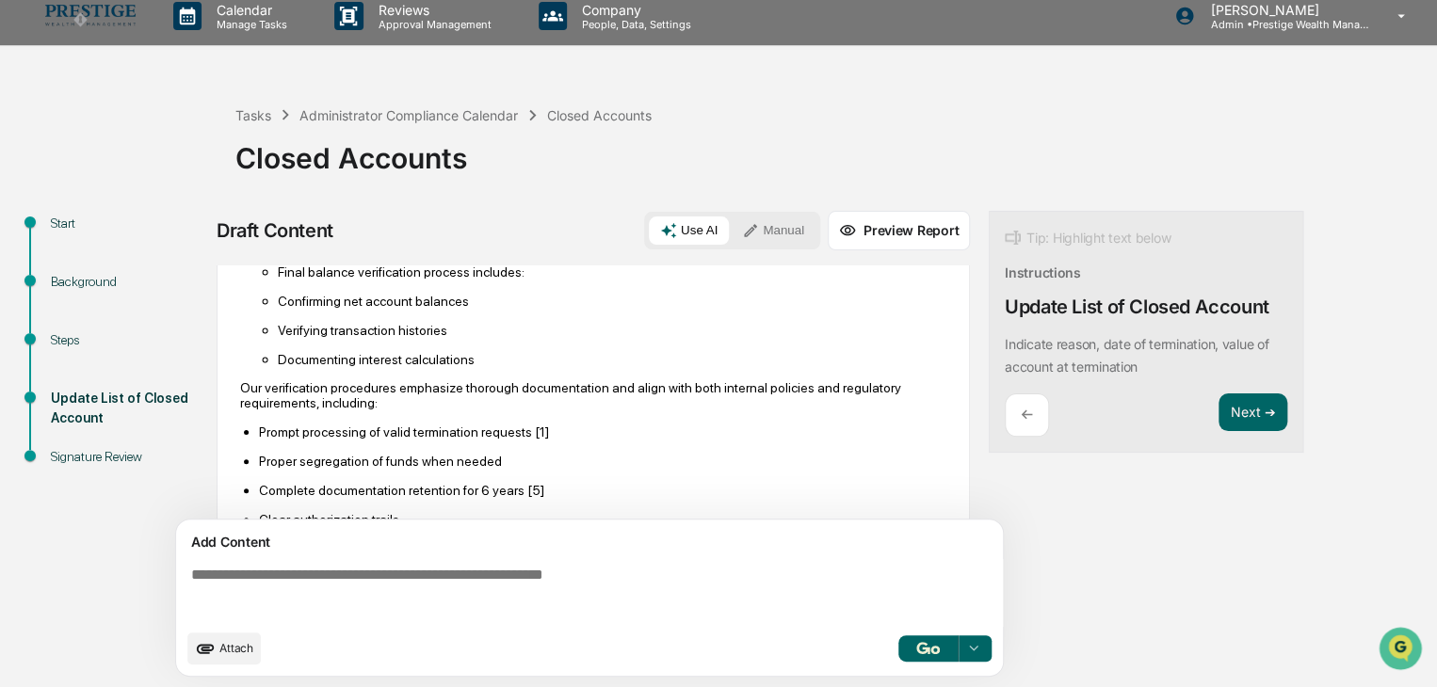
scroll to position [0, 0]
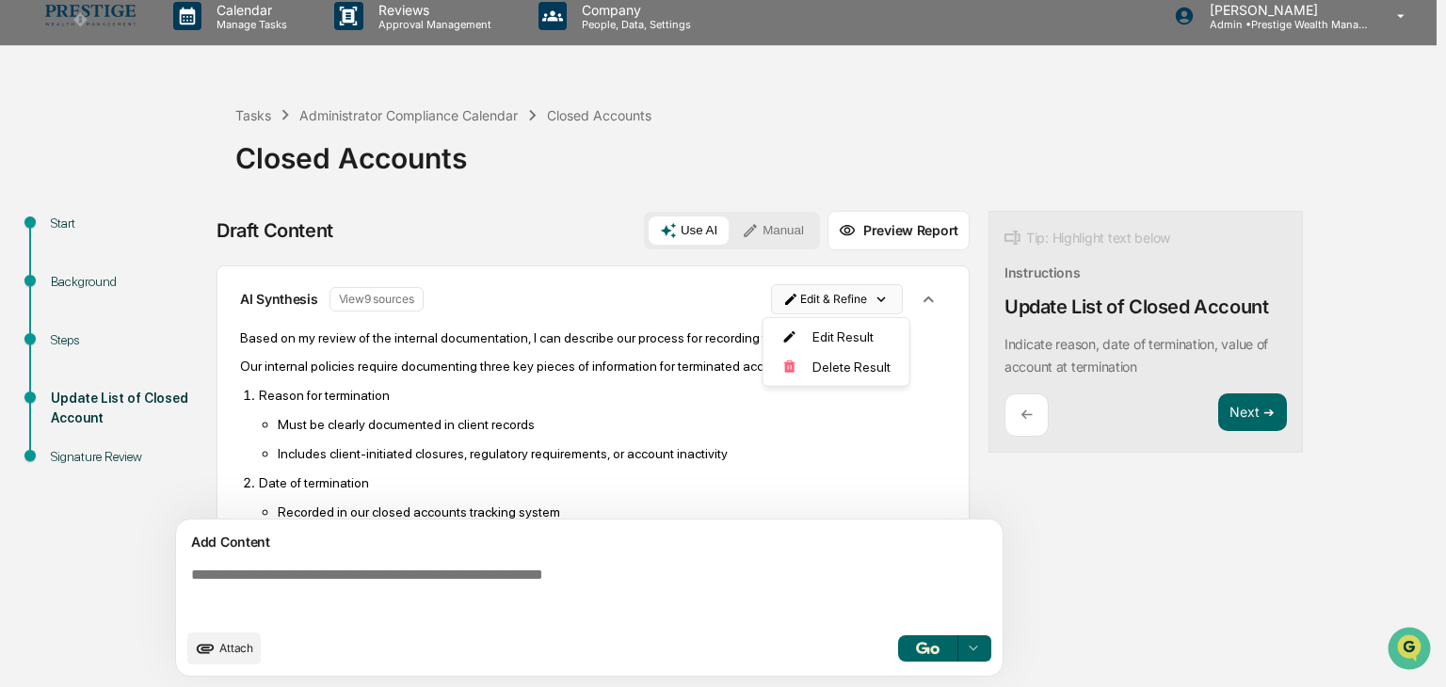
click at [841, 308] on html "Calendar Manage Tasks Reviews Approval Management Company People, Data, Setting…" at bounding box center [723, 330] width 1446 height 687
click at [838, 336] on div "Edit Result" at bounding box center [830, 337] width 138 height 30
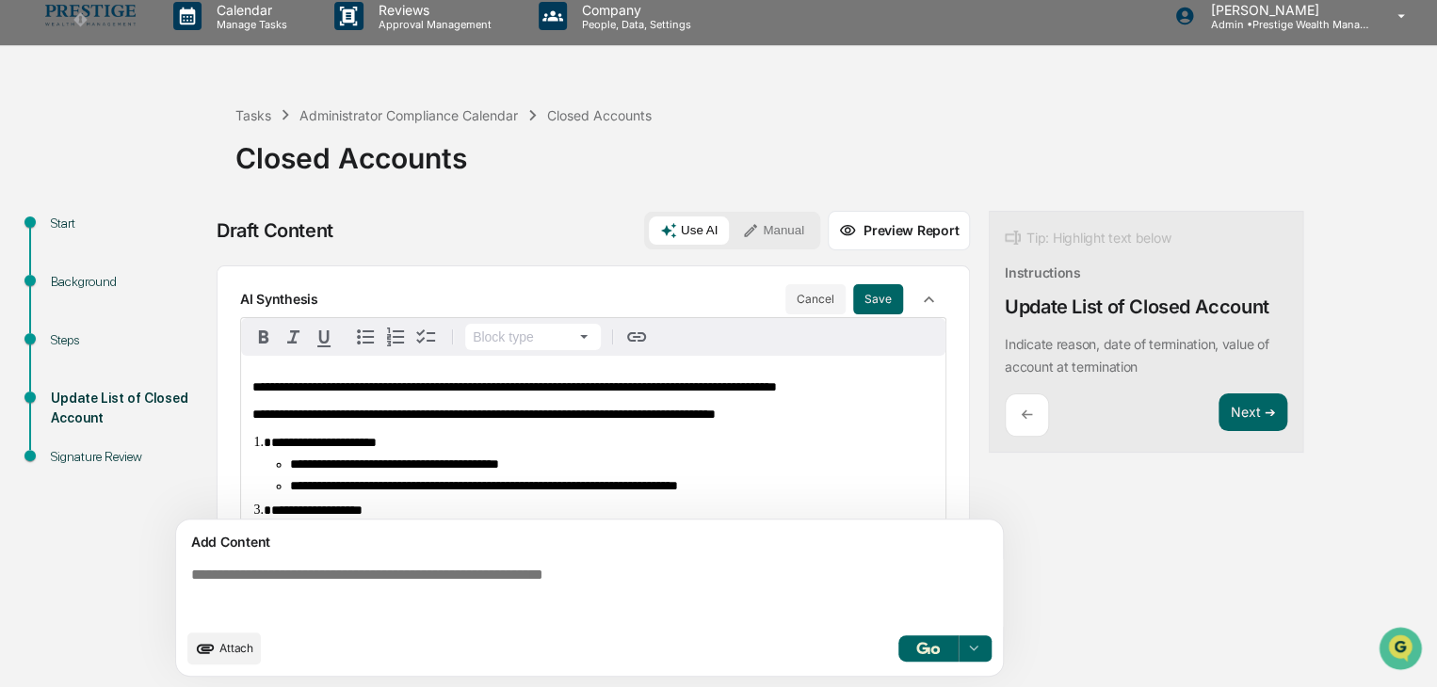
click at [882, 385] on p "**********" at bounding box center [593, 387] width 682 height 14
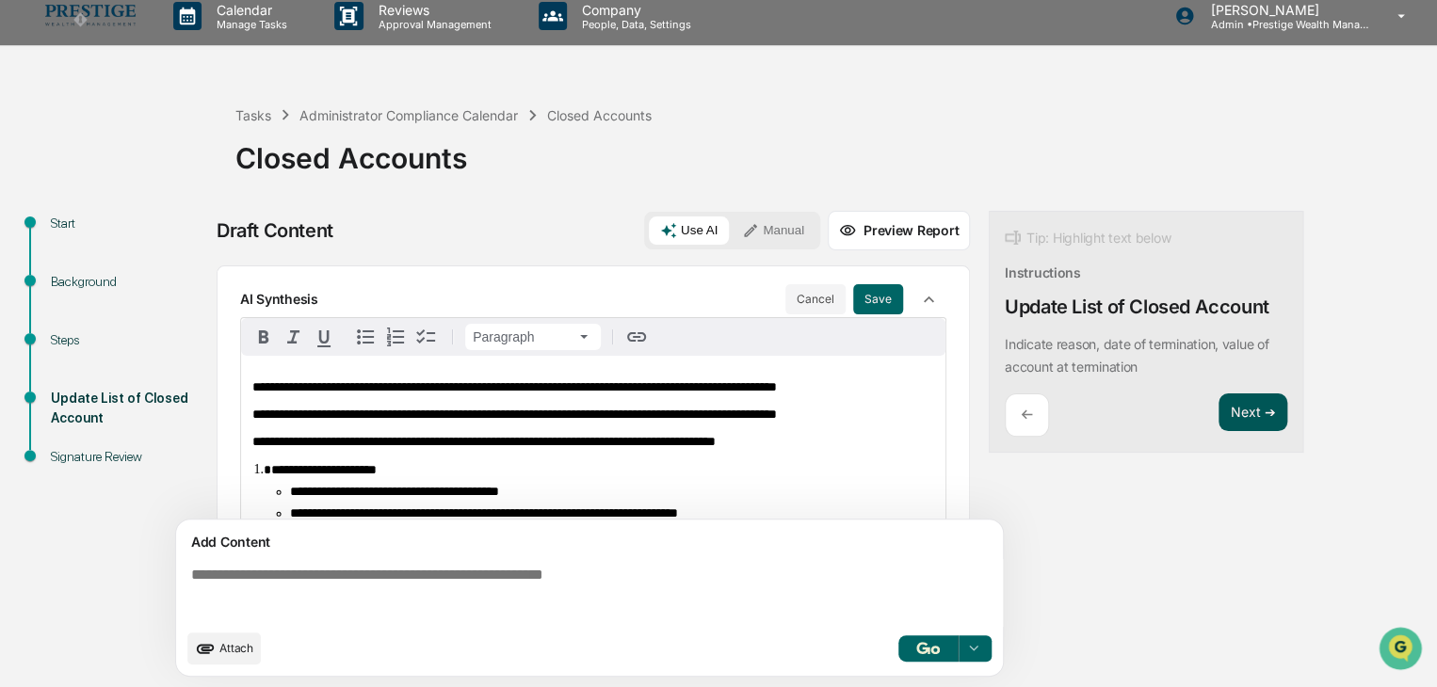
click at [1250, 408] on button "Next ➔" at bounding box center [1252, 413] width 69 height 39
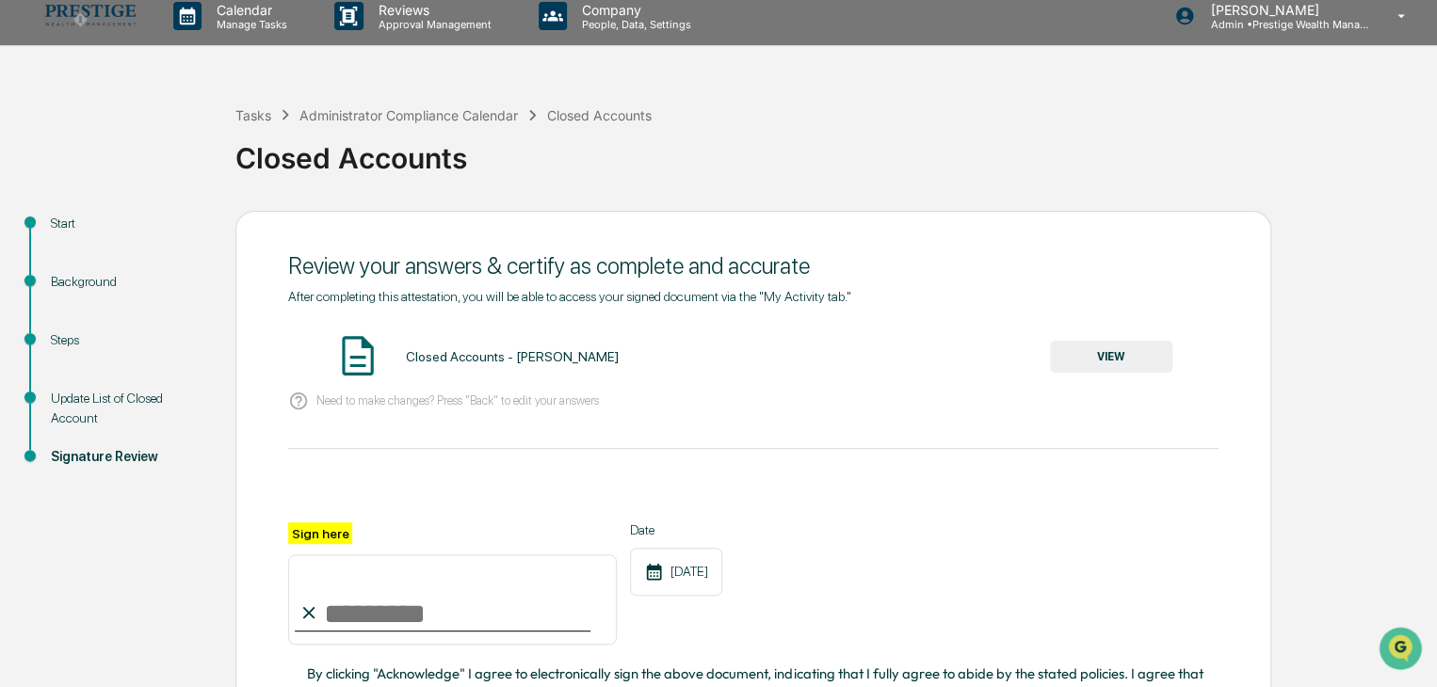
click at [1090, 362] on button "VIEW" at bounding box center [1111, 357] width 122 height 32
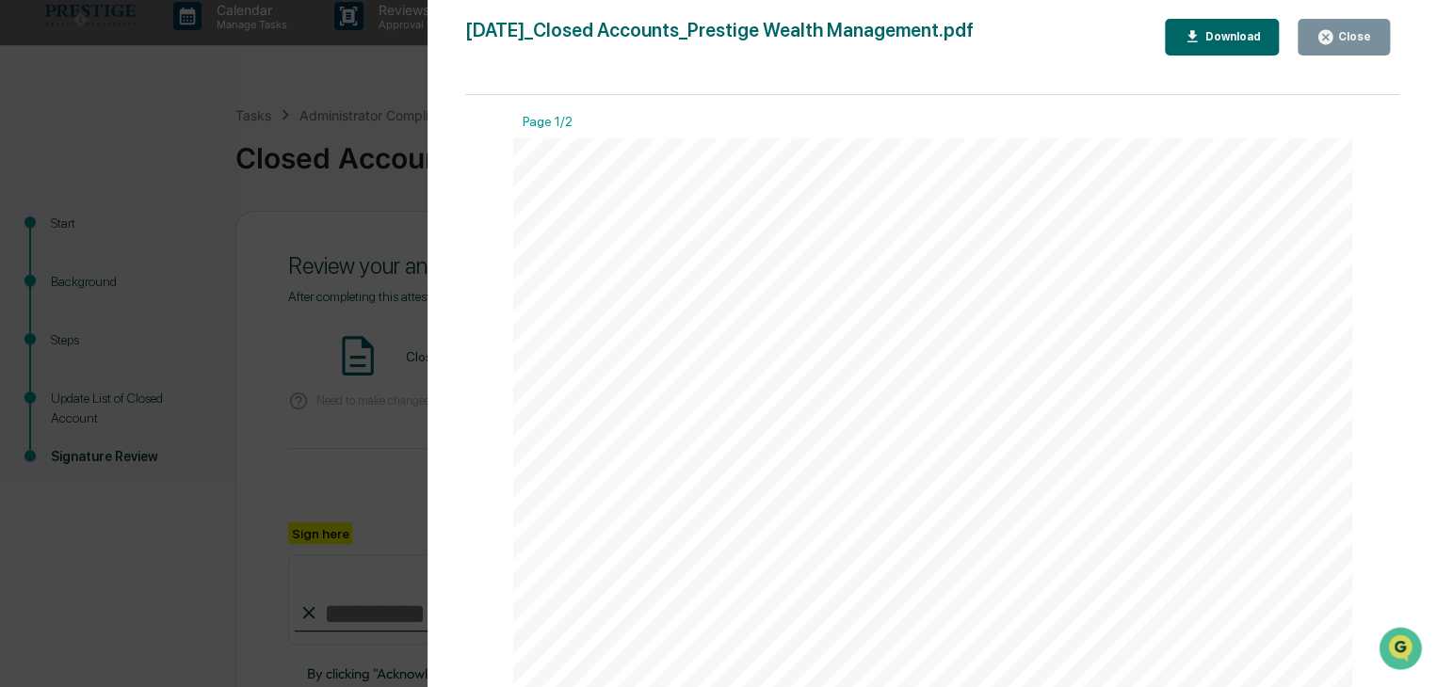
click at [1332, 35] on icon "button" at bounding box center [1325, 37] width 14 height 14
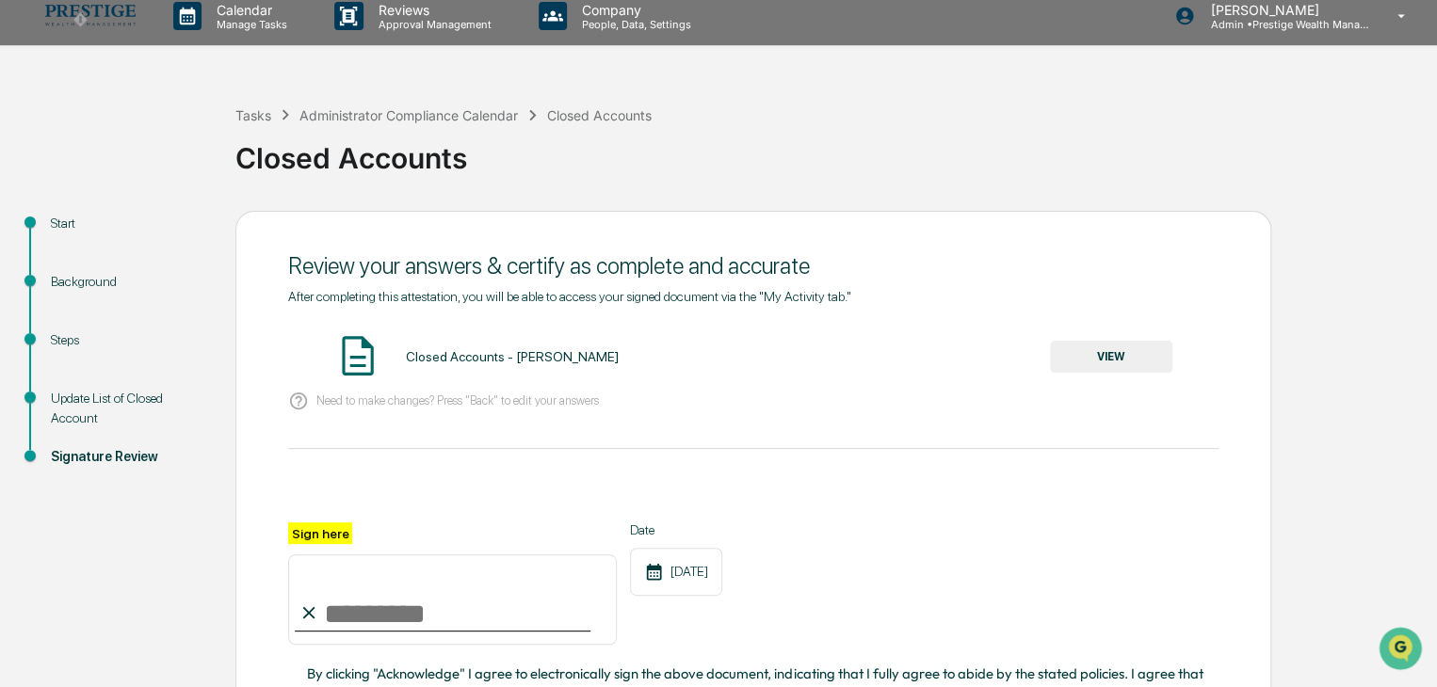
click at [391, 599] on input "Sign here" at bounding box center [452, 600] width 329 height 90
type input "**********"
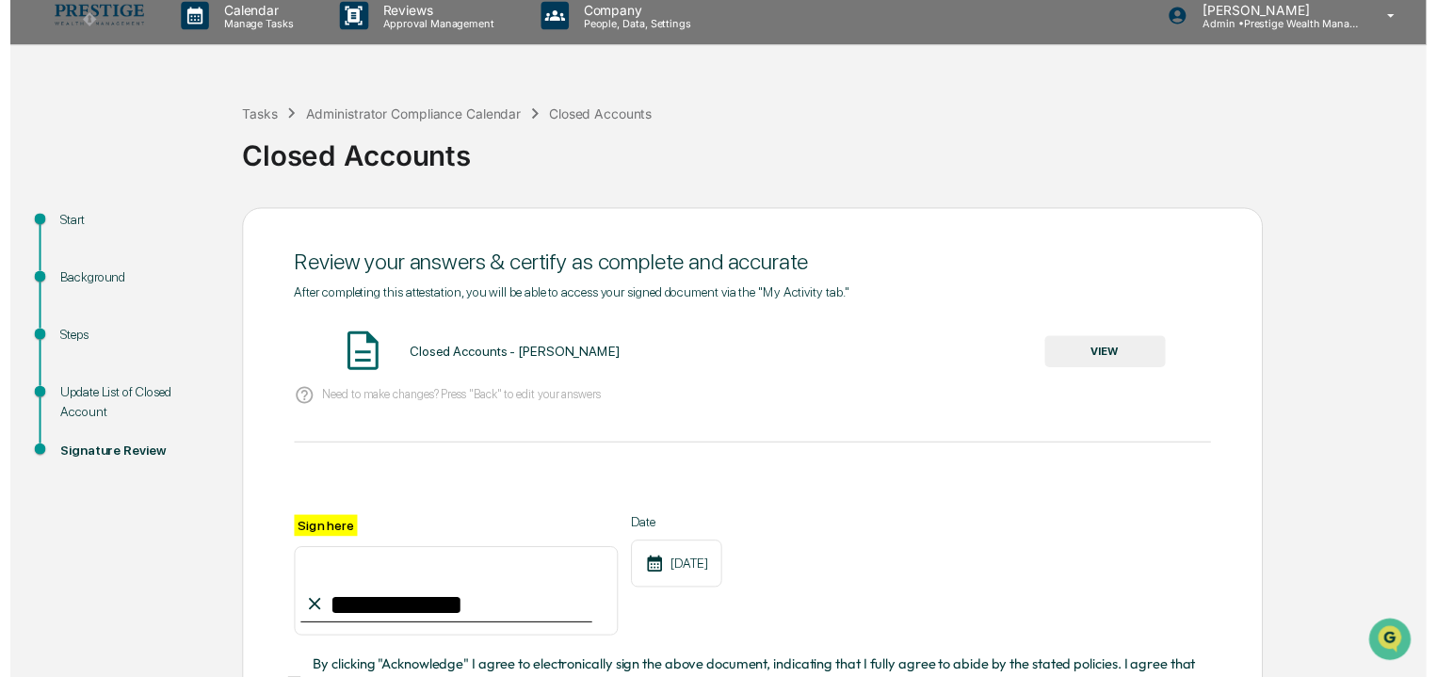
scroll to position [188, 0]
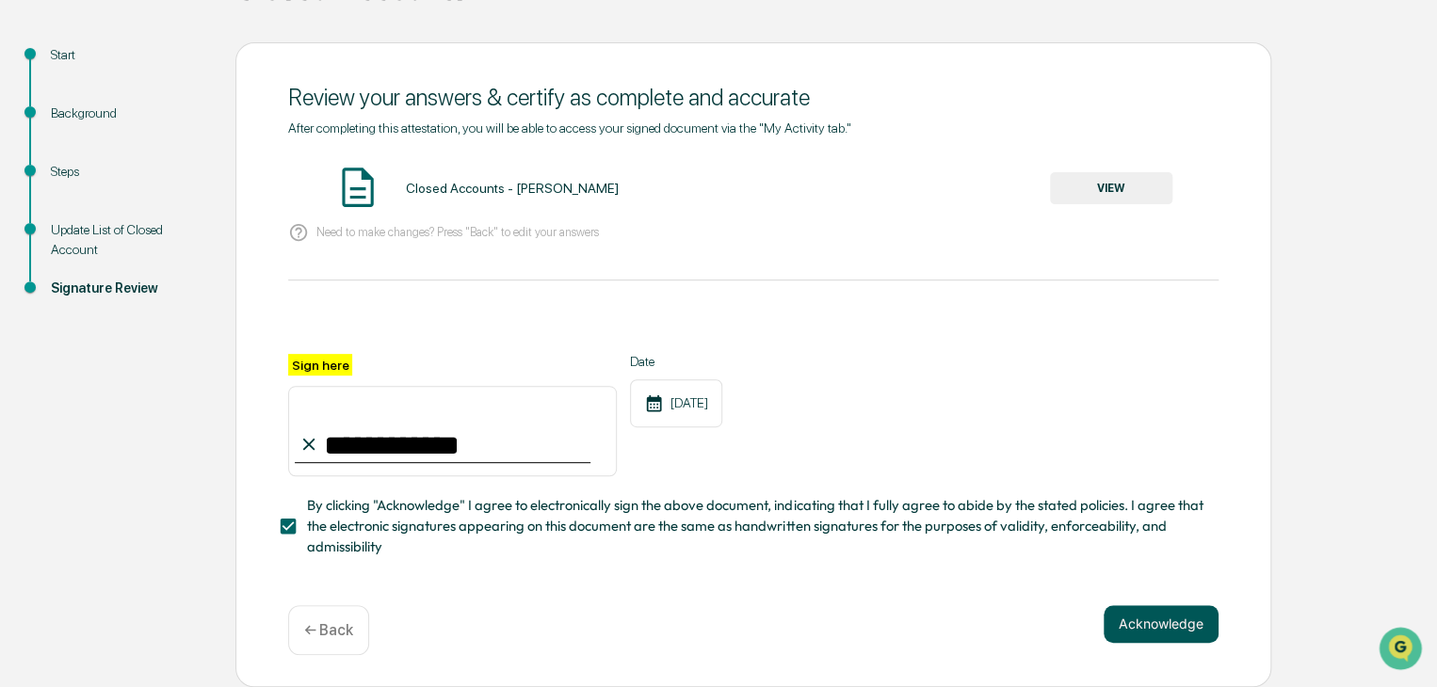
click at [1186, 620] on button "Acknowledge" at bounding box center [1160, 624] width 115 height 38
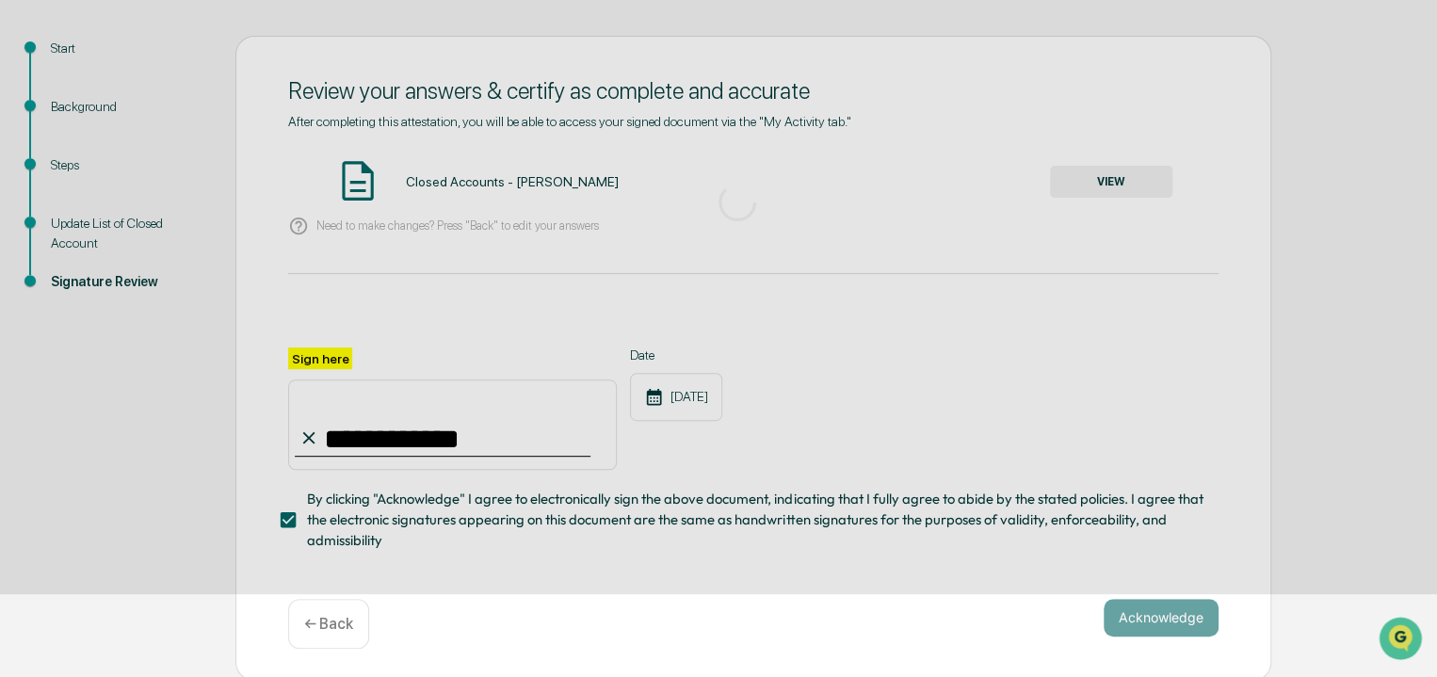
scroll to position [71, 0]
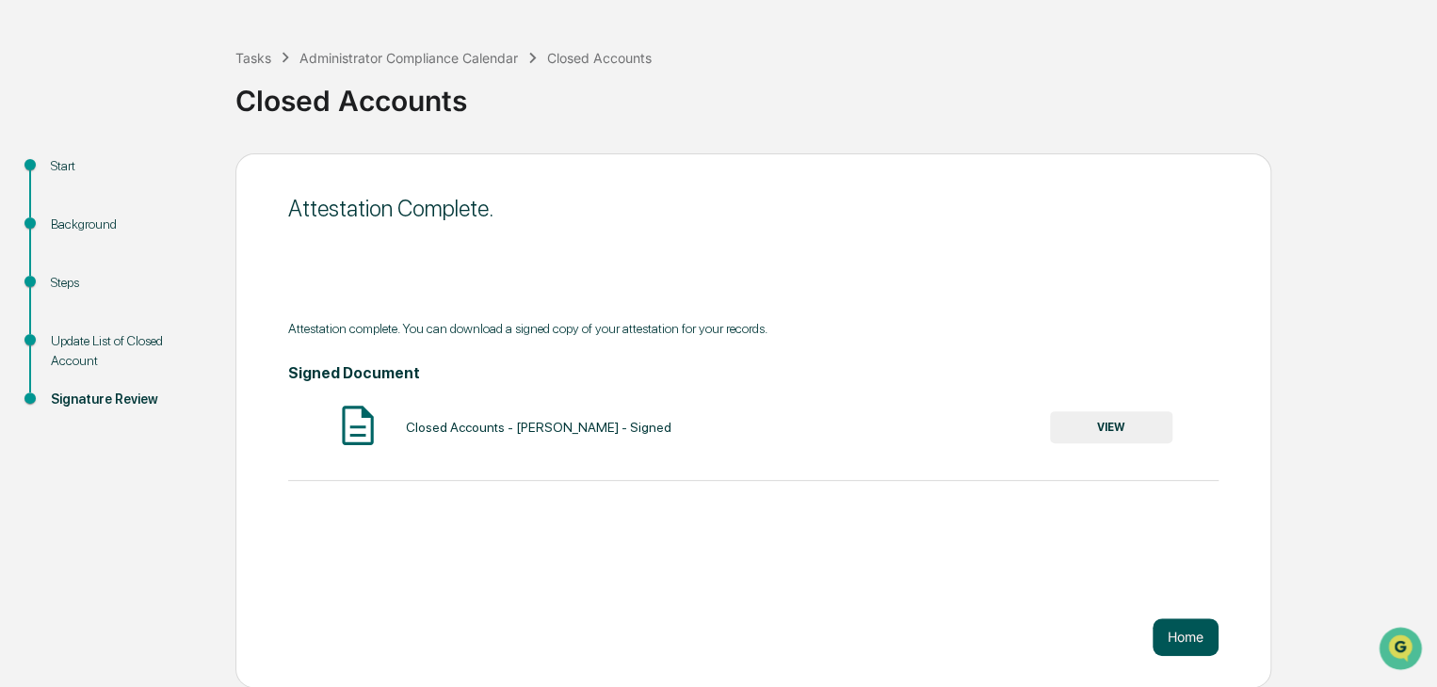
click at [1153, 635] on button "Home" at bounding box center [1185, 638] width 66 height 38
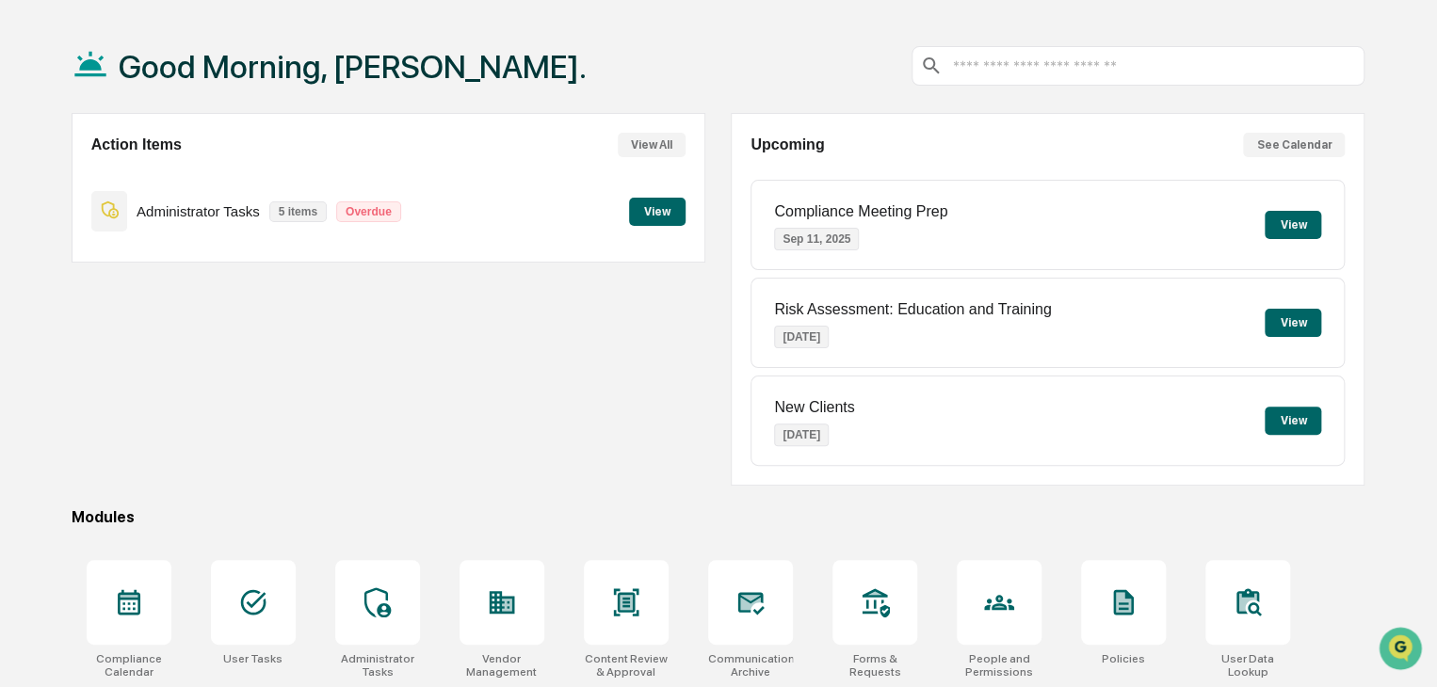
click at [636, 146] on button "View All" at bounding box center [652, 145] width 68 height 24
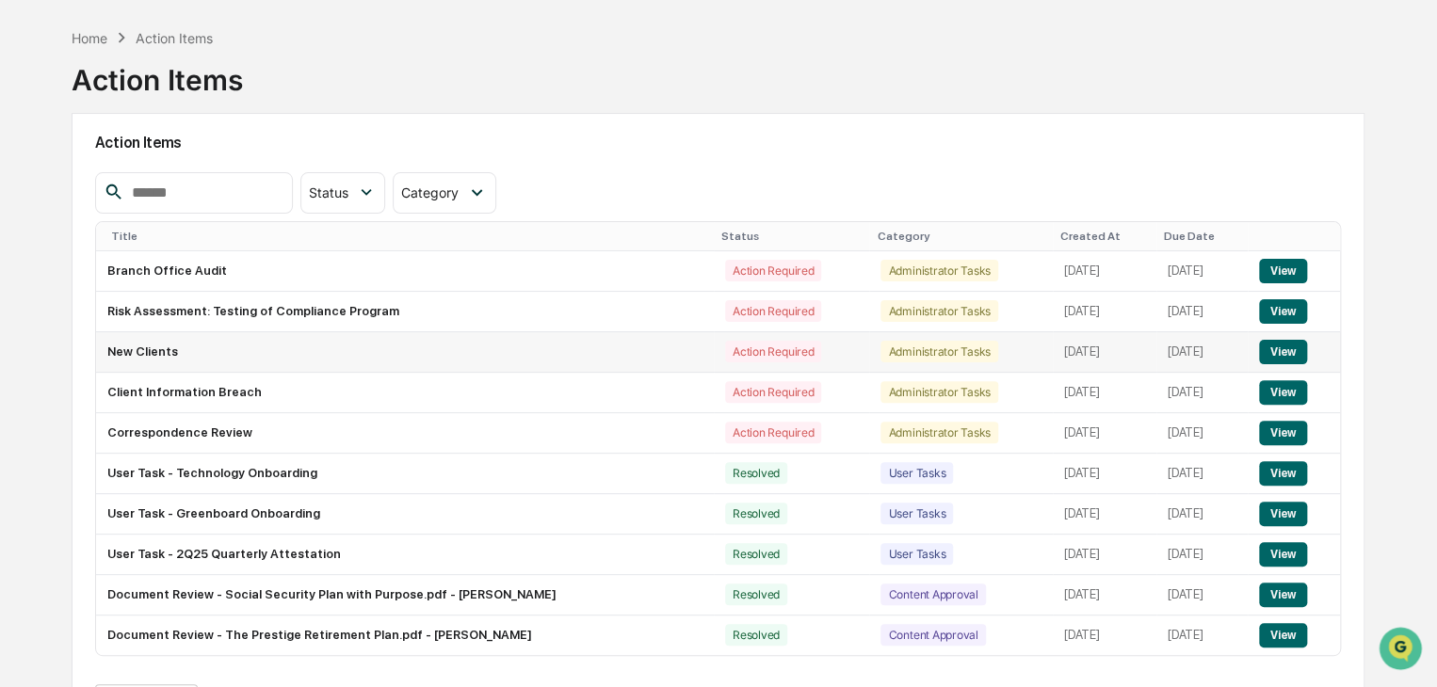
click at [1296, 358] on button "View" at bounding box center [1283, 352] width 48 height 24
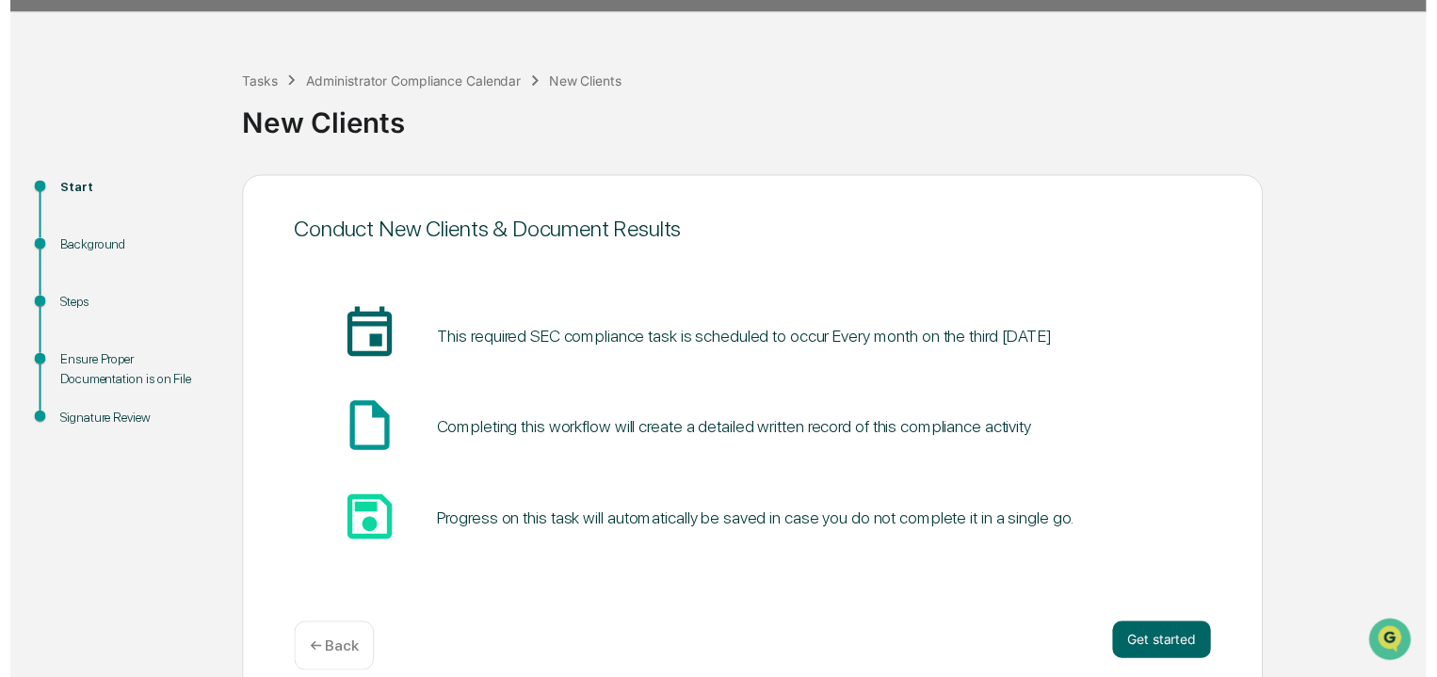
scroll to position [71, 0]
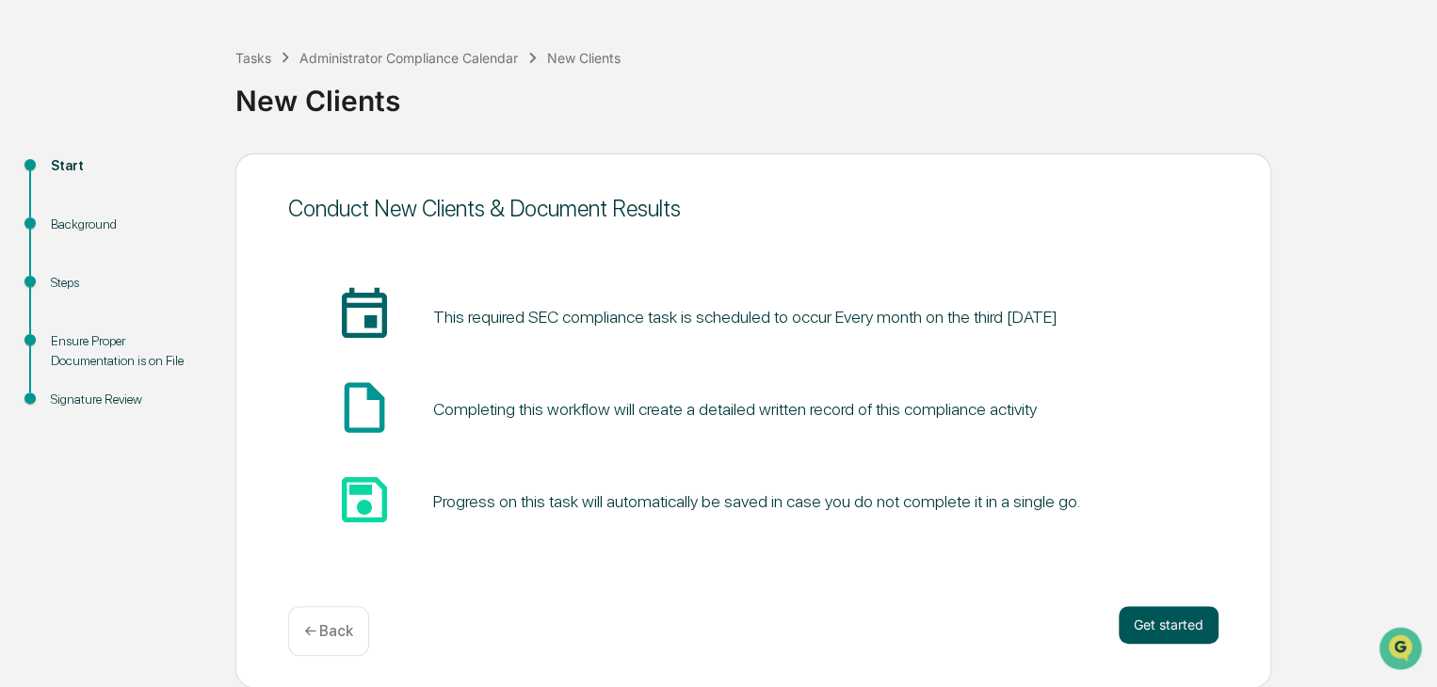
click at [1156, 611] on button "Get started" at bounding box center [1169, 625] width 100 height 38
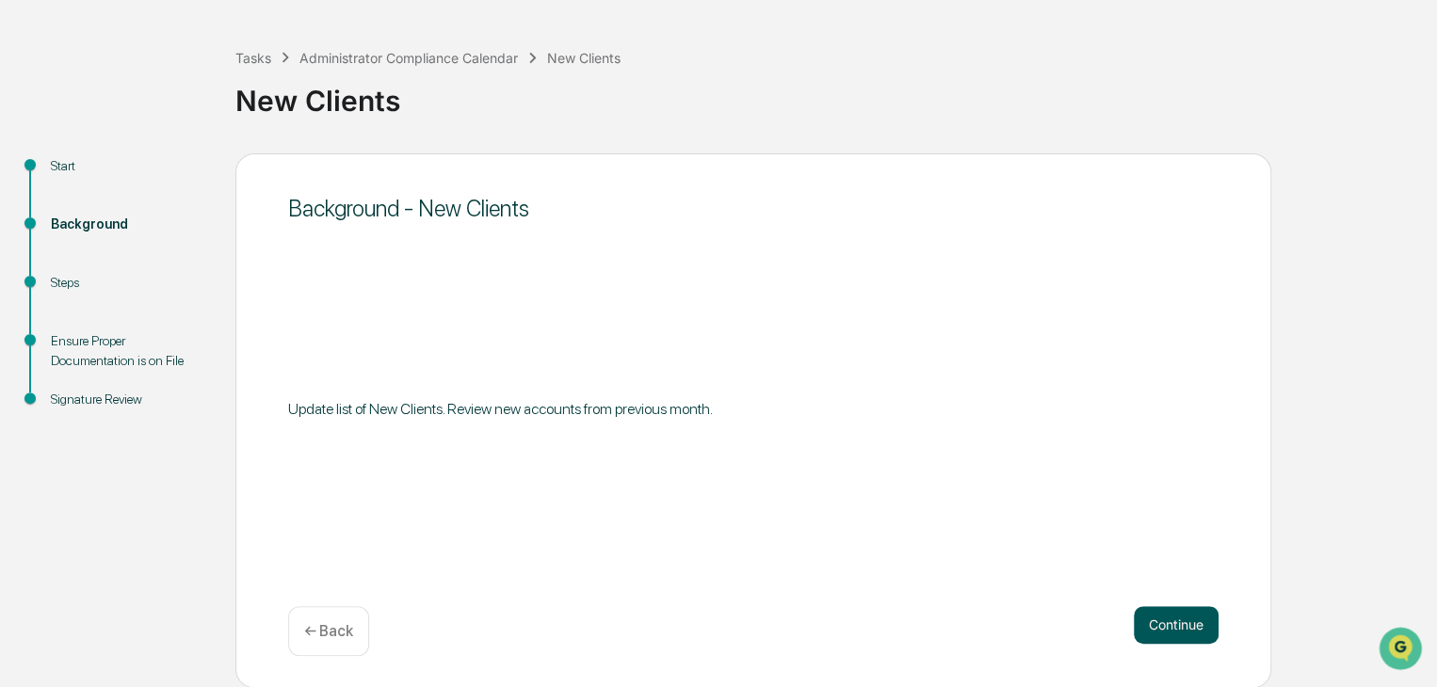
click at [1149, 611] on button "Continue" at bounding box center [1176, 625] width 85 height 38
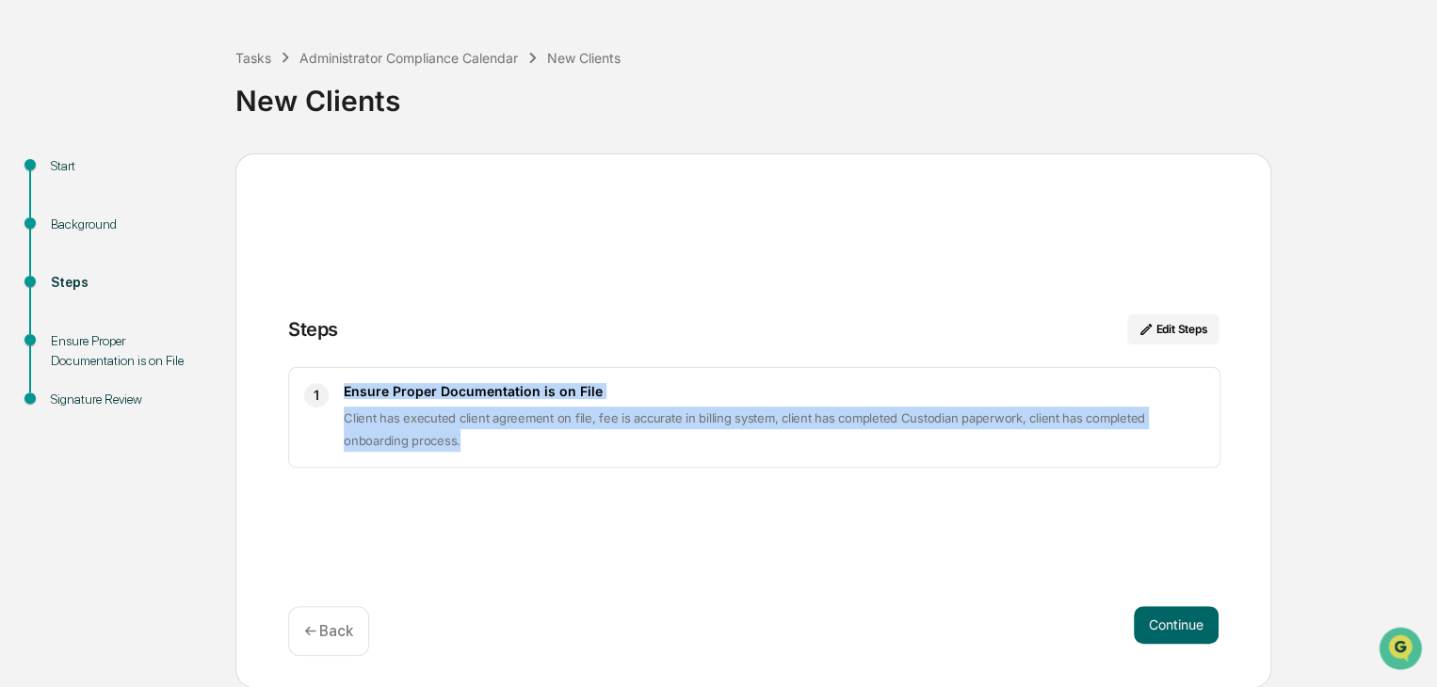
drag, startPoint x: 345, startPoint y: 386, endPoint x: 460, endPoint y: 440, distance: 127.6
click at [460, 440] on div "Ensure Proper Documentation is on File Client has executed client agreement on …" at bounding box center [774, 417] width 861 height 69
copy div "Ensure Proper Documentation is on File Client has executed client agreement on …"
click at [1164, 622] on button "Continue" at bounding box center [1176, 625] width 85 height 38
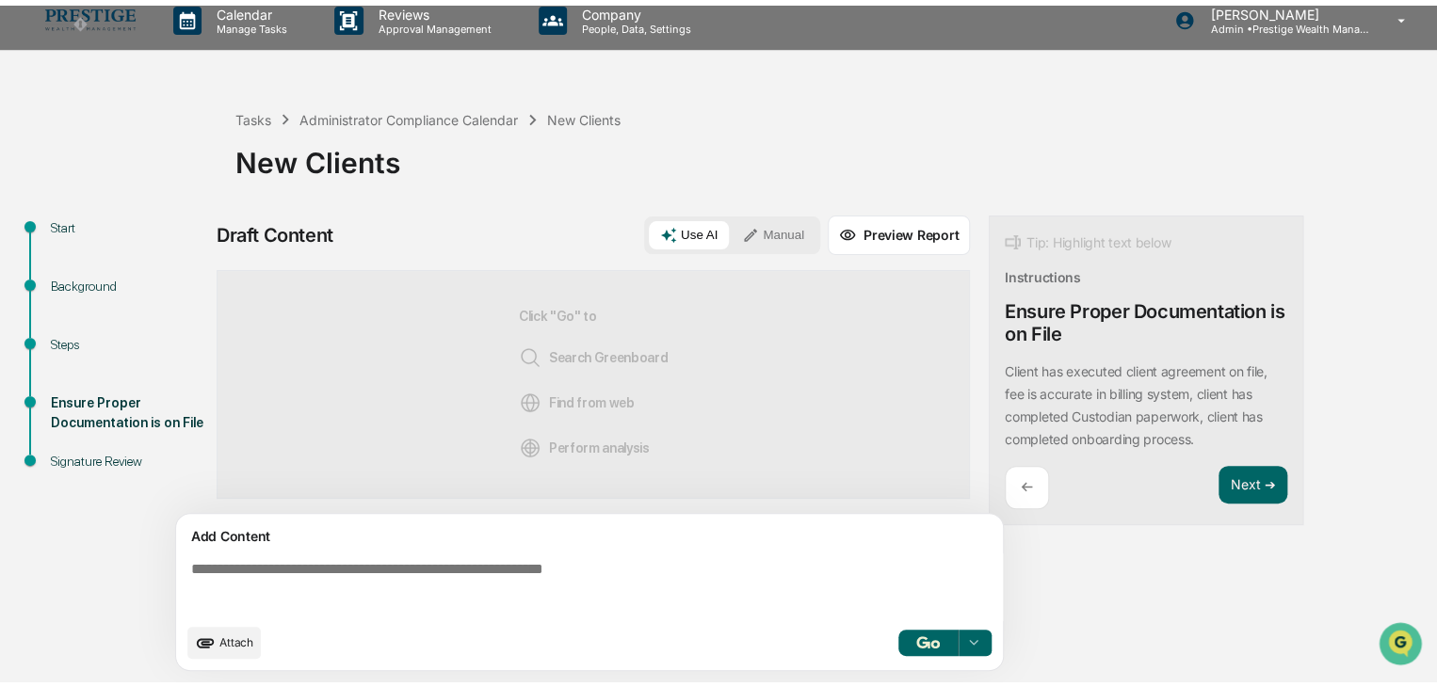
scroll to position [13, 0]
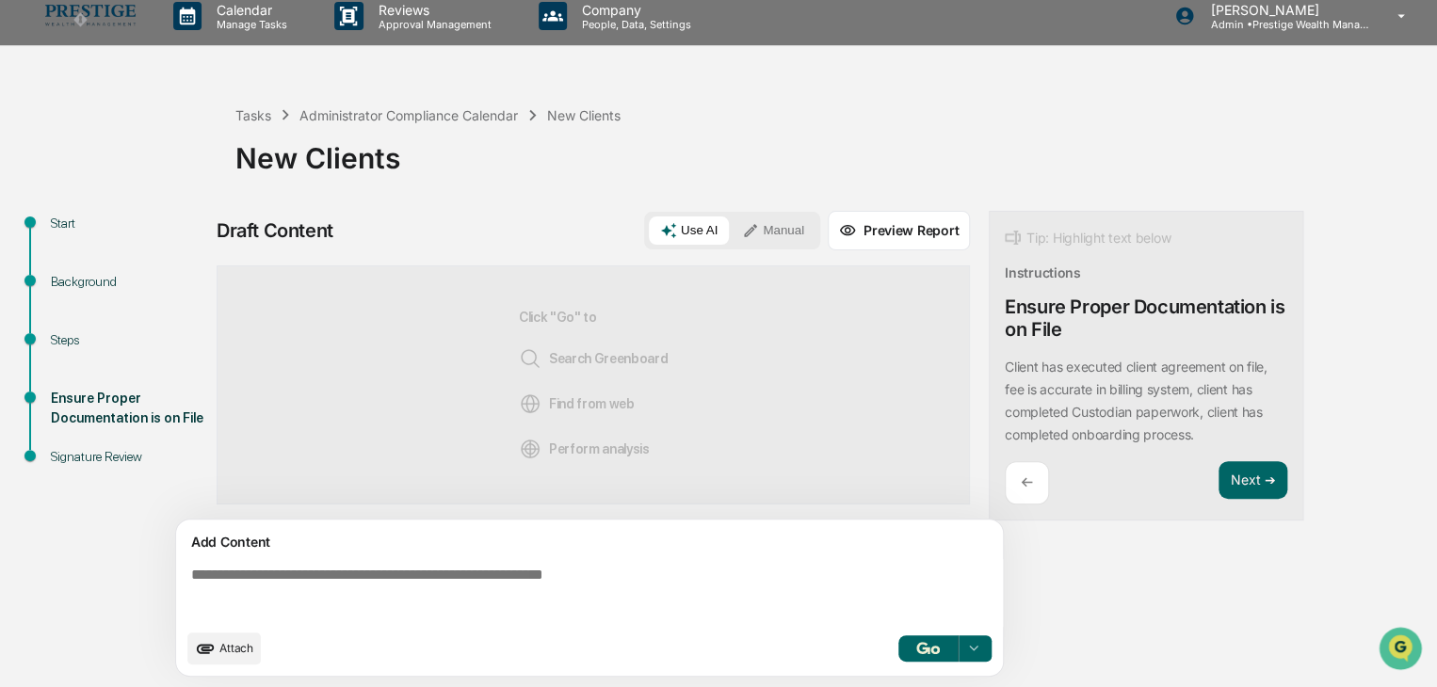
click at [671, 230] on icon at bounding box center [669, 230] width 16 height 16
click at [916, 638] on button "button" at bounding box center [928, 649] width 60 height 26
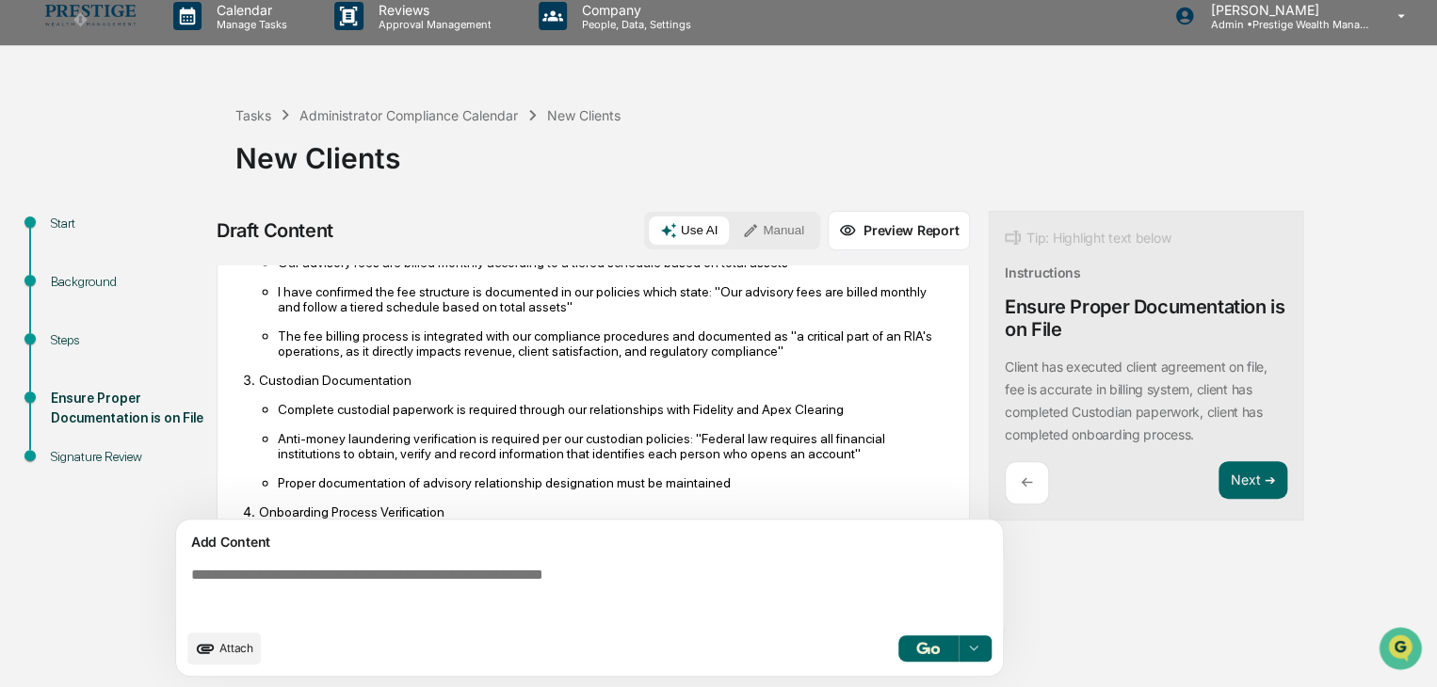
scroll to position [282, 0]
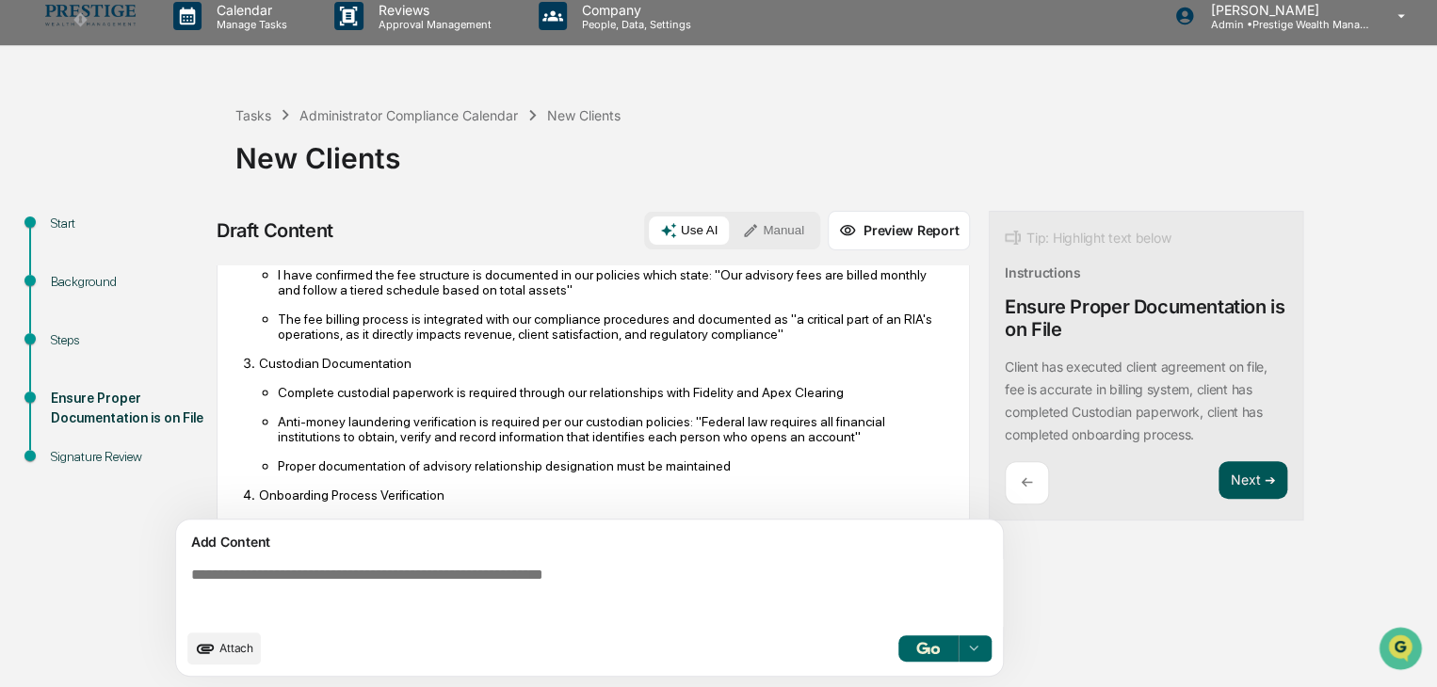
click at [1248, 482] on button "Next ➔" at bounding box center [1252, 480] width 69 height 39
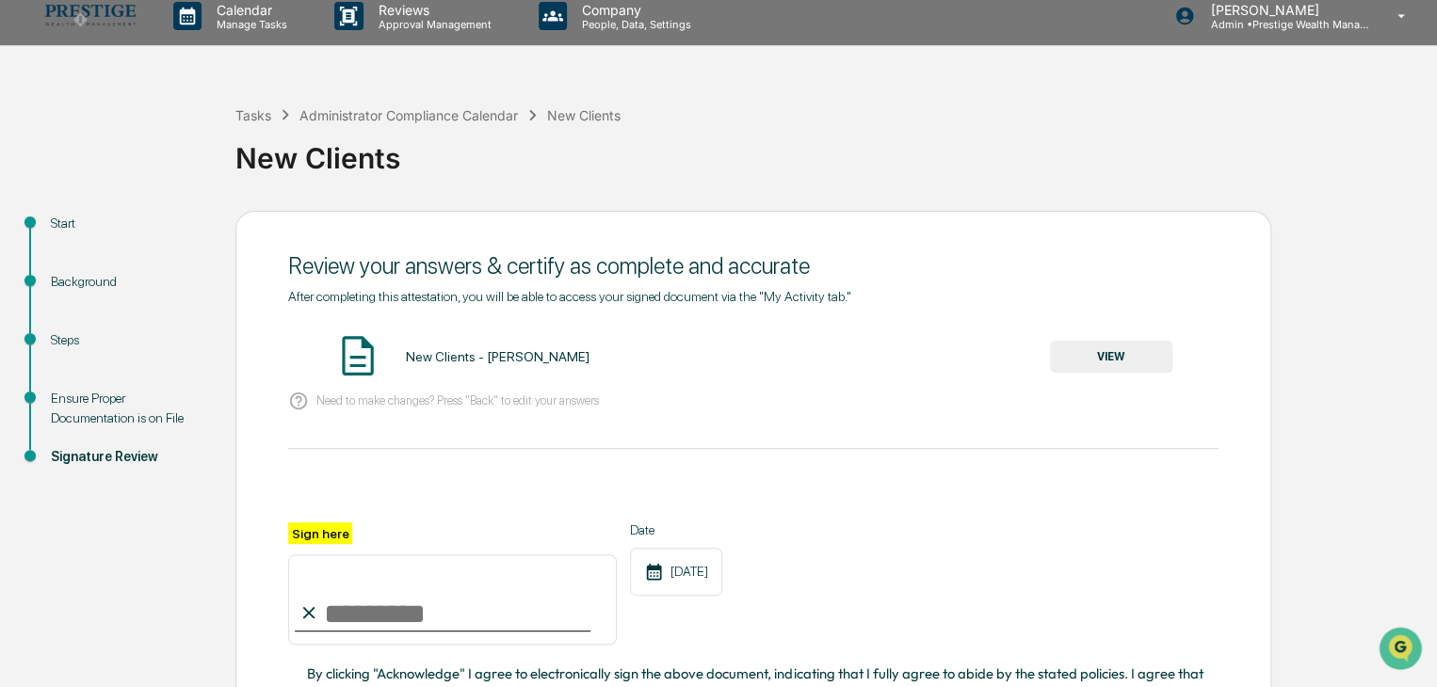
click at [1111, 361] on button "VIEW" at bounding box center [1111, 357] width 122 height 32
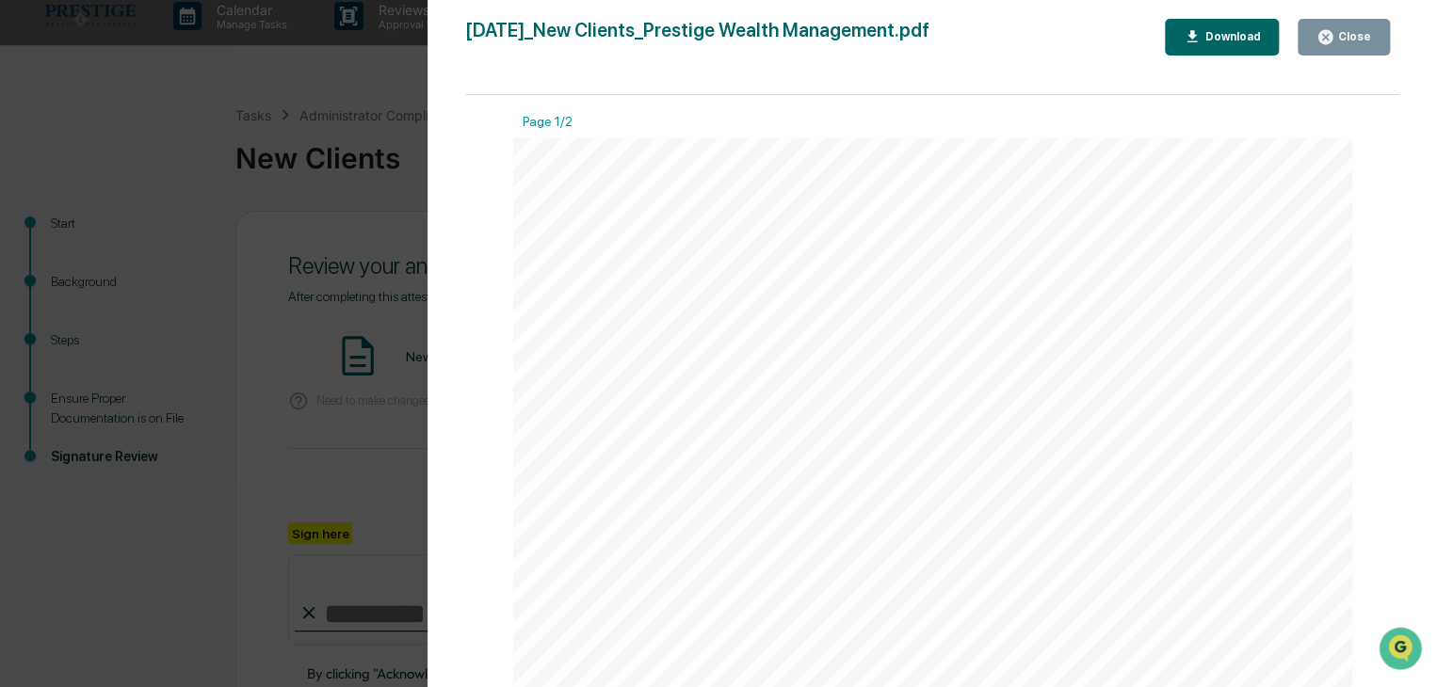
click at [1345, 36] on div "Close" at bounding box center [1352, 36] width 37 height 13
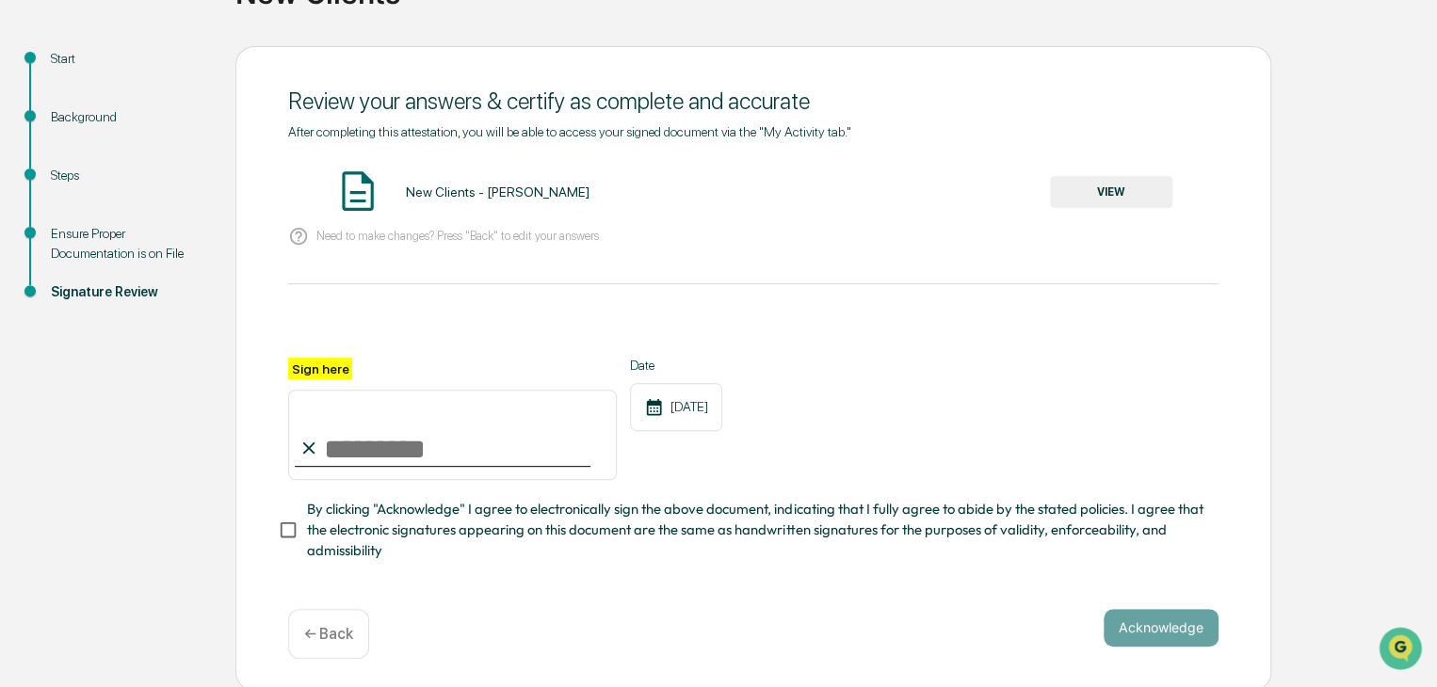
scroll to position [188, 0]
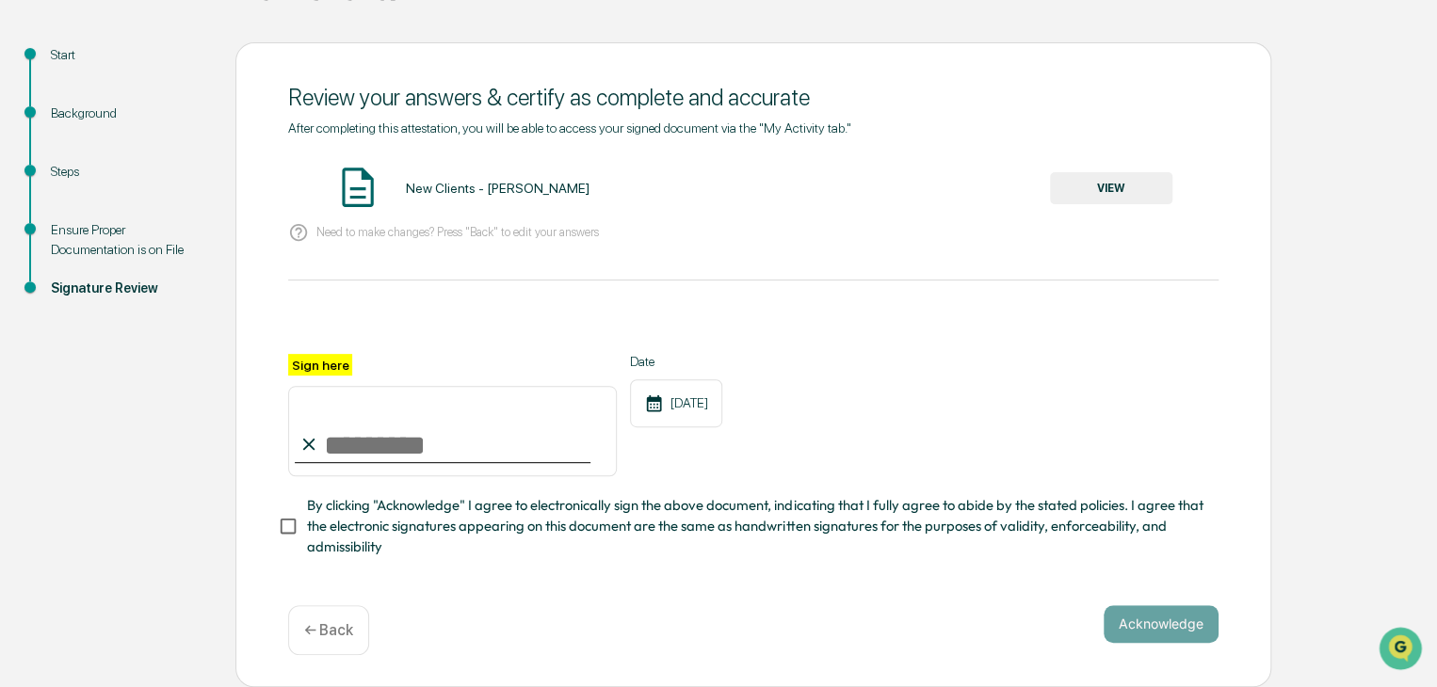
click at [386, 430] on input "Sign here" at bounding box center [452, 431] width 329 height 90
type input "**********"
click at [1167, 629] on button "Acknowledge" at bounding box center [1160, 624] width 115 height 38
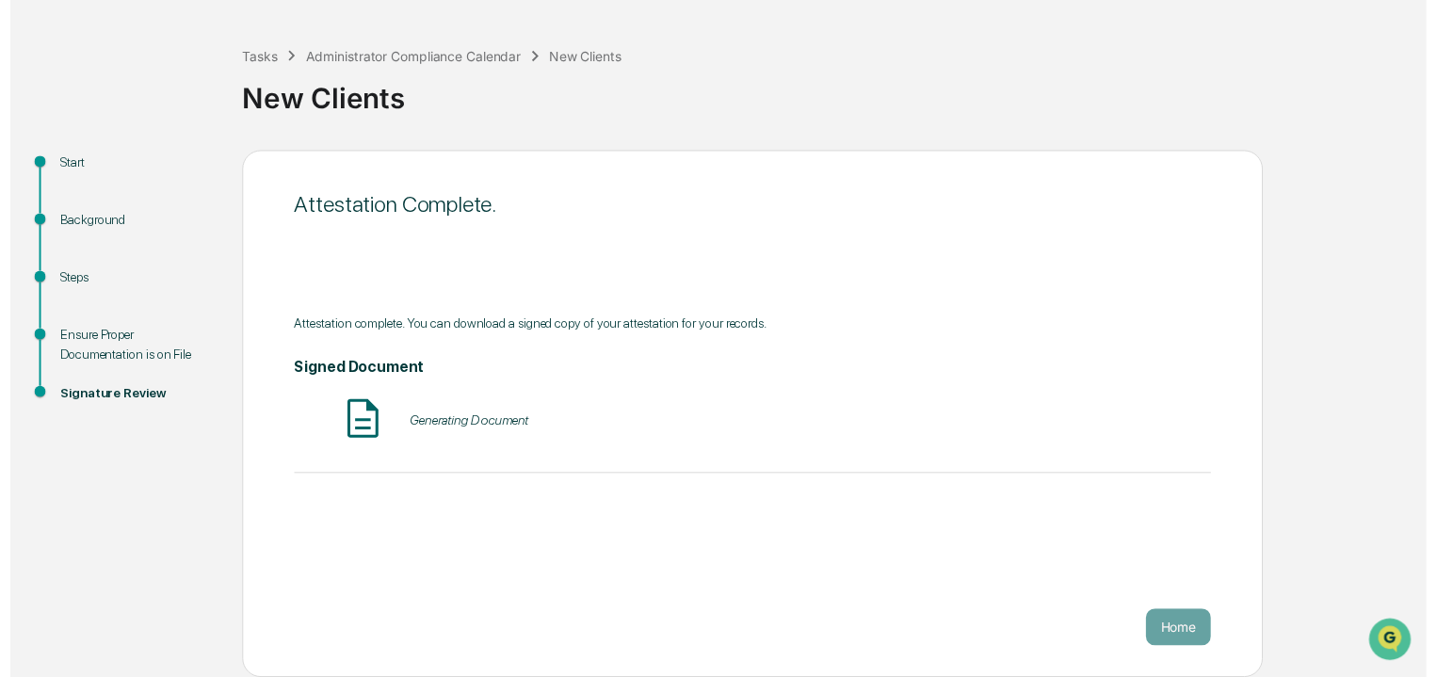
scroll to position [71, 0]
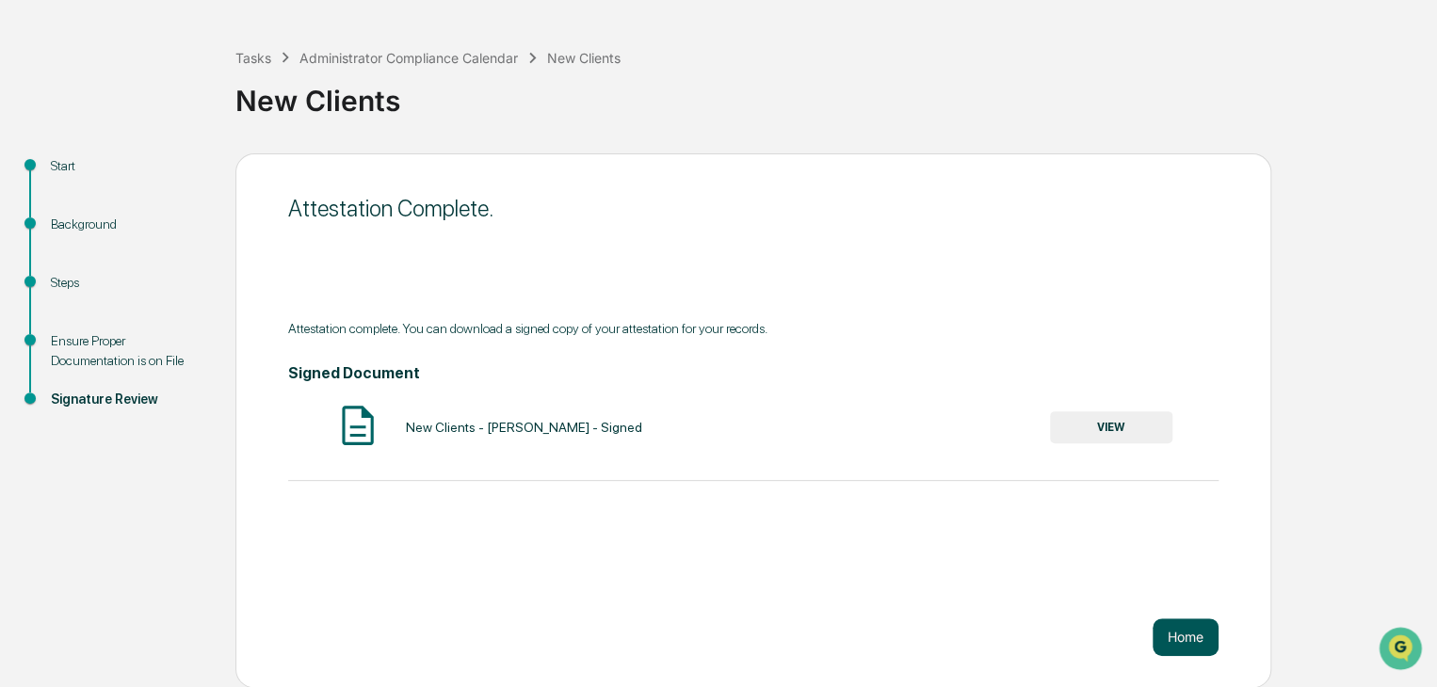
click at [1166, 634] on button "Home" at bounding box center [1185, 638] width 66 height 38
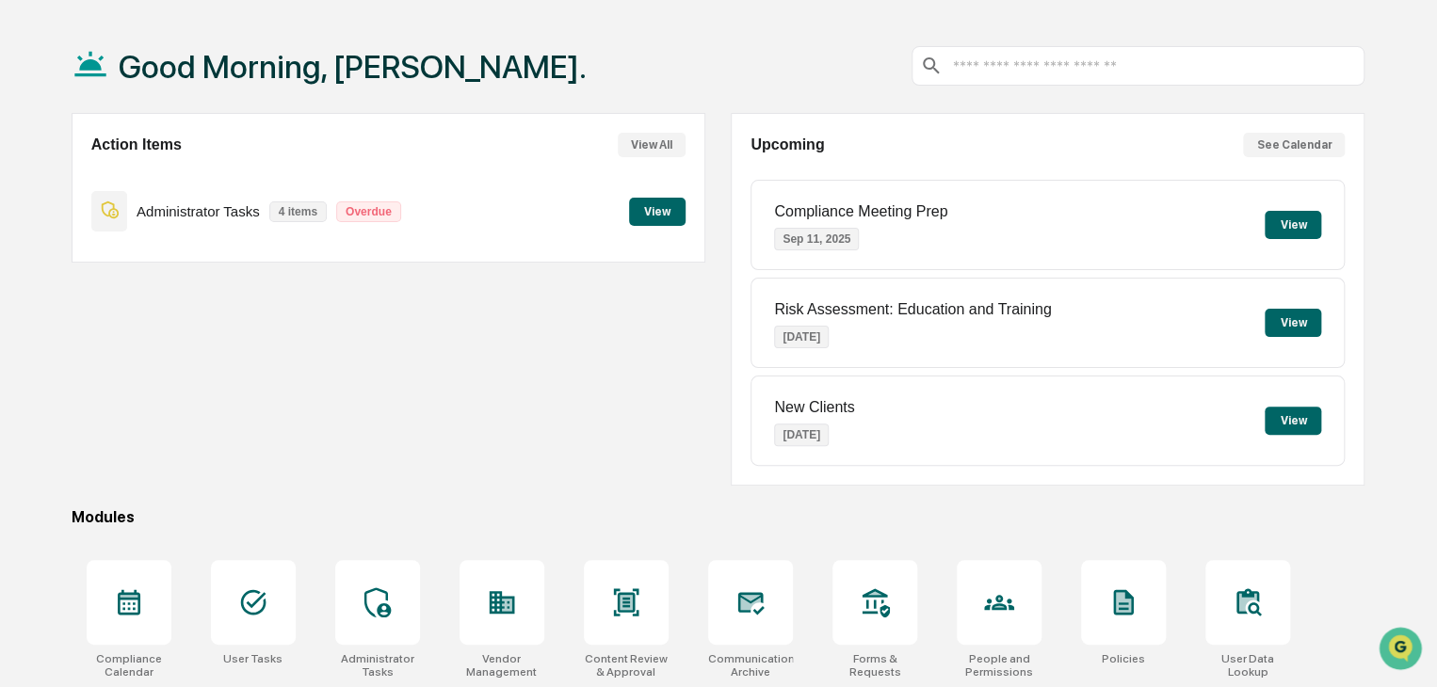
click at [667, 144] on button "View All" at bounding box center [652, 145] width 68 height 24
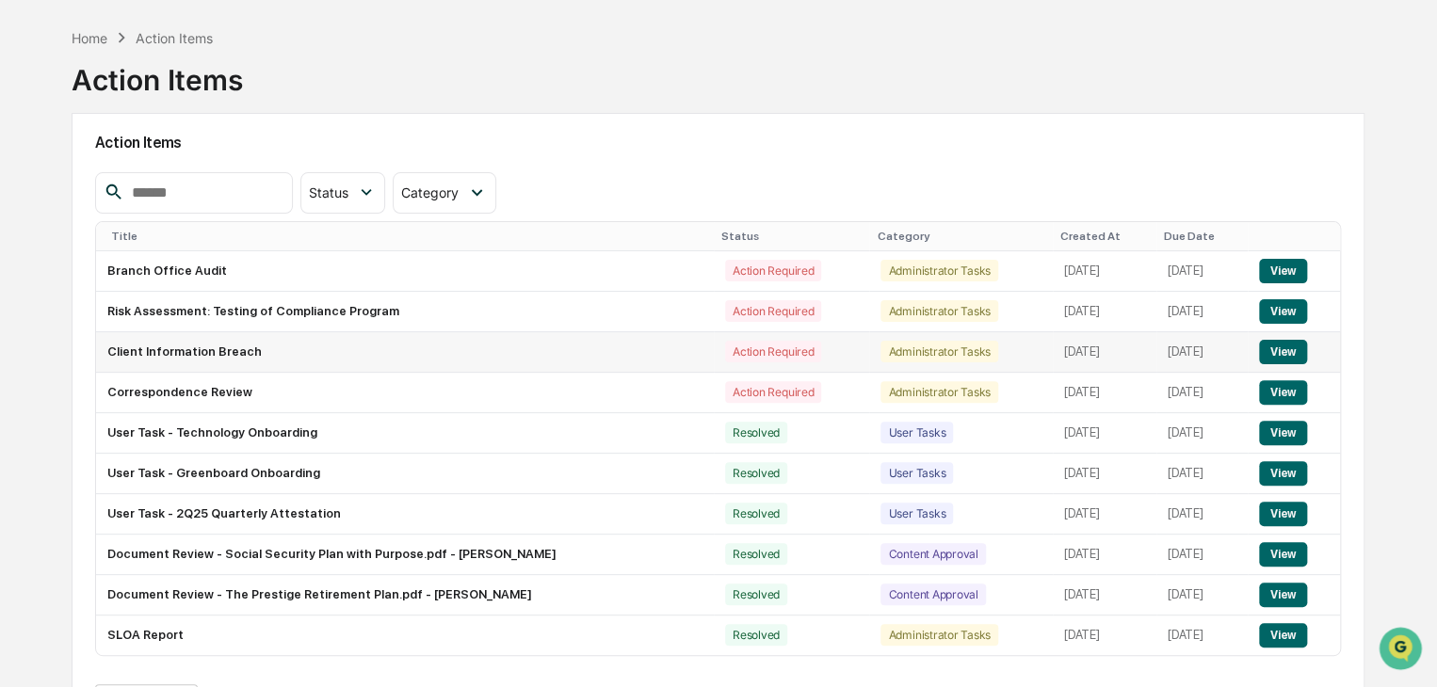
click at [1299, 351] on button "View" at bounding box center [1283, 352] width 48 height 24
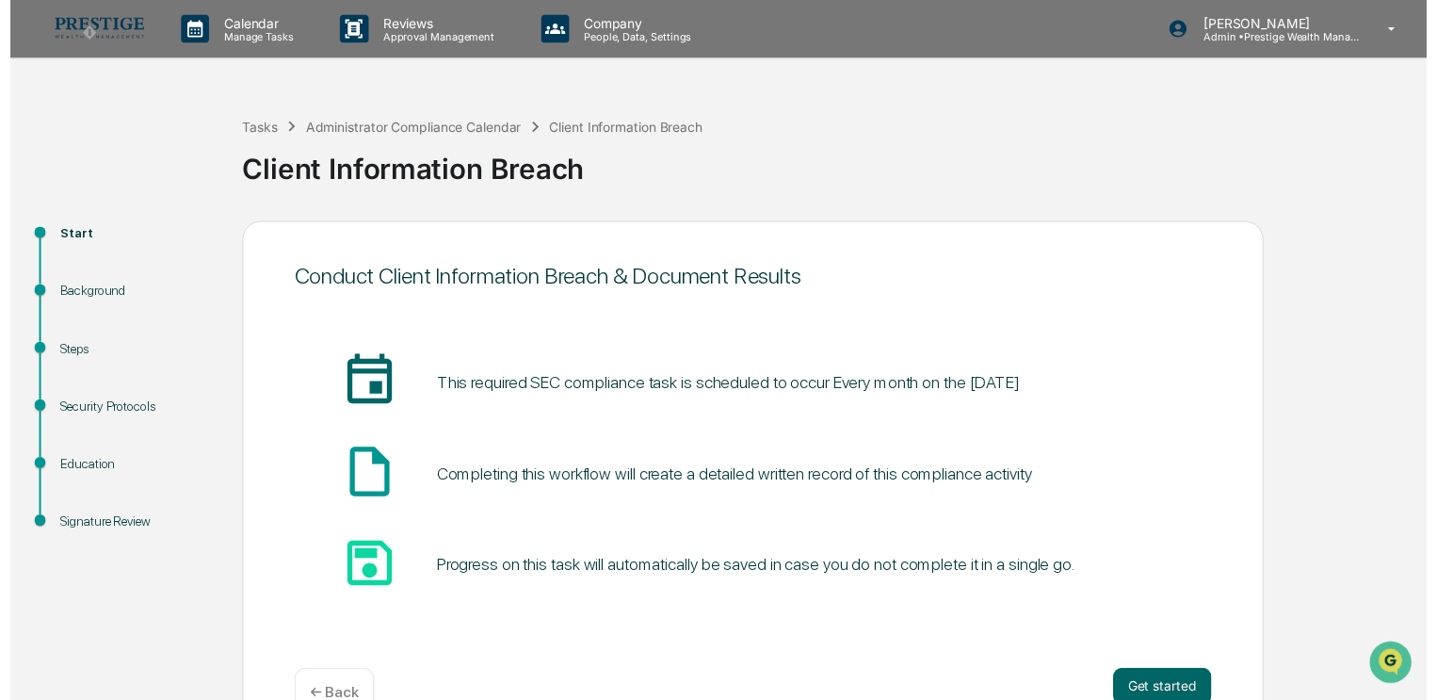
scroll to position [48, 0]
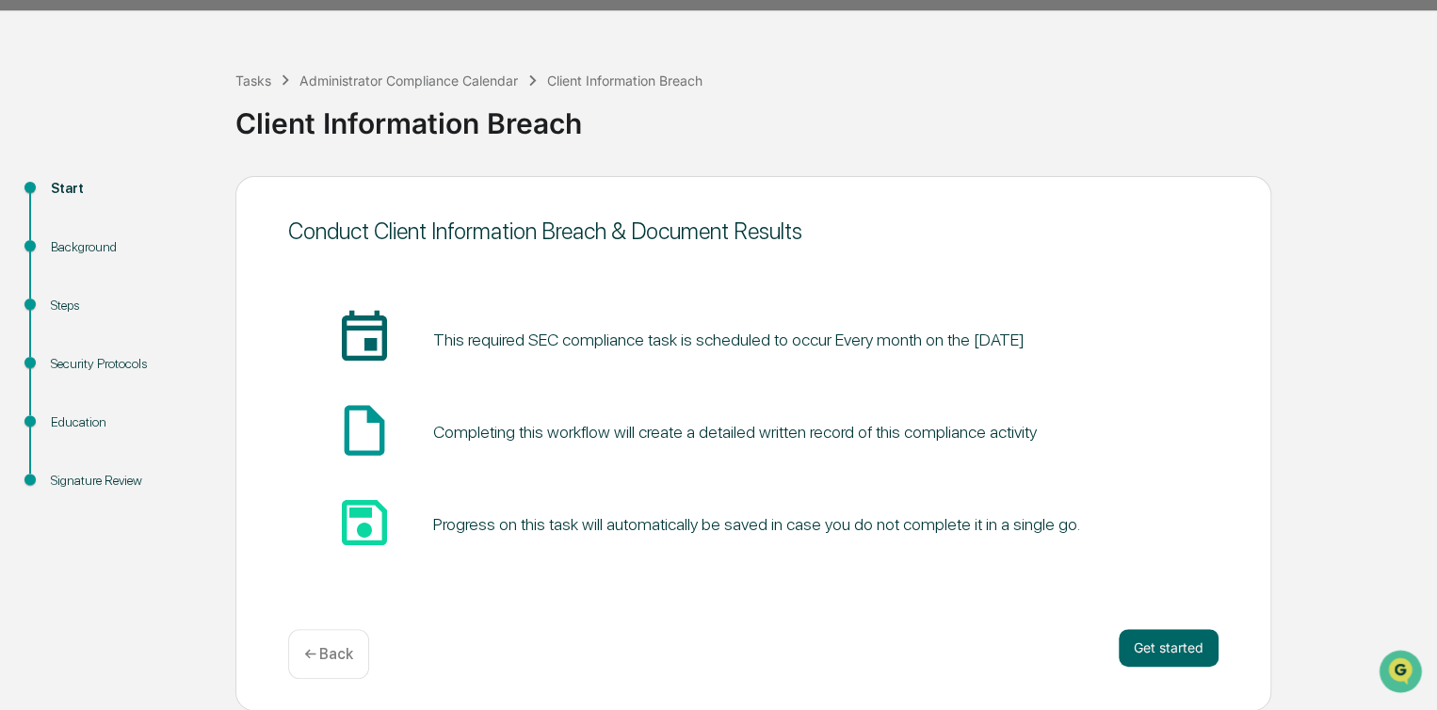
click at [1164, 647] on button "Get started" at bounding box center [1169, 648] width 100 height 38
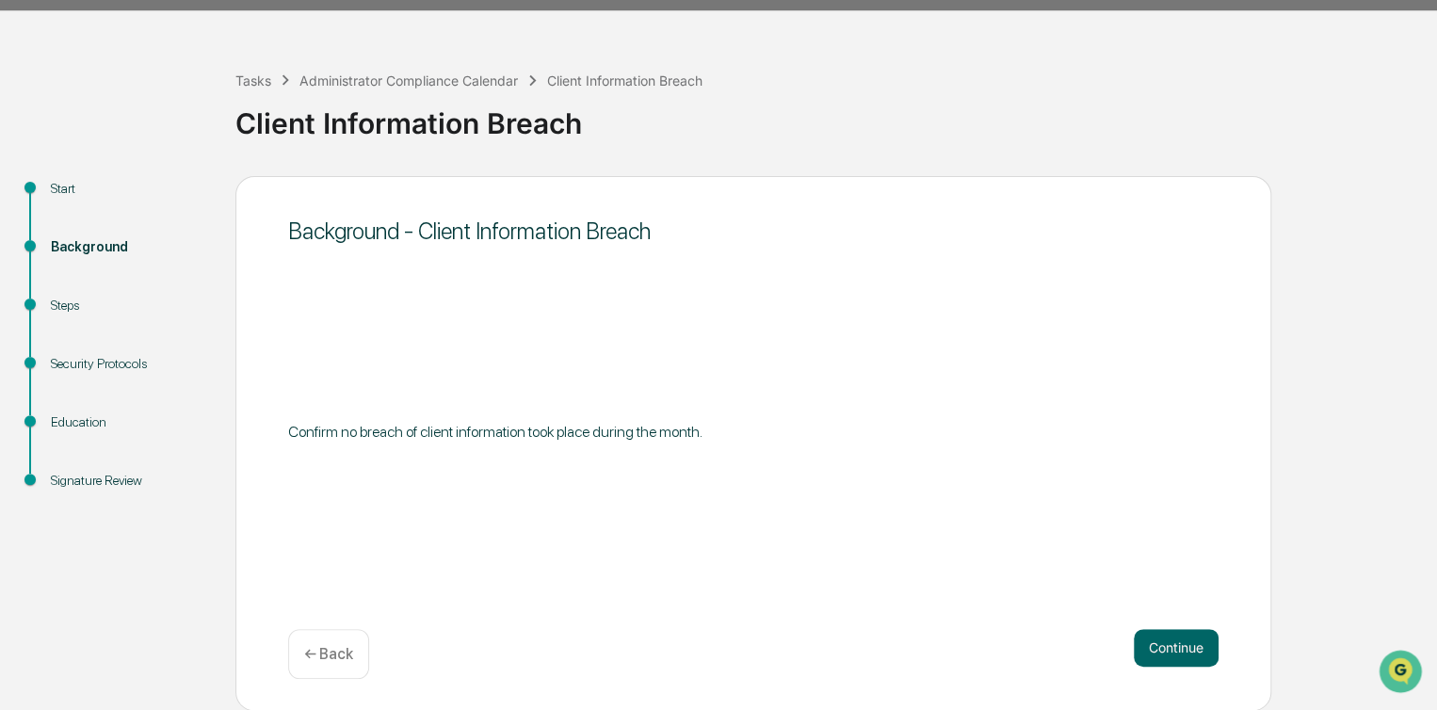
click at [1156, 613] on div "Background - Client Information Breach Confirm no breach of client information …" at bounding box center [753, 443] width 1036 height 535
click at [1166, 636] on button "Continue" at bounding box center [1176, 648] width 85 height 38
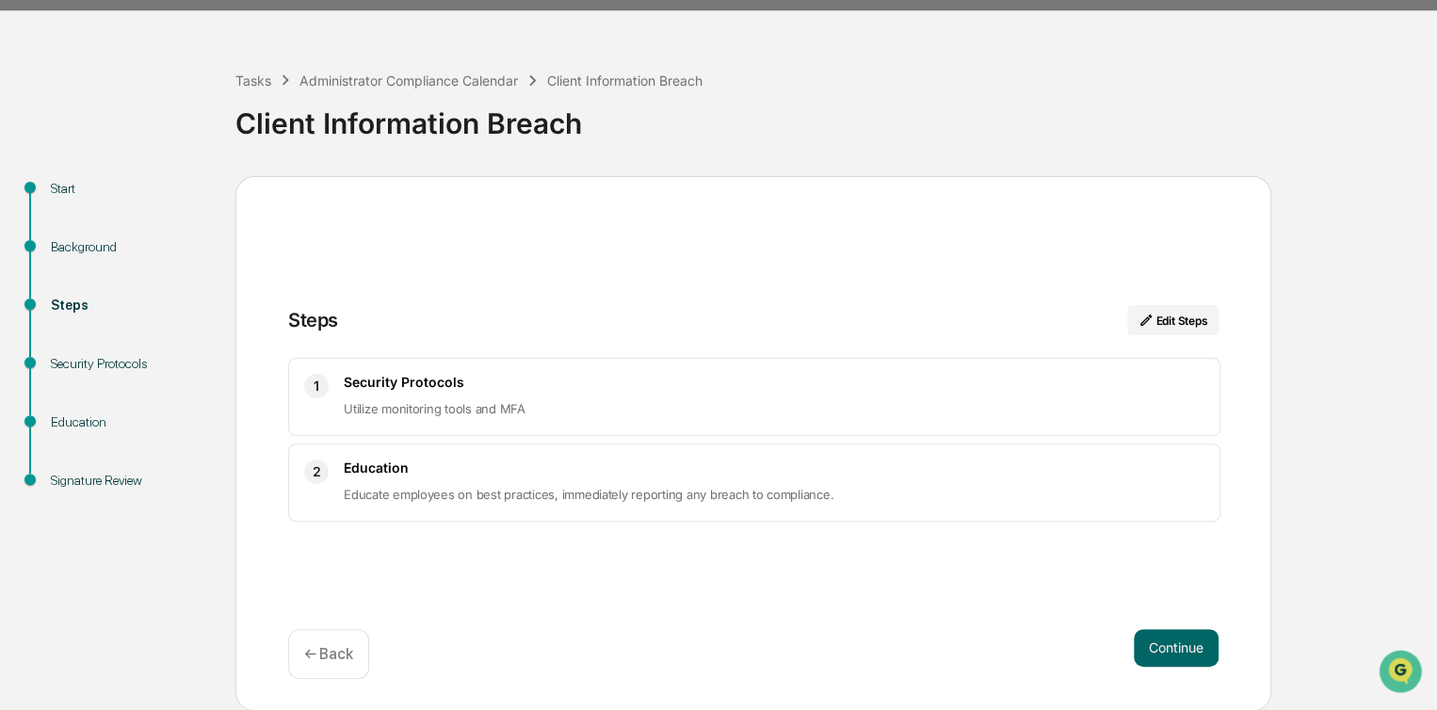
click at [1183, 637] on button "Continue" at bounding box center [1176, 648] width 85 height 38
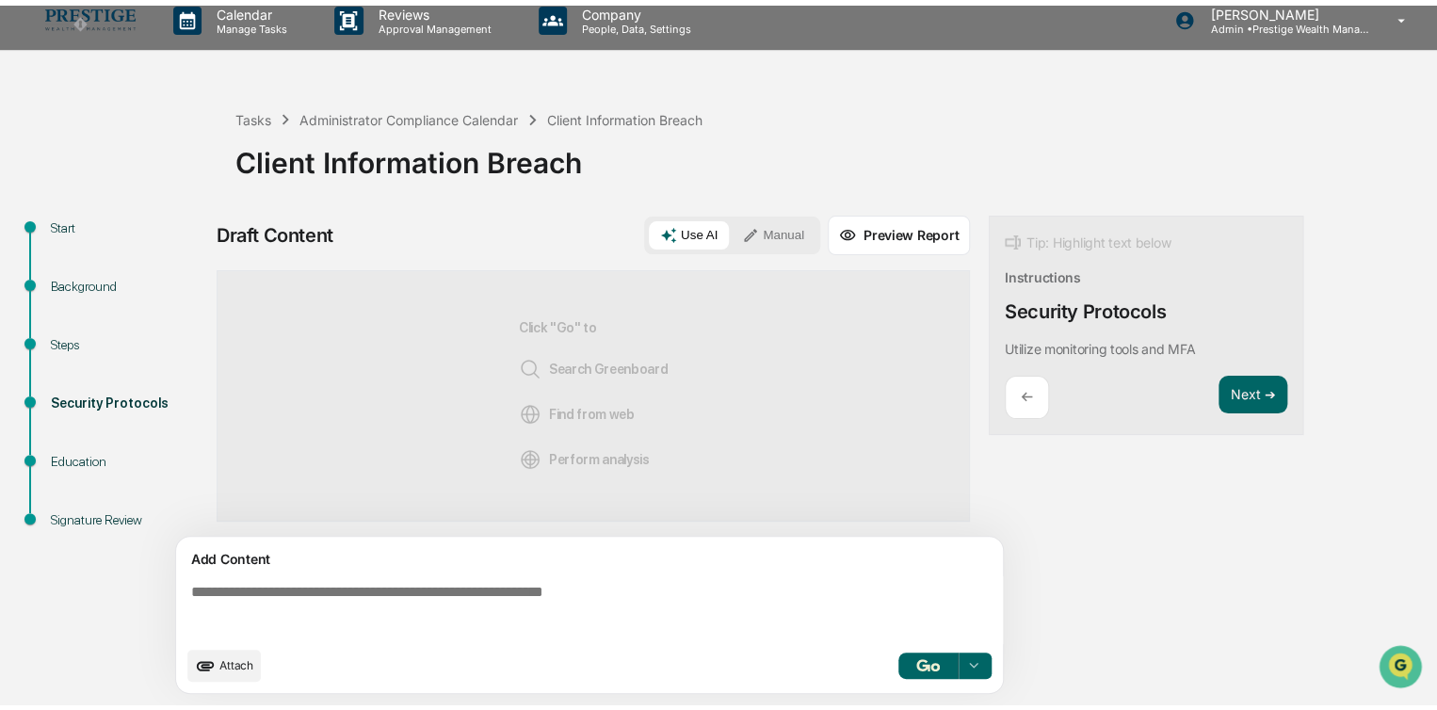
scroll to position [13, 0]
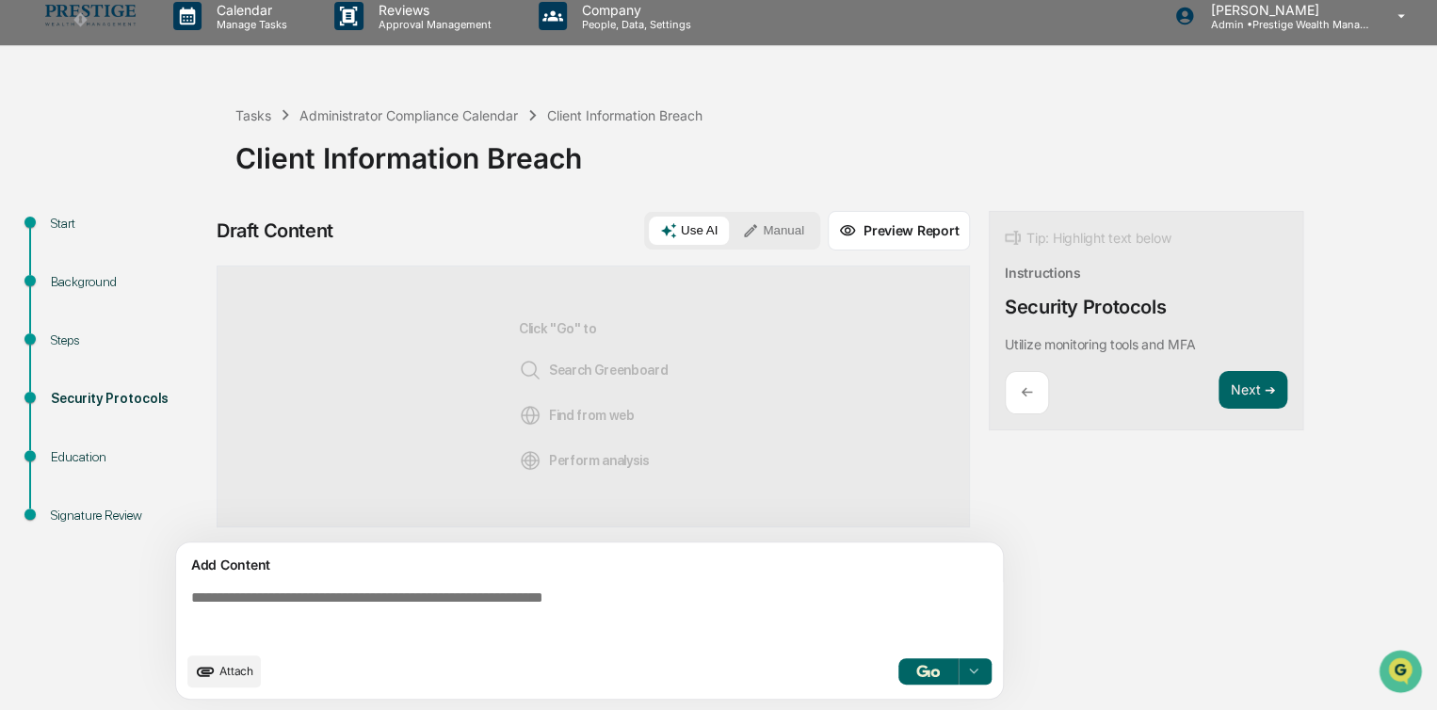
click at [693, 233] on button "Use AI" at bounding box center [689, 231] width 80 height 28
click at [912, 662] on button "button" at bounding box center [928, 671] width 60 height 26
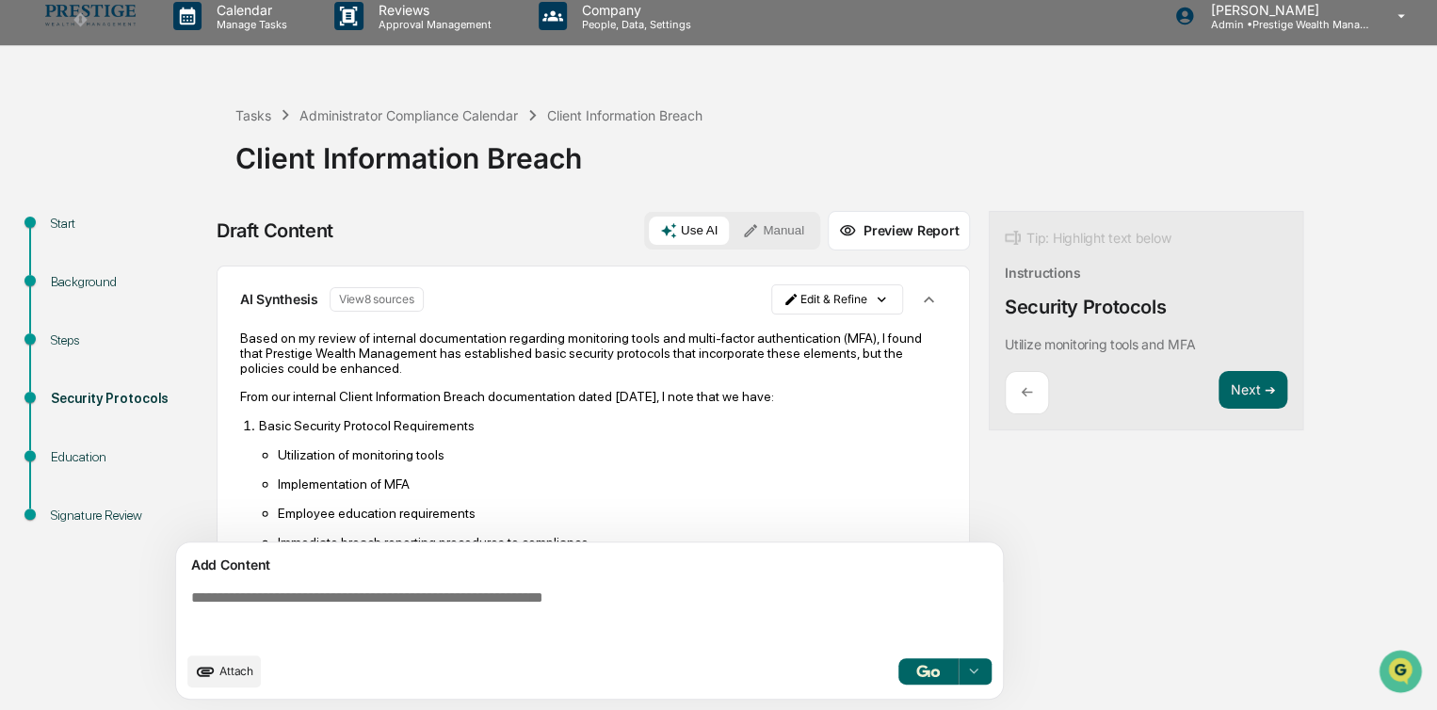
click at [1252, 389] on button "Next ➔" at bounding box center [1252, 390] width 69 height 39
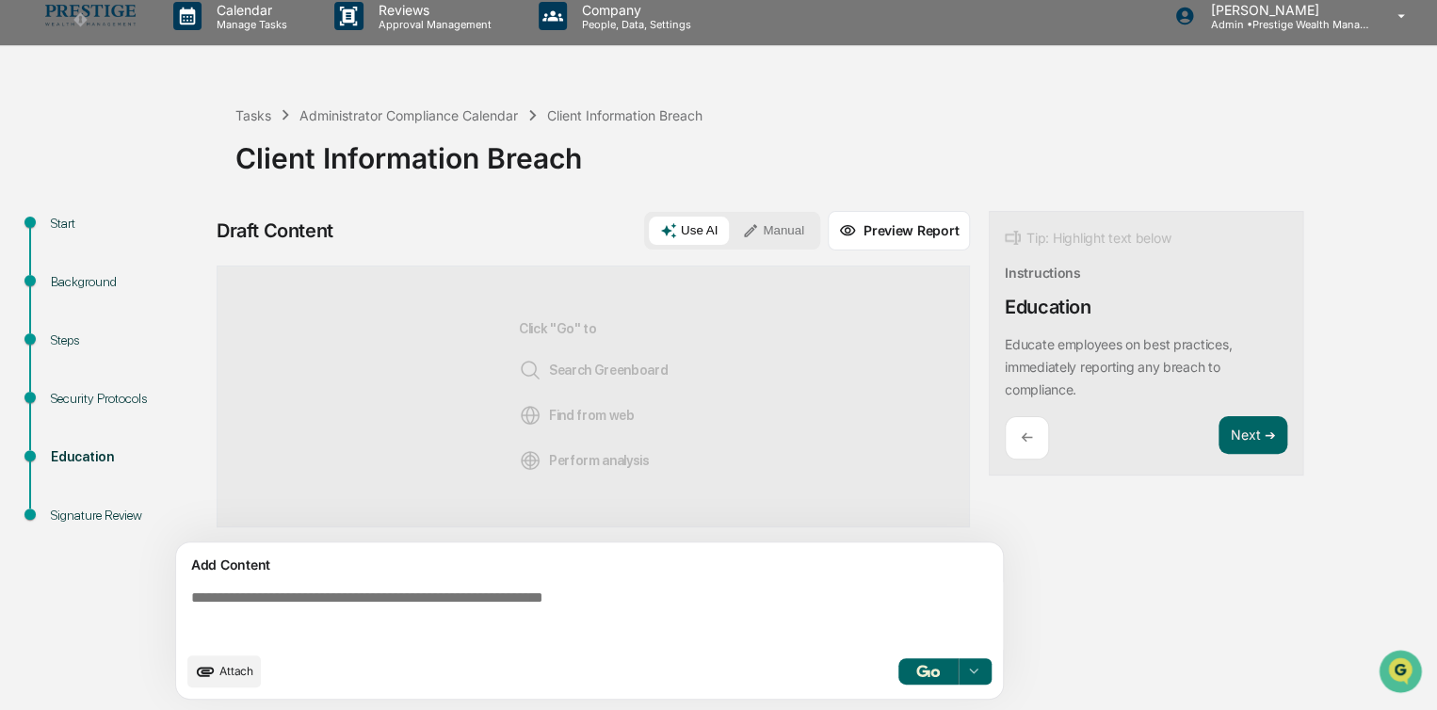
click at [1247, 443] on button "Next ➔" at bounding box center [1252, 435] width 69 height 39
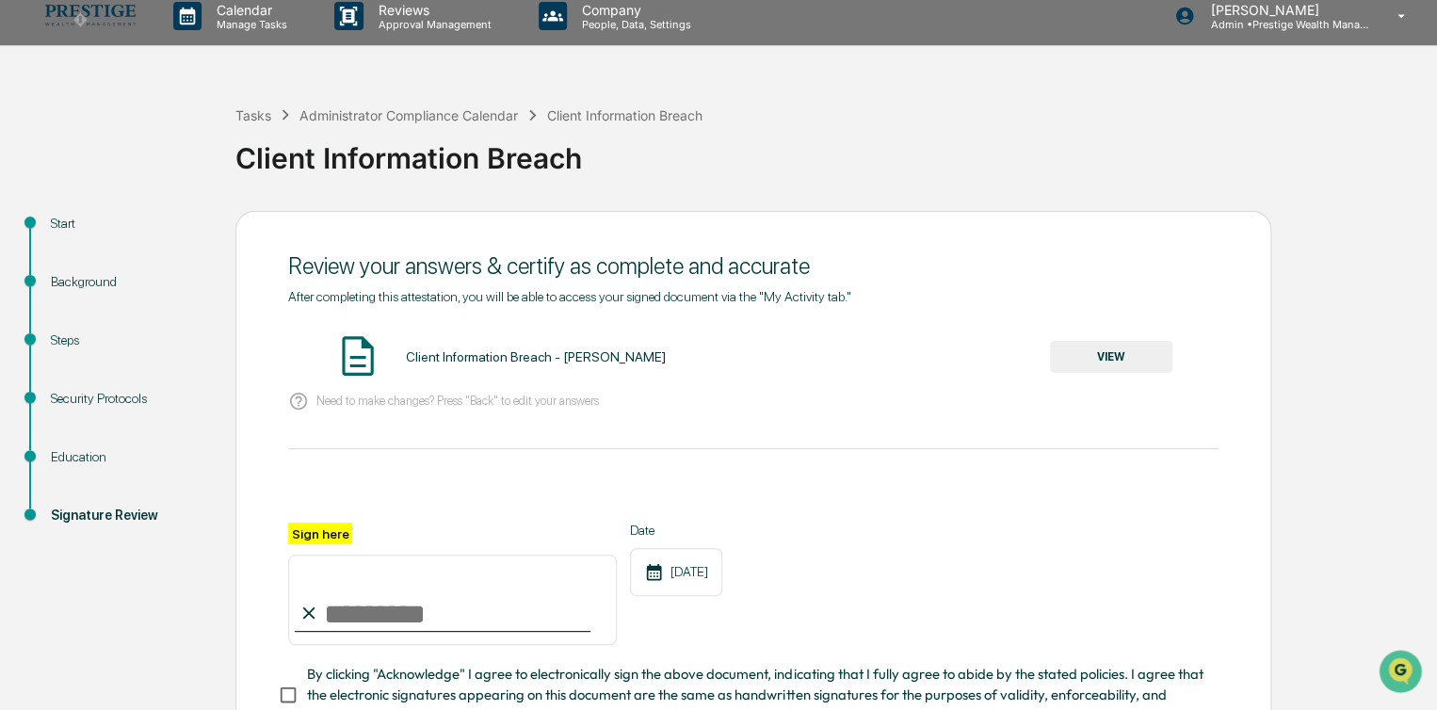
click at [1134, 373] on div "VIEW" at bounding box center [1111, 357] width 122 height 32
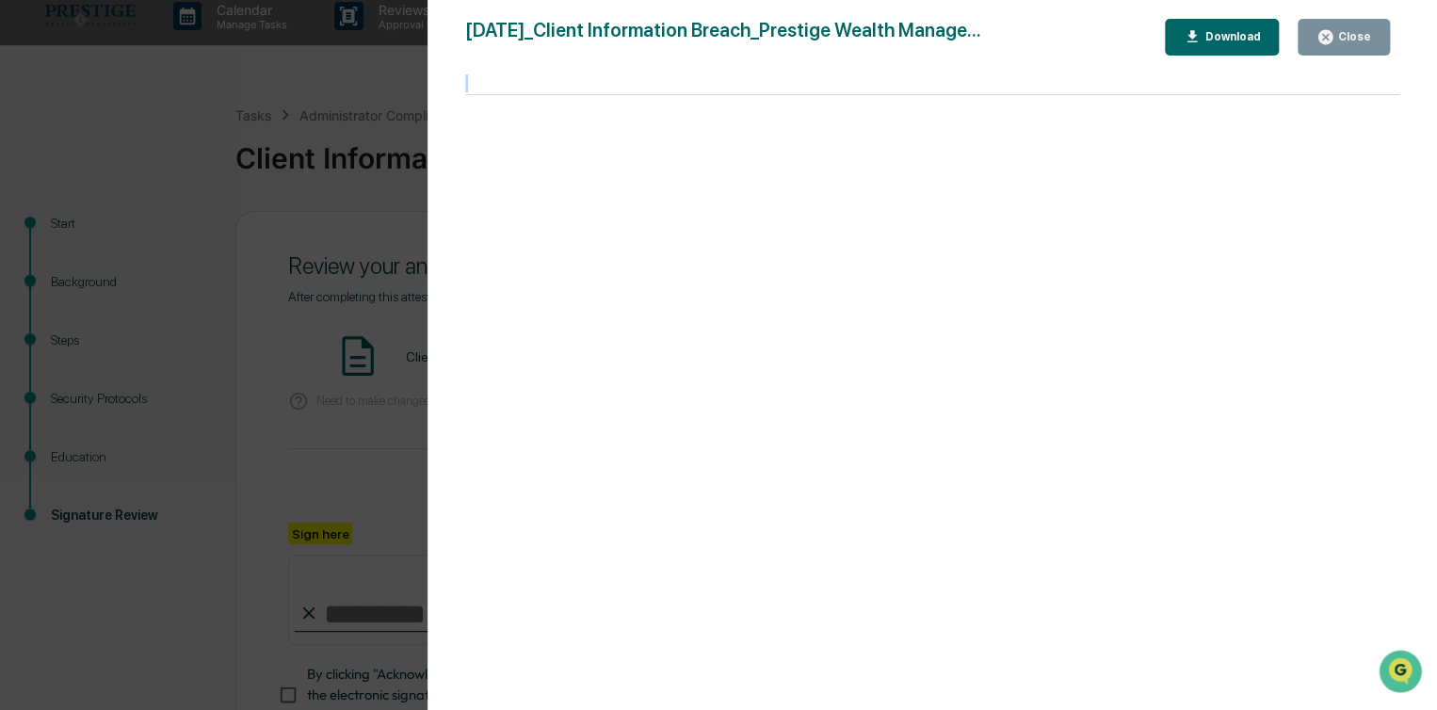
click at [1134, 373] on div at bounding box center [932, 412] width 934 height 634
click at [1349, 19] on button "Close" at bounding box center [1343, 37] width 92 height 37
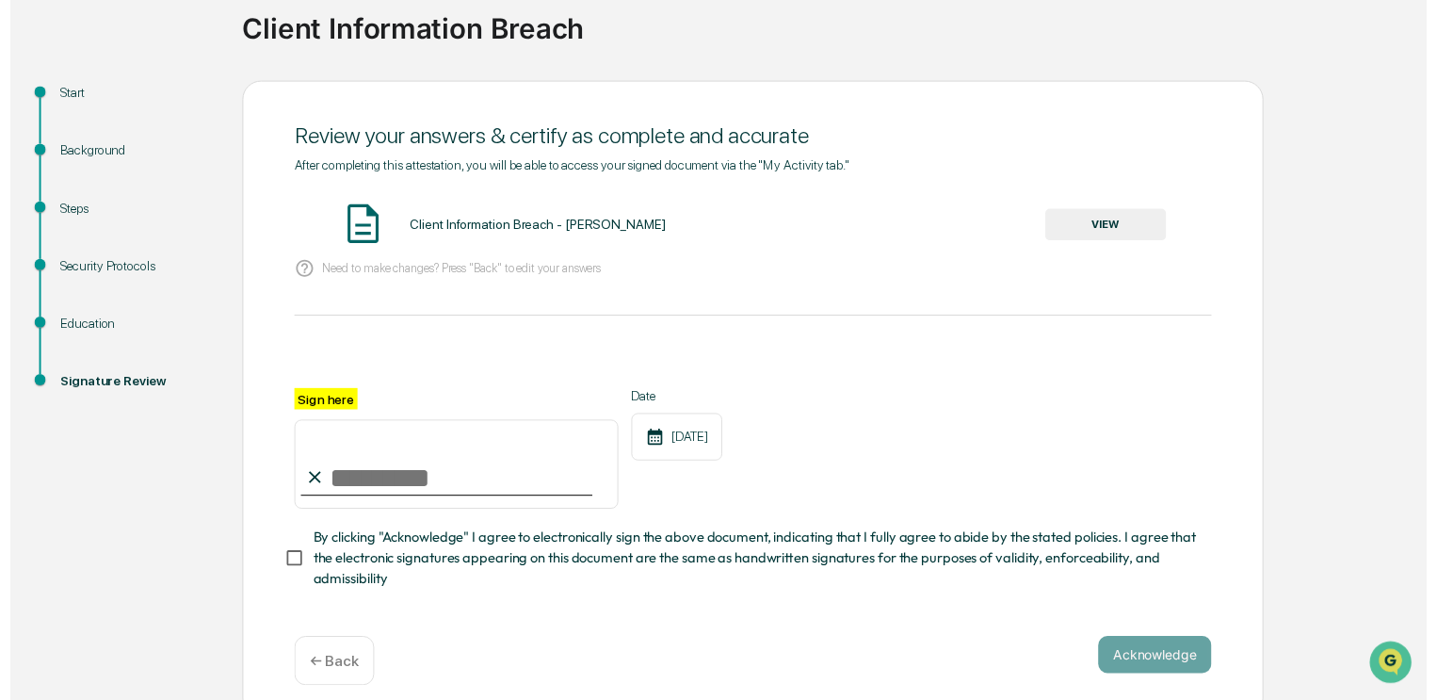
scroll to position [166, 0]
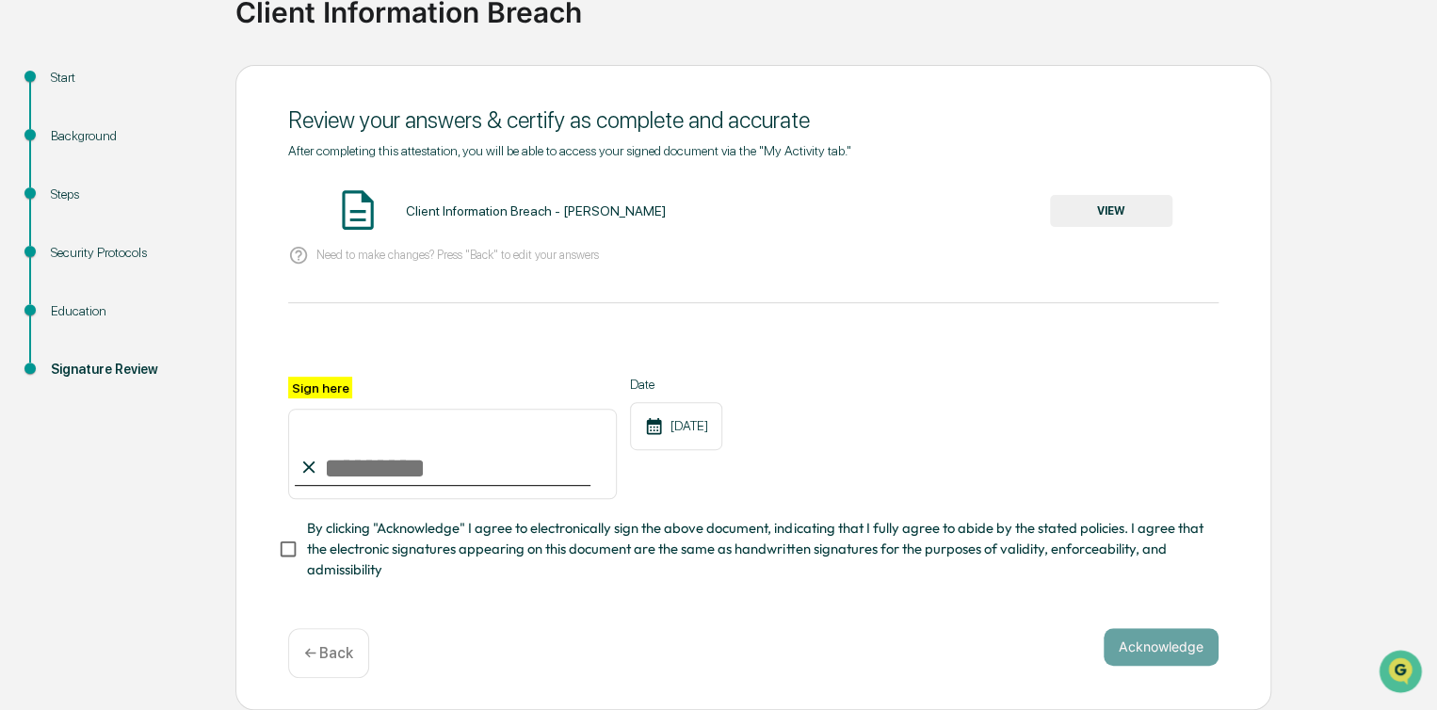
click at [398, 462] on input "Sign here" at bounding box center [452, 454] width 329 height 90
type input "**********"
click at [653, 417] on icon at bounding box center [654, 425] width 15 height 17
click at [1166, 658] on button "Acknowledge" at bounding box center [1160, 647] width 115 height 38
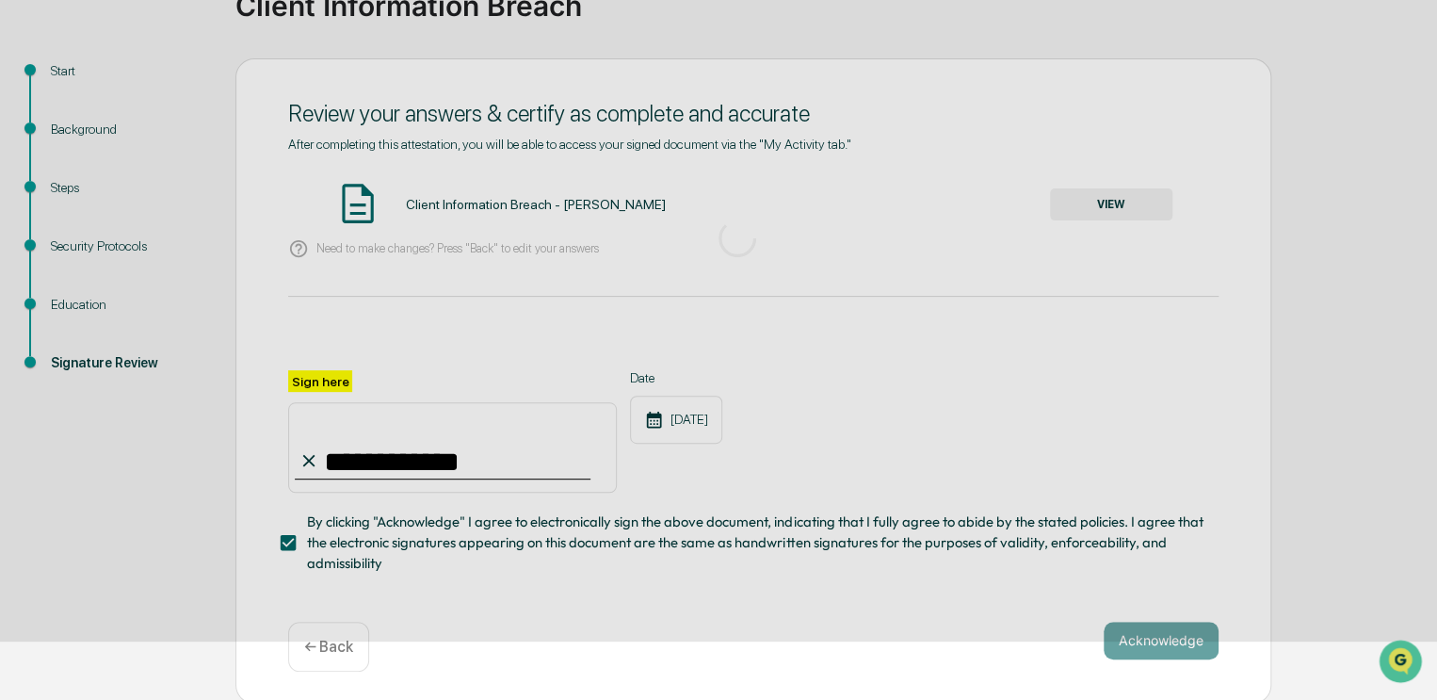
scroll to position [48, 0]
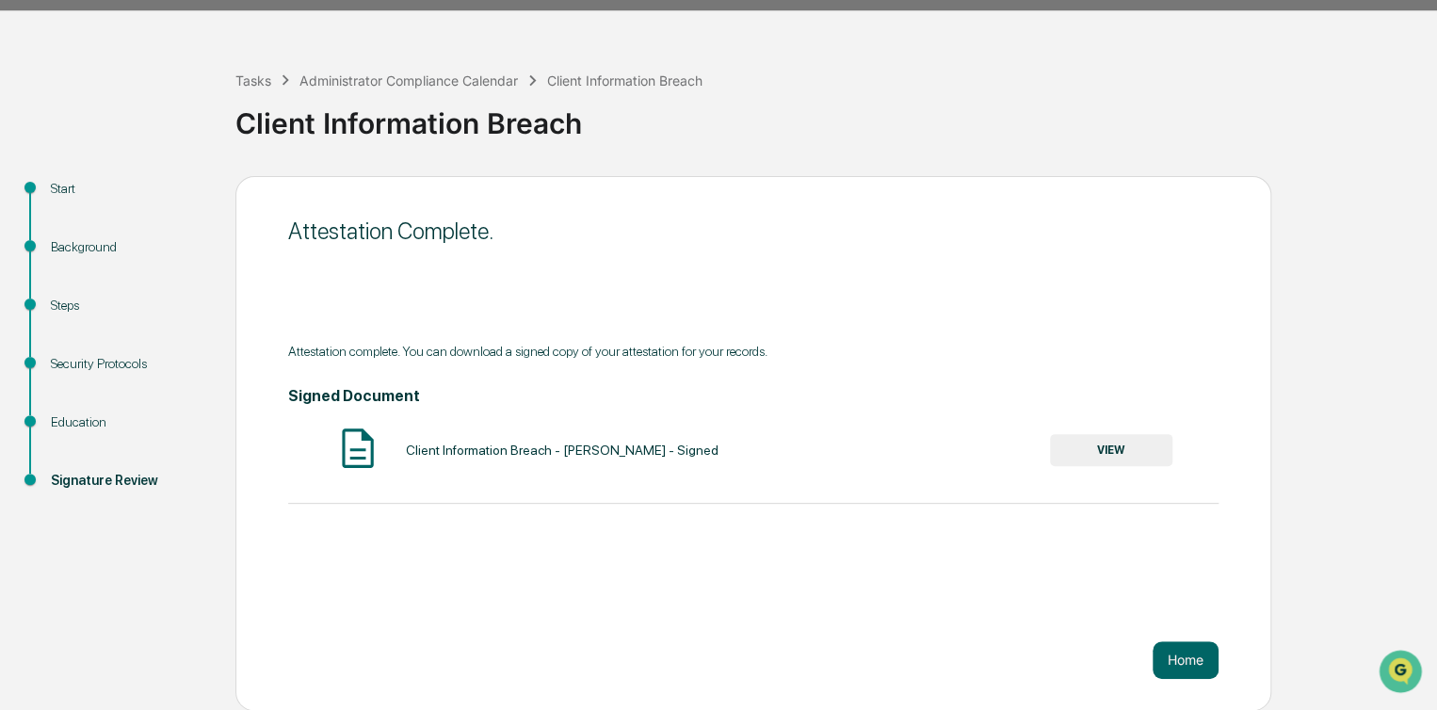
click at [1186, 670] on button "Home" at bounding box center [1185, 660] width 66 height 38
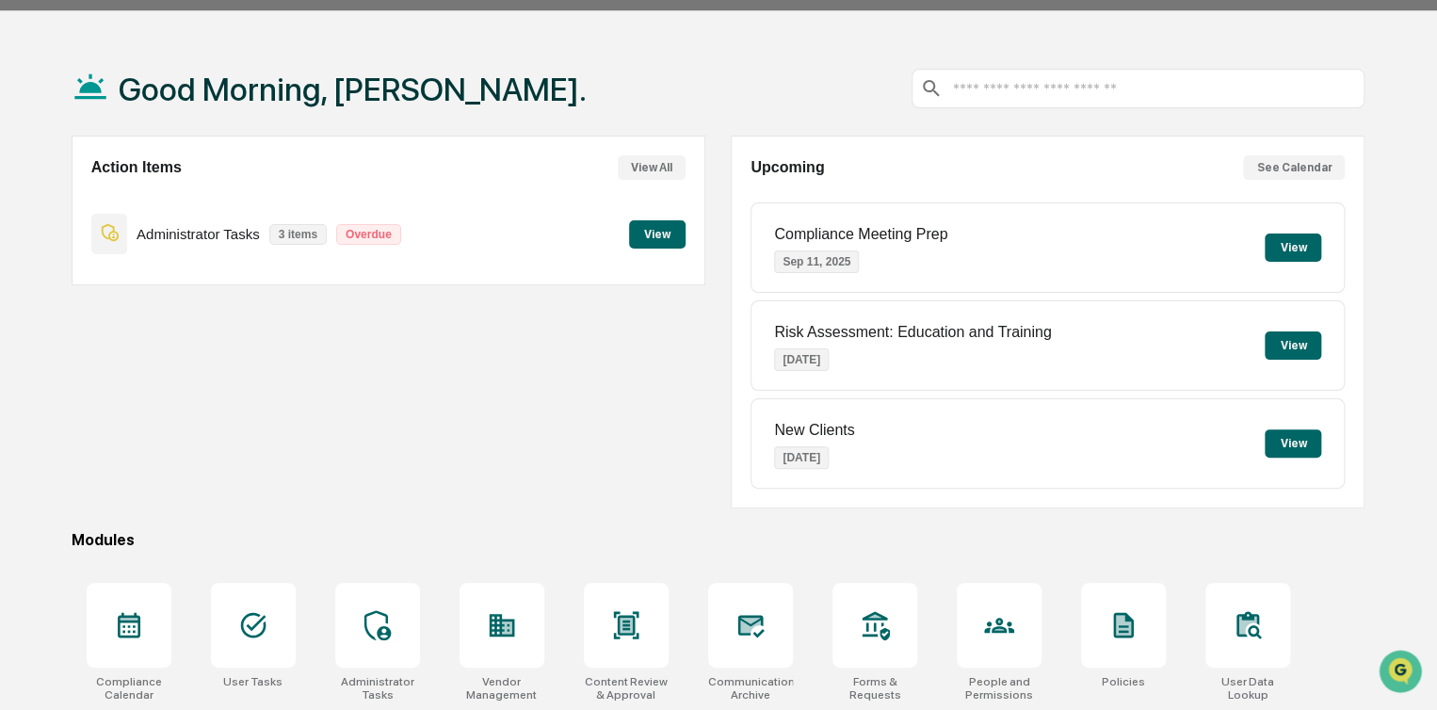
click at [666, 169] on button "View All" at bounding box center [652, 167] width 68 height 24
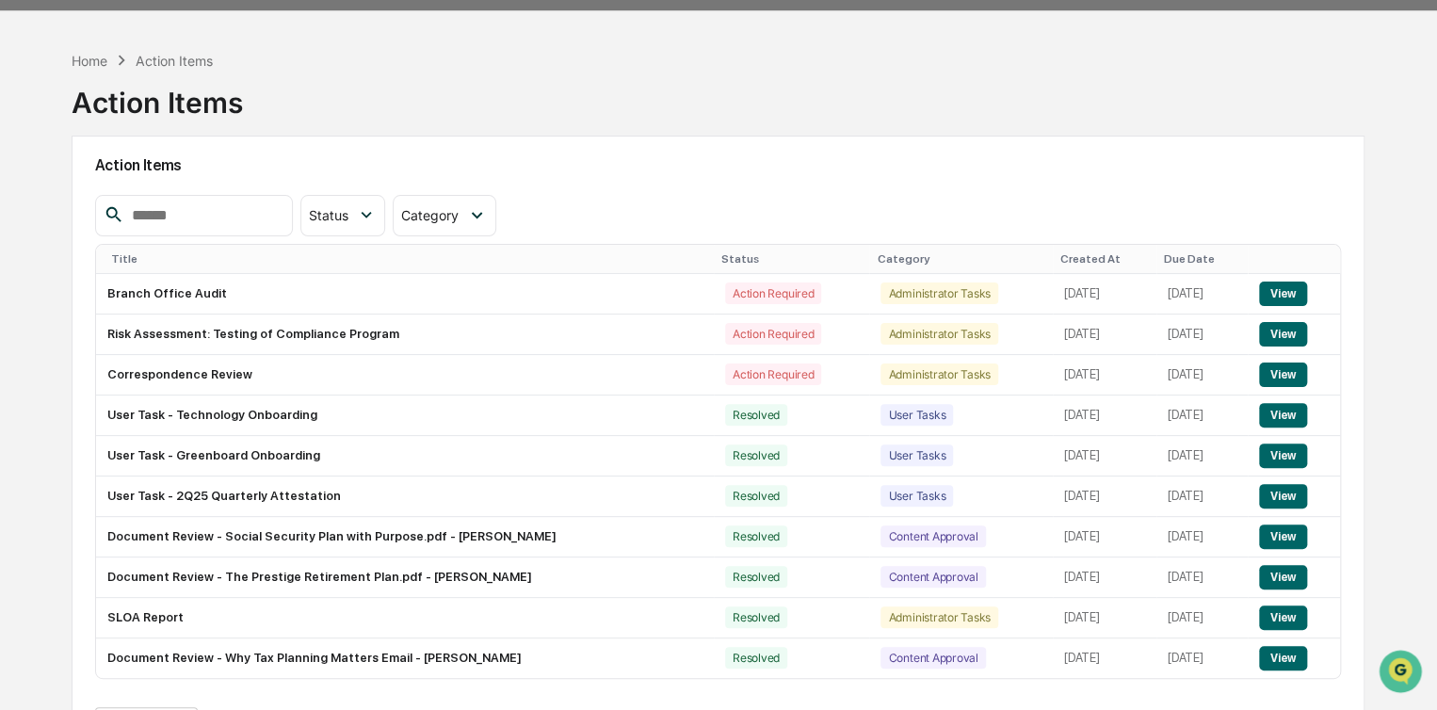
click at [1292, 378] on button "View" at bounding box center [1283, 374] width 48 height 24
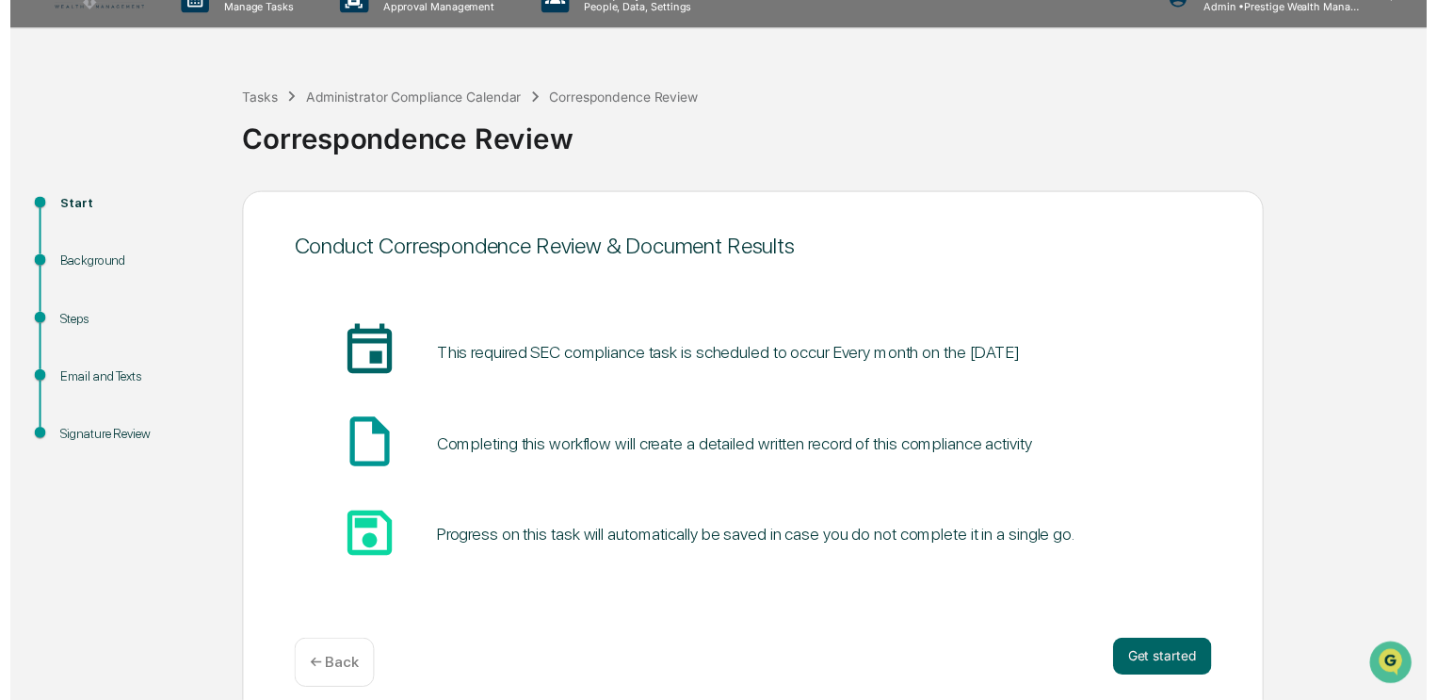
scroll to position [48, 0]
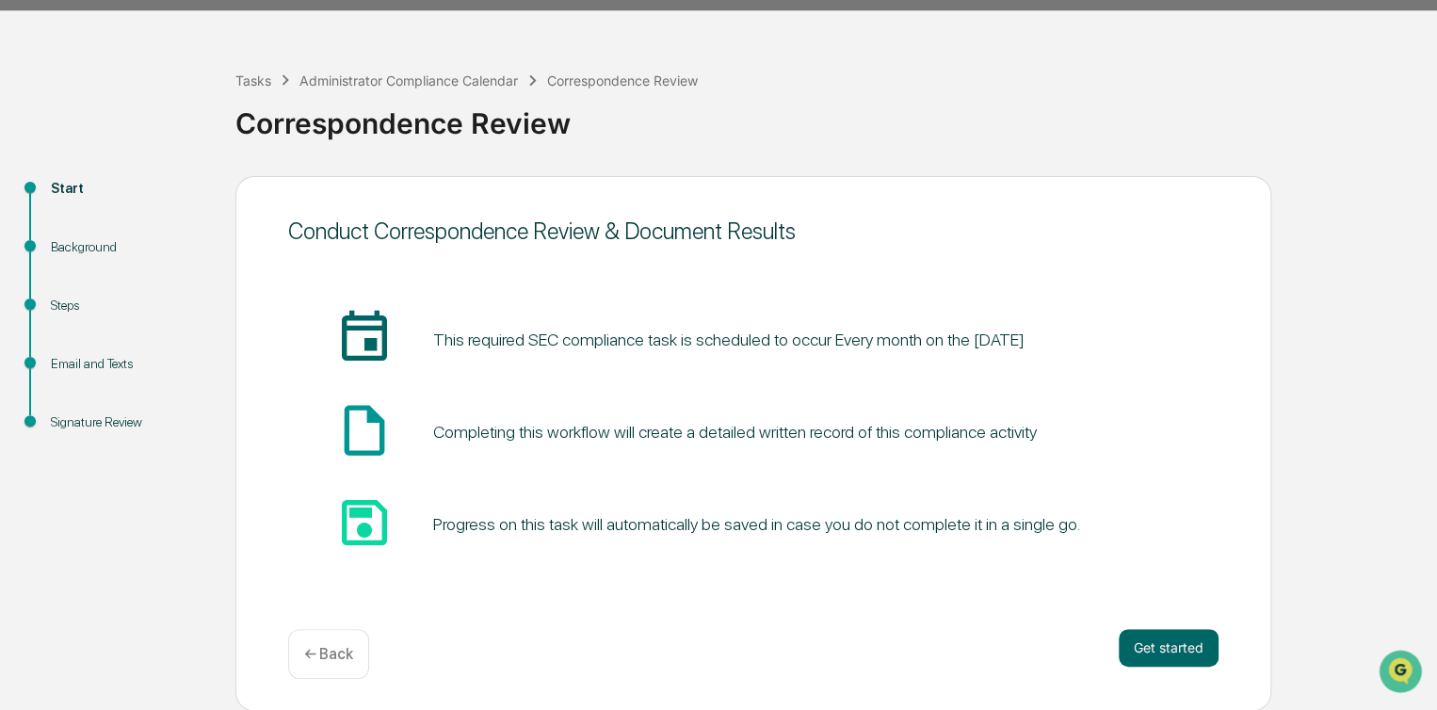
click at [1158, 638] on button "Get started" at bounding box center [1169, 648] width 100 height 38
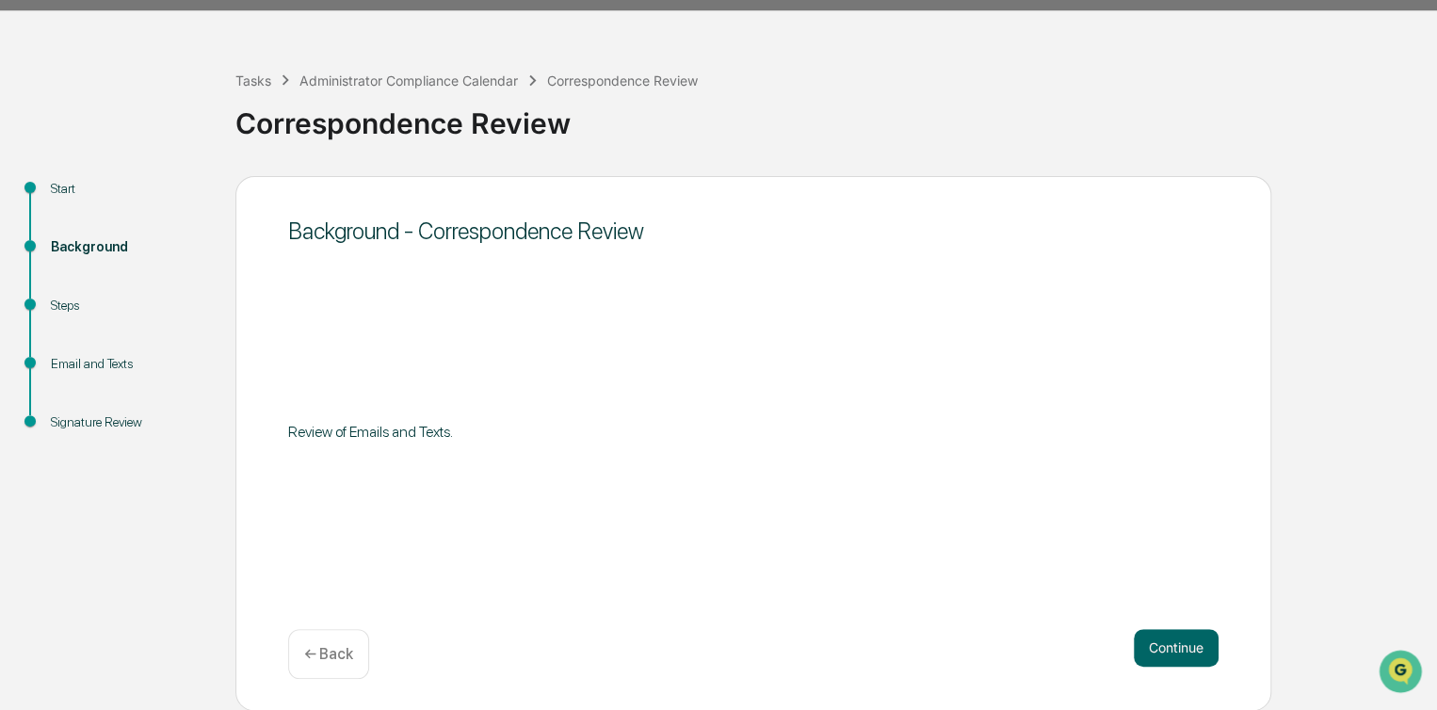
click at [1148, 639] on button "Continue" at bounding box center [1176, 648] width 85 height 38
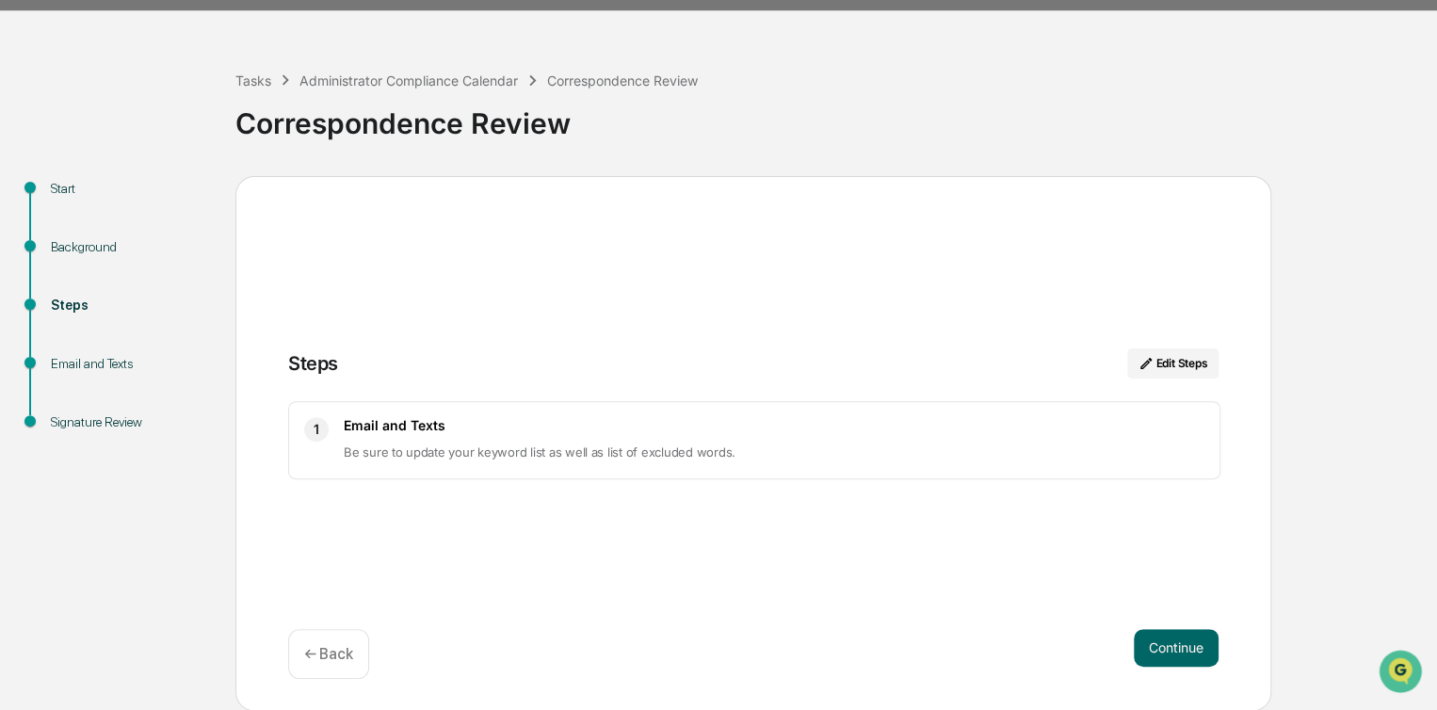
click at [1179, 645] on button "Continue" at bounding box center [1176, 648] width 85 height 38
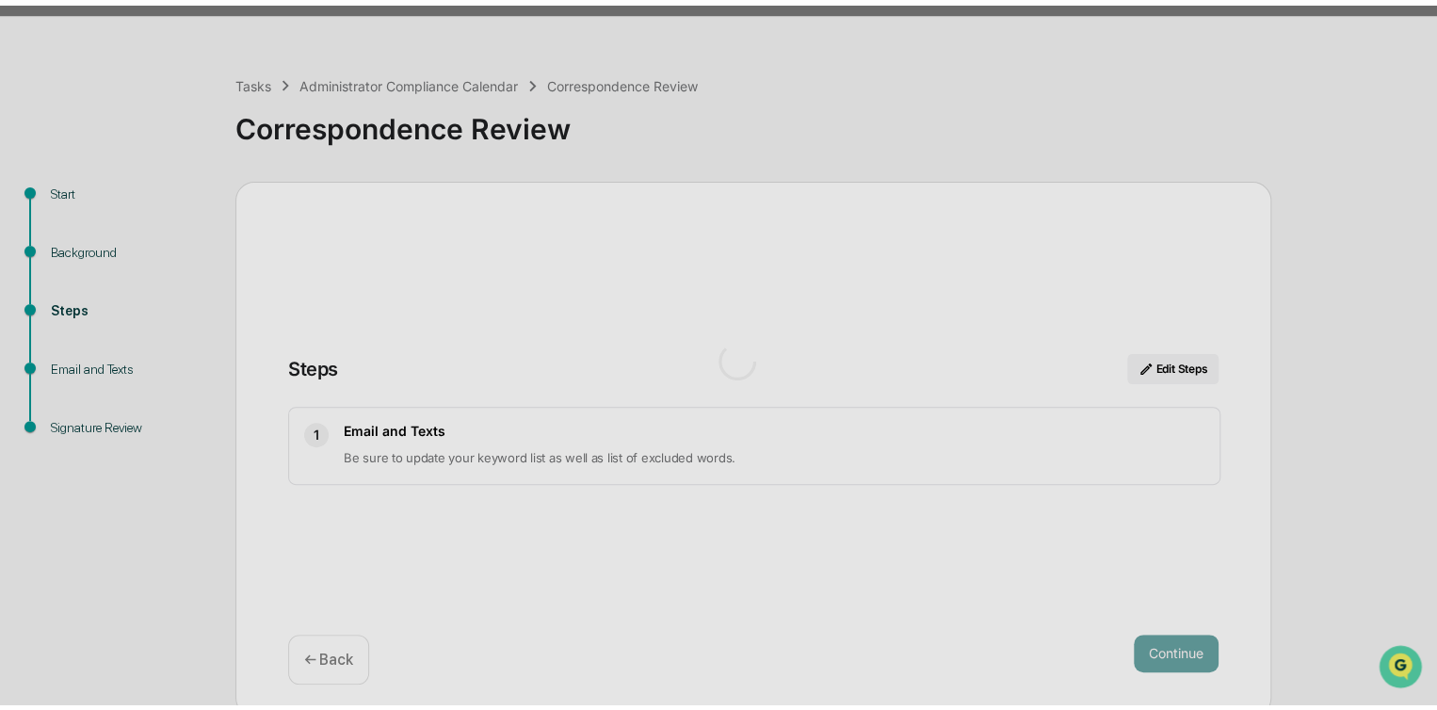
scroll to position [13, 0]
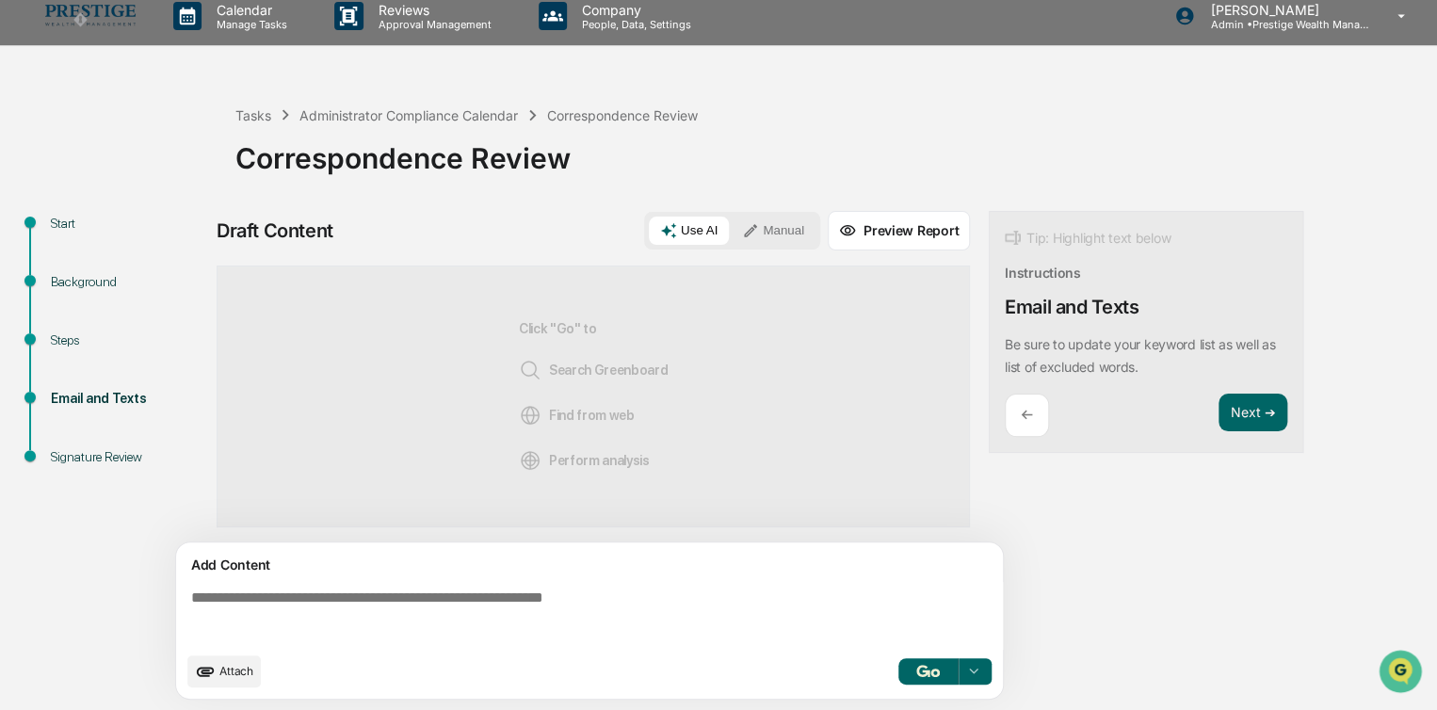
click at [696, 222] on button "Use AI" at bounding box center [689, 231] width 80 height 28
click at [915, 666] on button "button" at bounding box center [928, 671] width 60 height 26
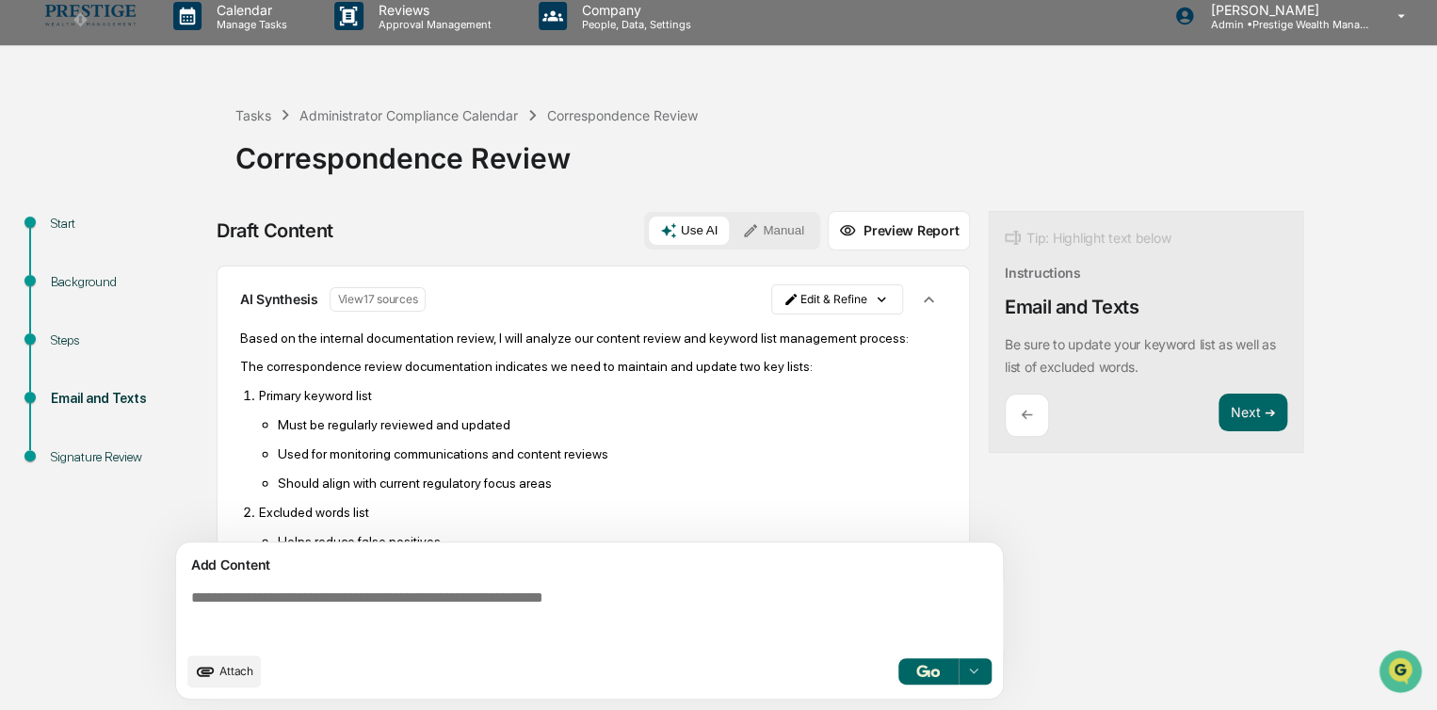
click at [1257, 411] on button "Next ➔" at bounding box center [1252, 413] width 69 height 39
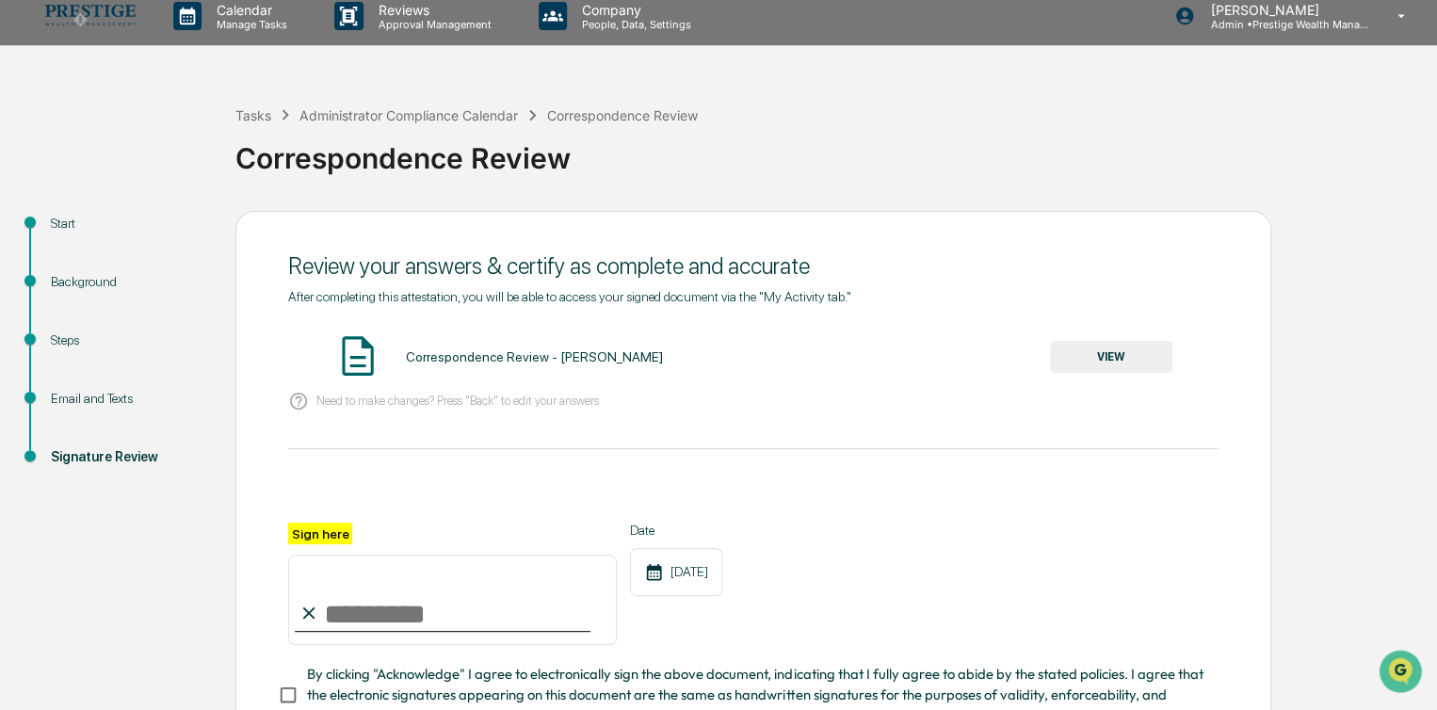
click at [1149, 359] on button "VIEW" at bounding box center [1111, 357] width 122 height 32
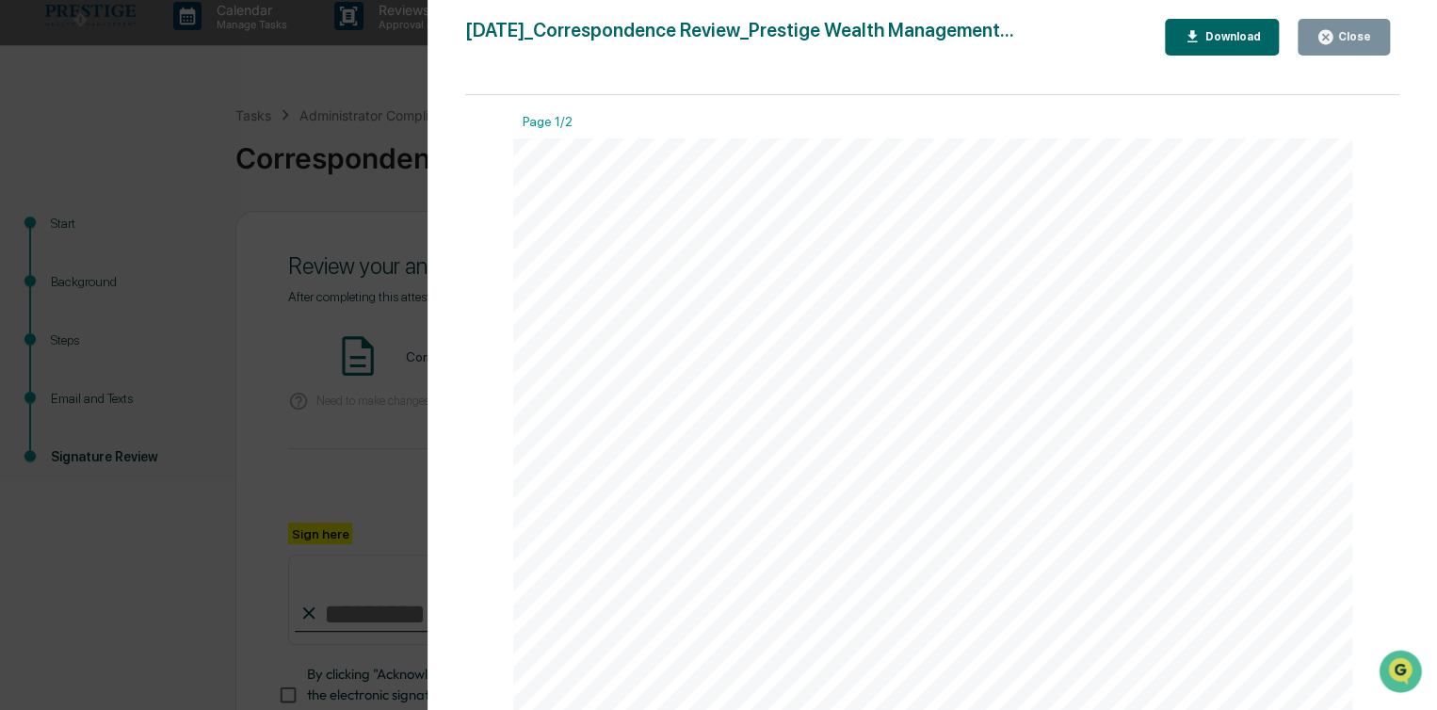
click at [1364, 50] on button "Close" at bounding box center [1343, 37] width 92 height 37
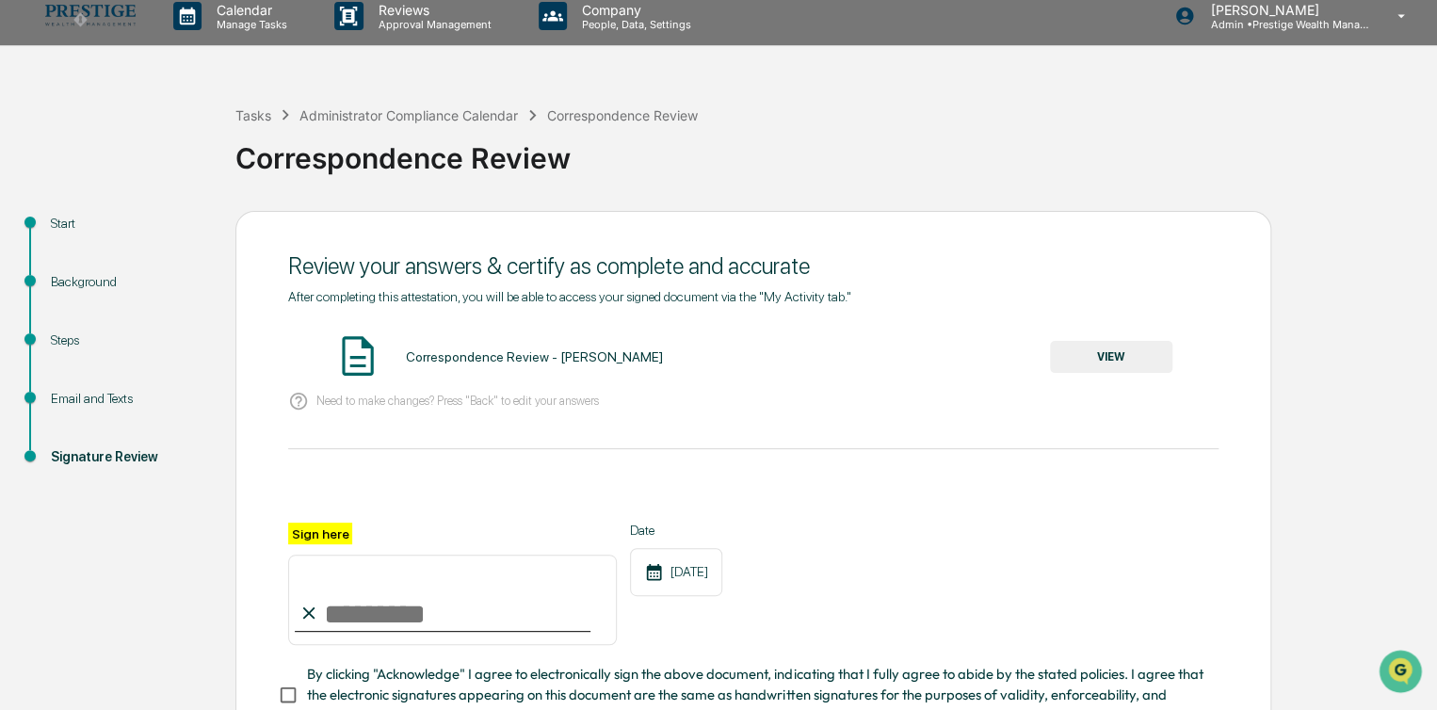
click at [407, 619] on input "Sign here" at bounding box center [452, 600] width 329 height 90
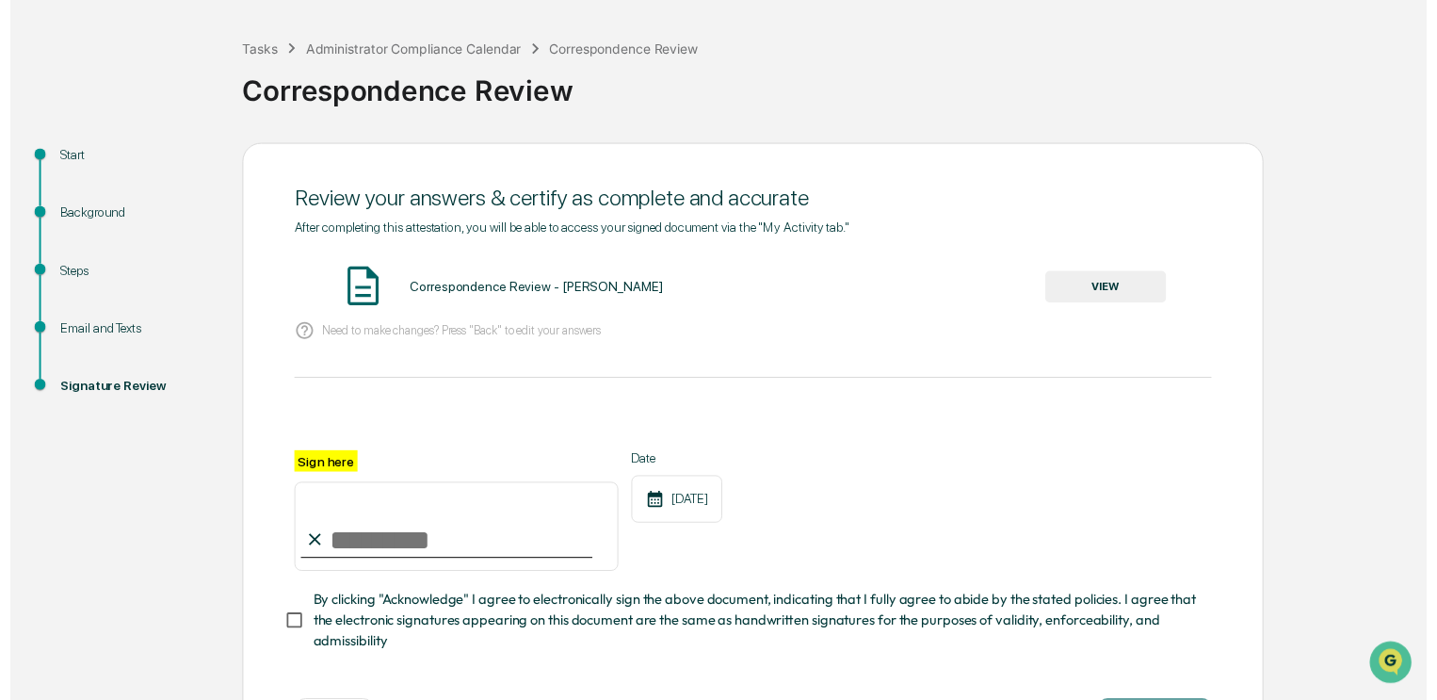
scroll to position [166, 0]
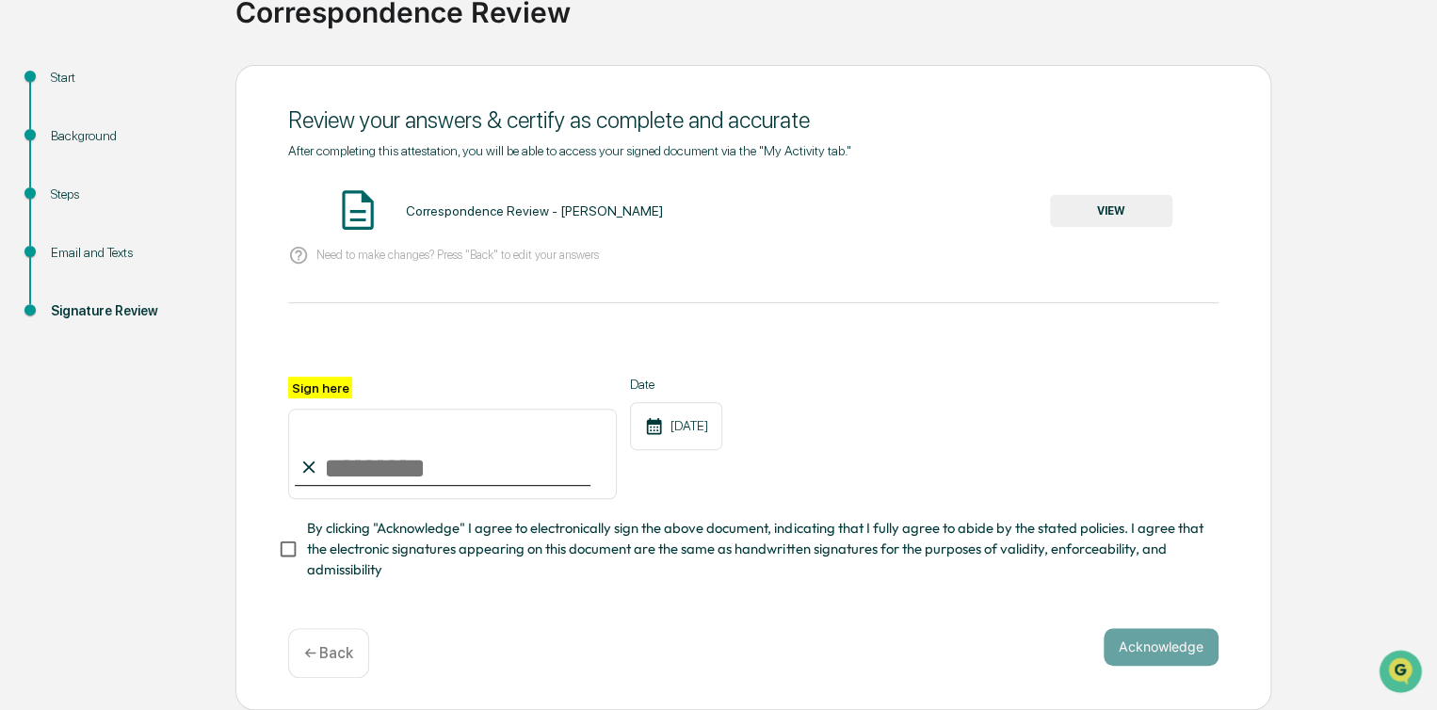
click at [403, 468] on input "Sign here" at bounding box center [452, 454] width 329 height 90
type input "**********"
click at [1138, 637] on button "Acknowledge" at bounding box center [1160, 647] width 115 height 38
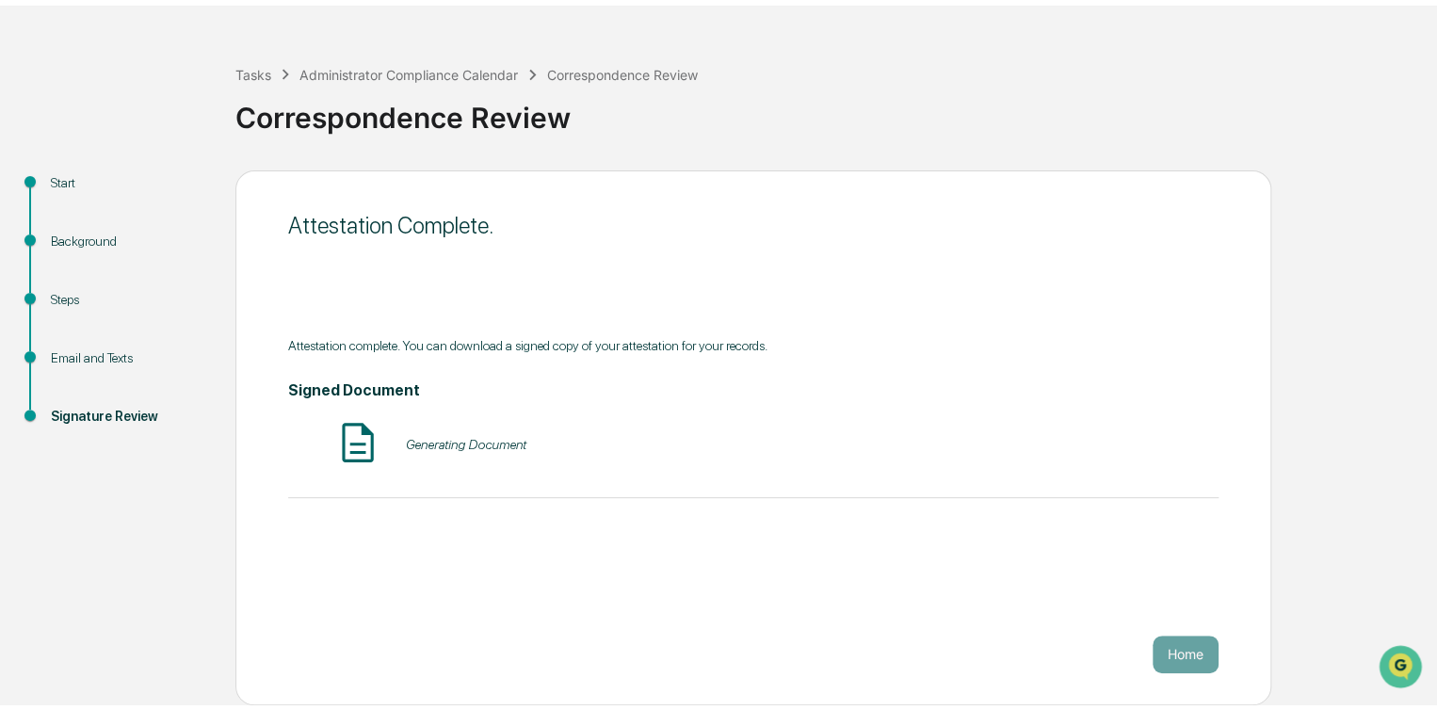
scroll to position [48, 0]
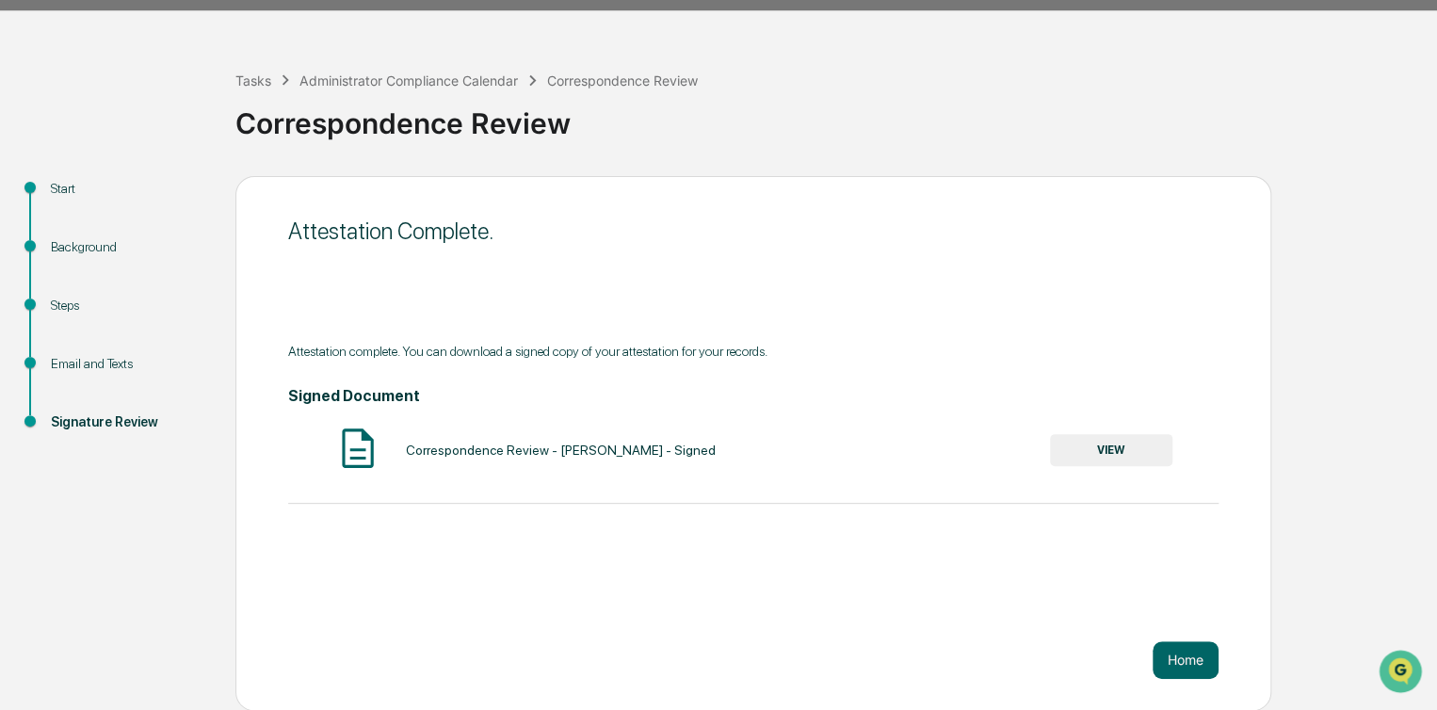
click at [1172, 664] on button "Home" at bounding box center [1185, 660] width 66 height 38
